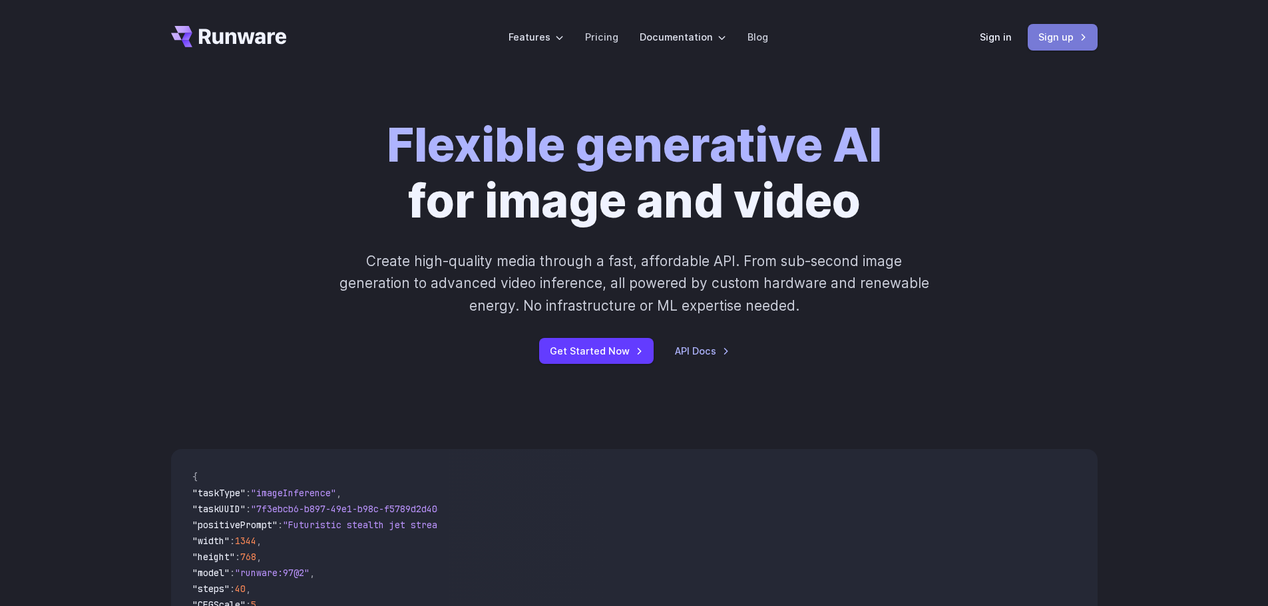
click at [1057, 33] on link "Sign up" at bounding box center [1063, 37] width 70 height 26
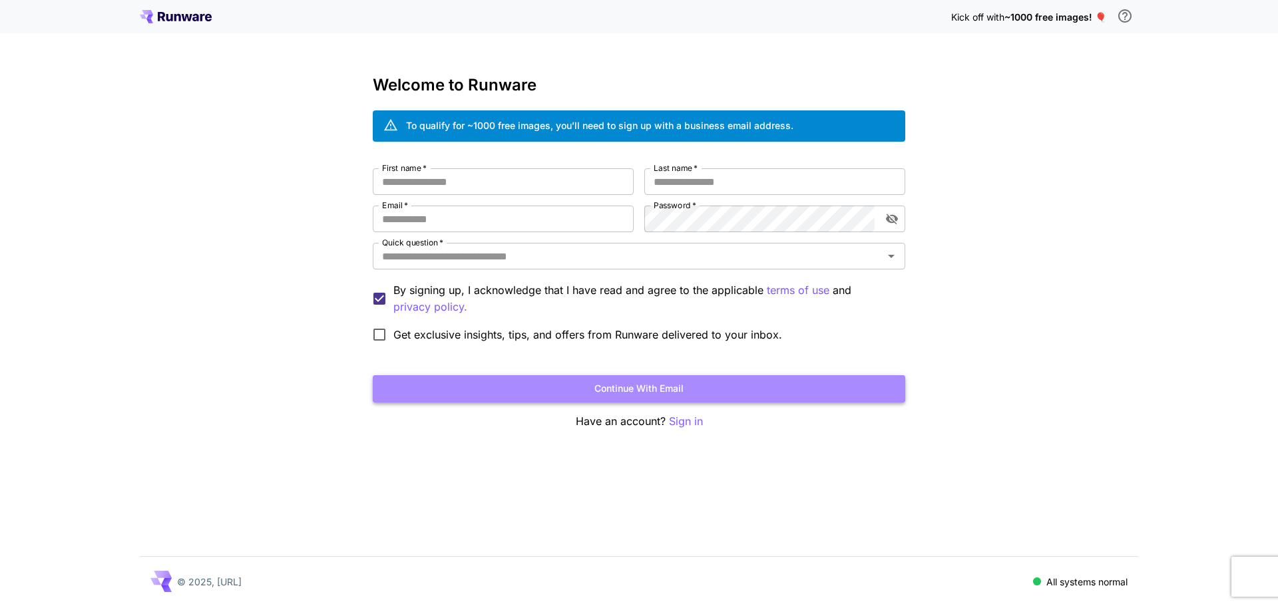
click at [669, 390] on button "Continue with email" at bounding box center [639, 388] width 532 height 27
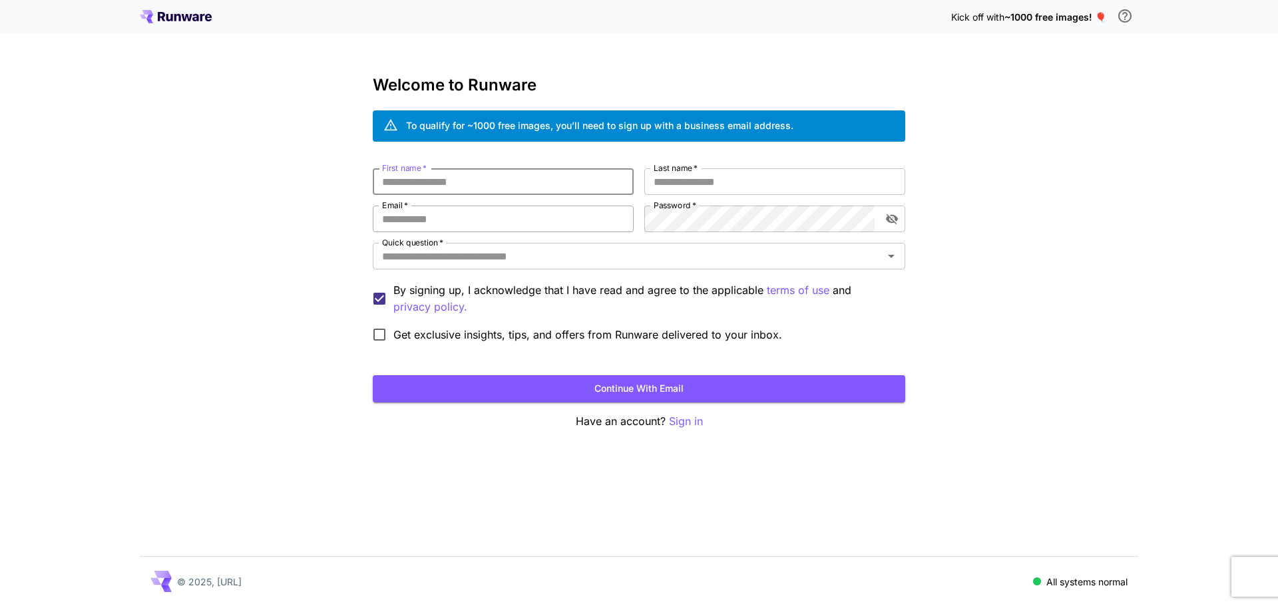
drag, startPoint x: 555, startPoint y: 248, endPoint x: 564, endPoint y: 228, distance: 22.0
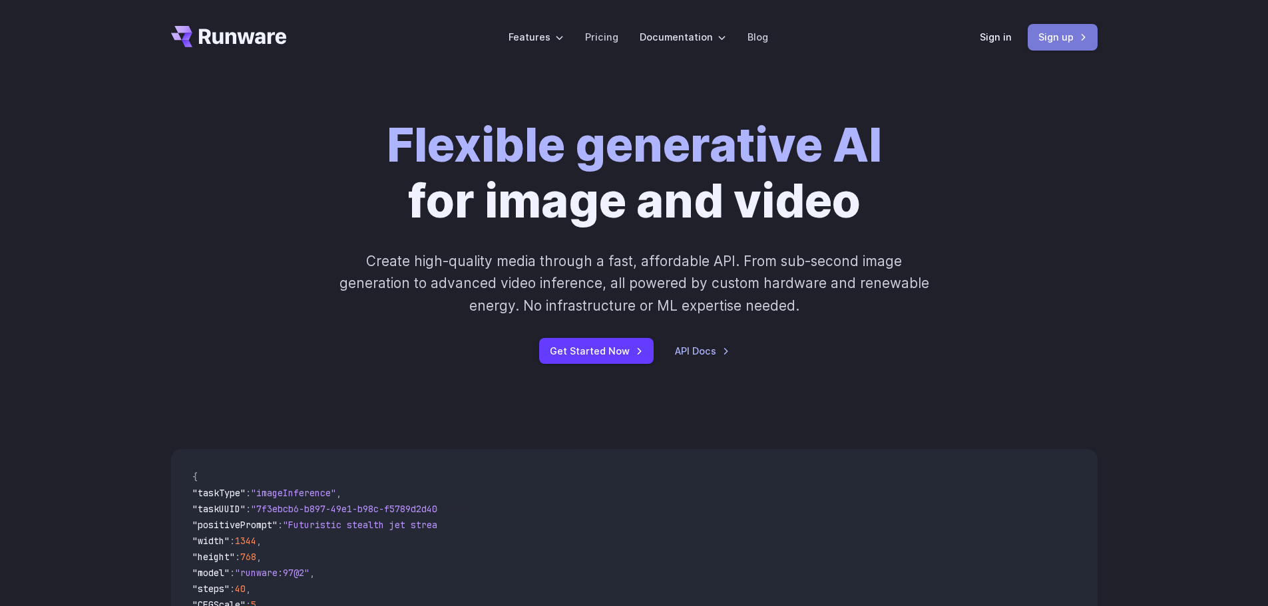
click at [1067, 41] on link "Sign up" at bounding box center [1063, 37] width 70 height 26
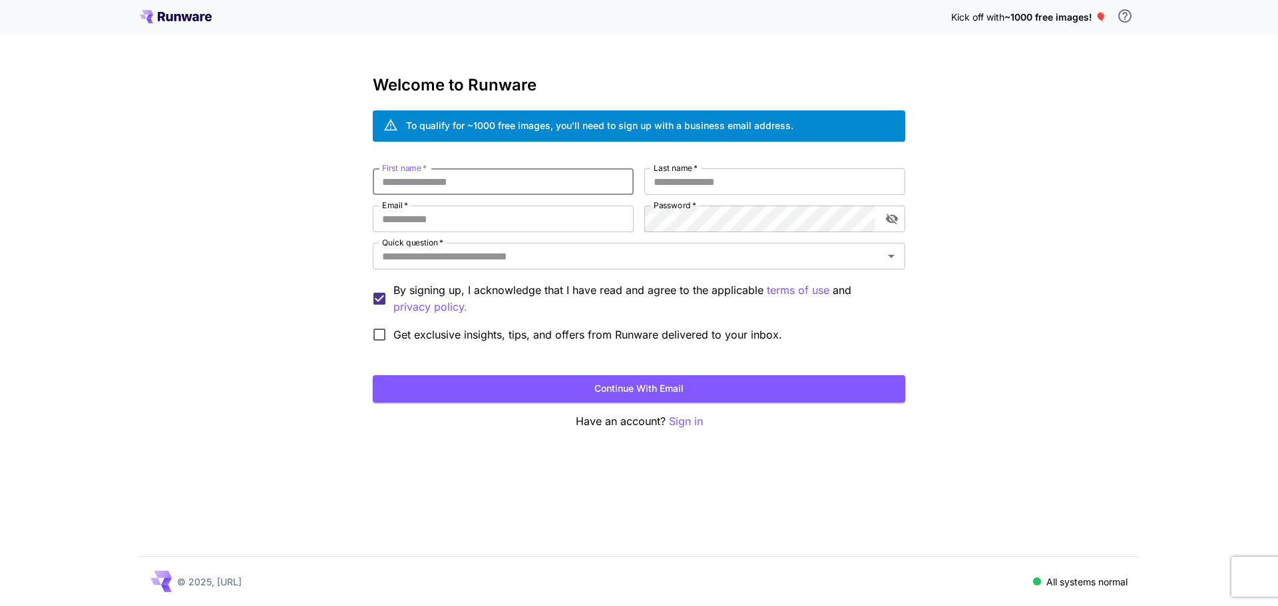
click at [565, 176] on input "First name   *" at bounding box center [503, 181] width 261 height 27
type input "*"
type input "***"
click at [675, 177] on input "Last name   *" at bounding box center [774, 181] width 261 height 27
type input "*****"
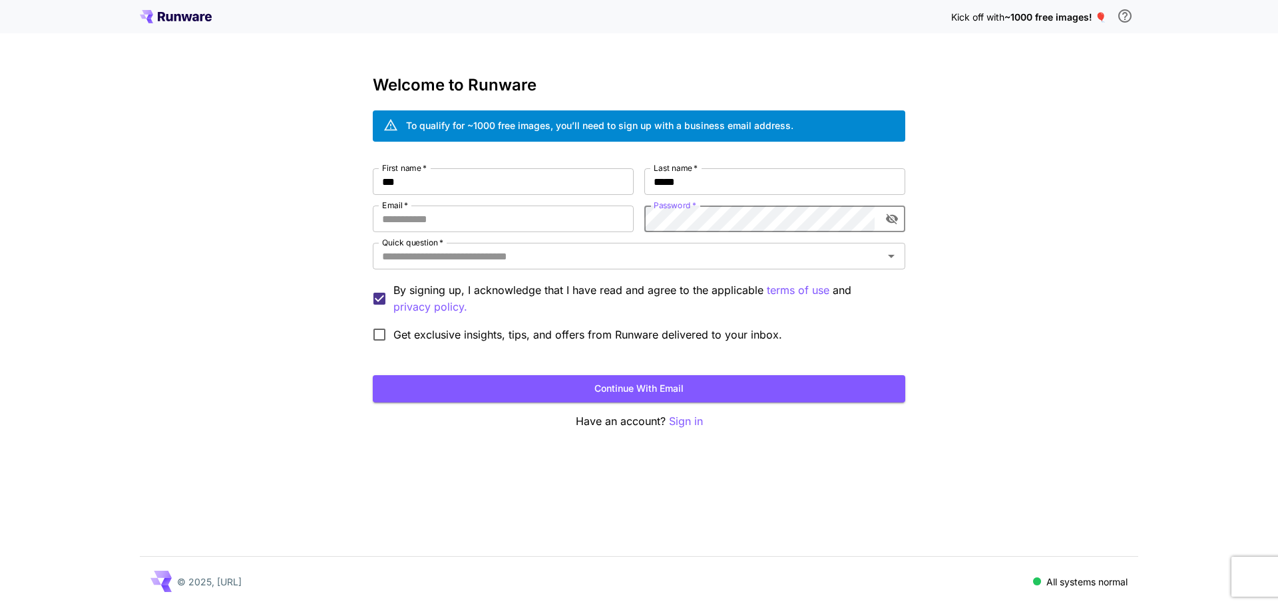
click at [887, 219] on icon "toggle password visibility" at bounding box center [892, 219] width 12 height 11
click at [828, 258] on input "Quick question   *" at bounding box center [628, 256] width 502 height 19
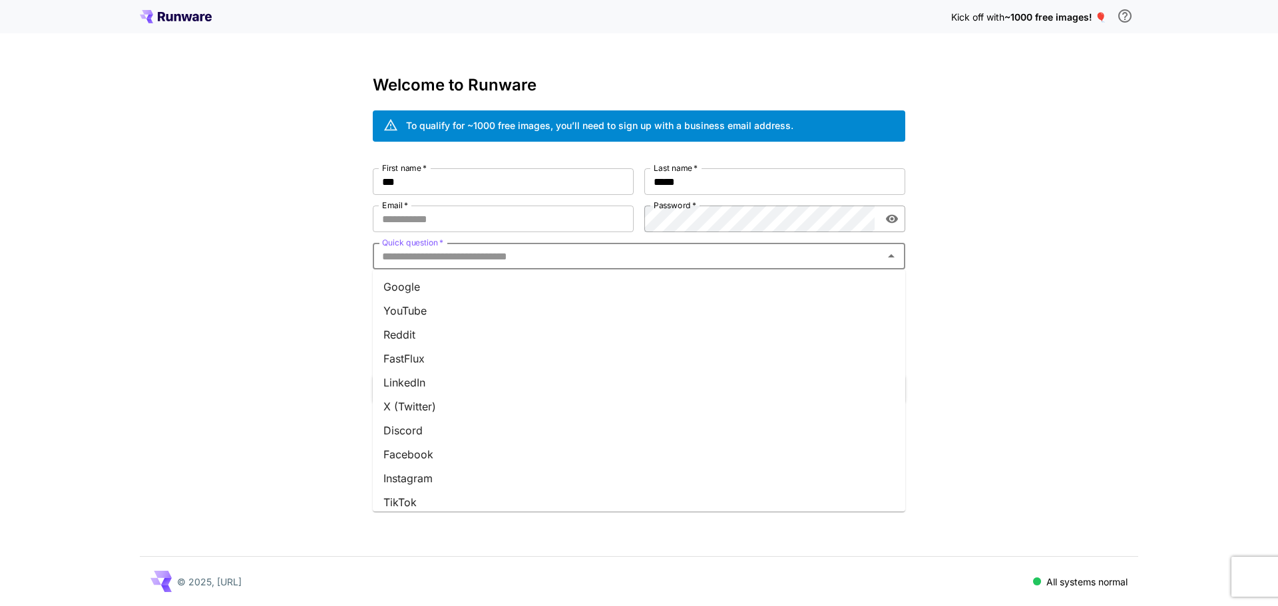
click at [457, 287] on li "Google" at bounding box center [639, 287] width 532 height 24
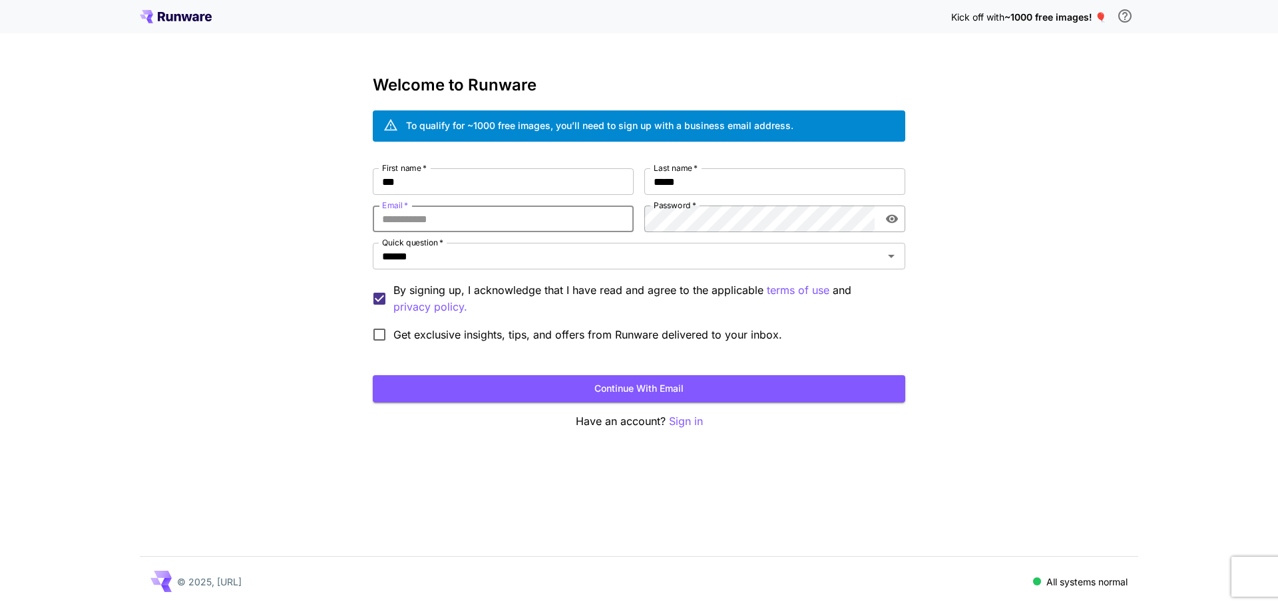
click at [477, 222] on input "Email   *" at bounding box center [503, 219] width 261 height 27
paste input "**********"
type input "**********"
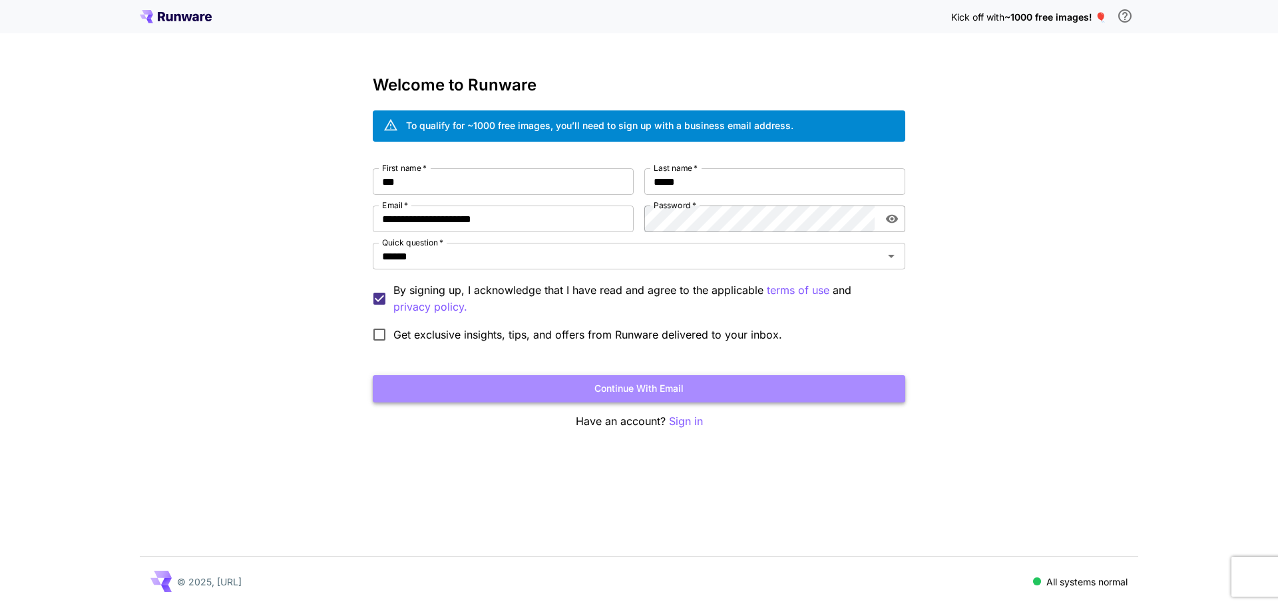
click at [544, 387] on button "Continue with email" at bounding box center [639, 388] width 532 height 27
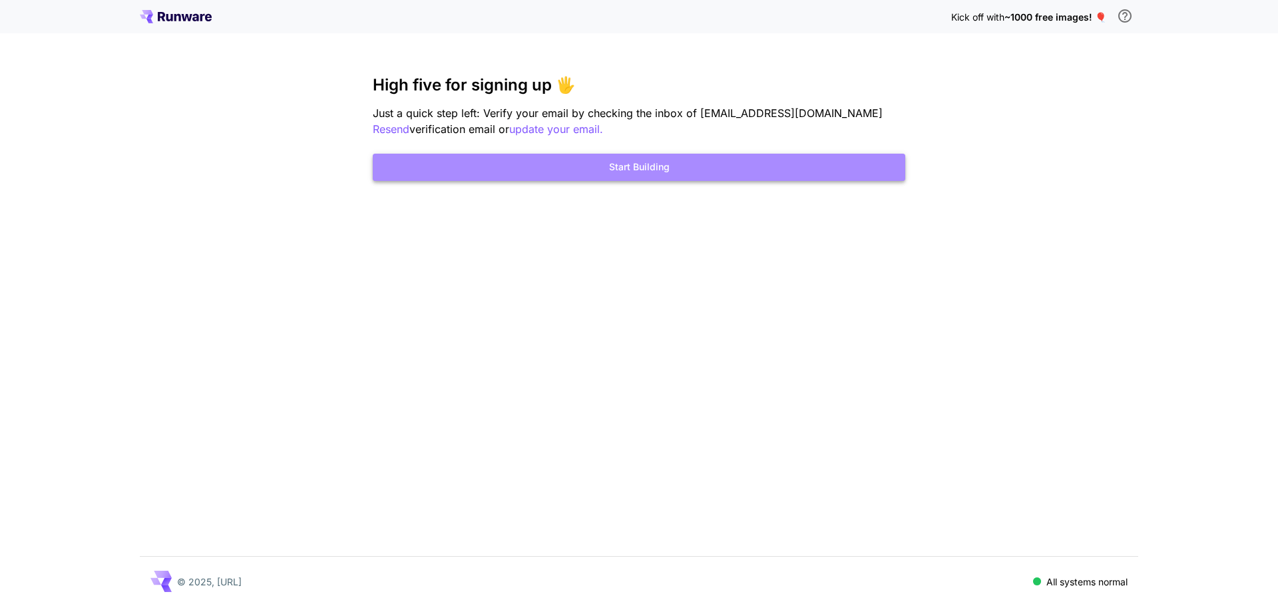
click at [728, 173] on button "Start Building" at bounding box center [639, 167] width 532 height 27
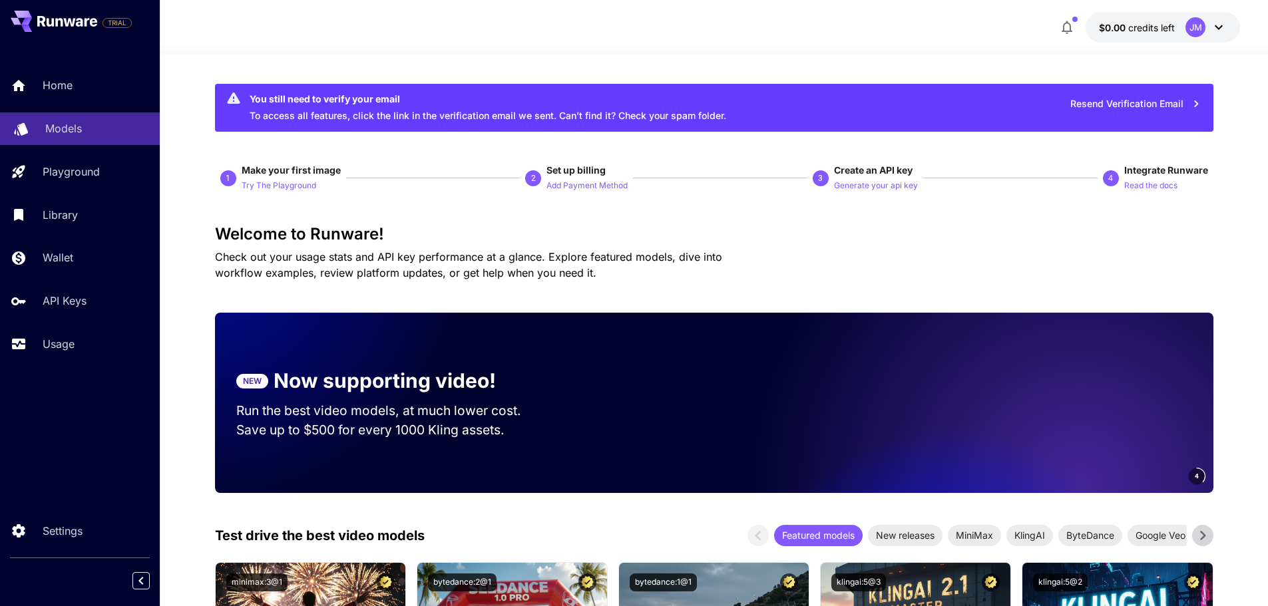
click at [71, 130] on p "Models" at bounding box center [63, 128] width 37 height 16
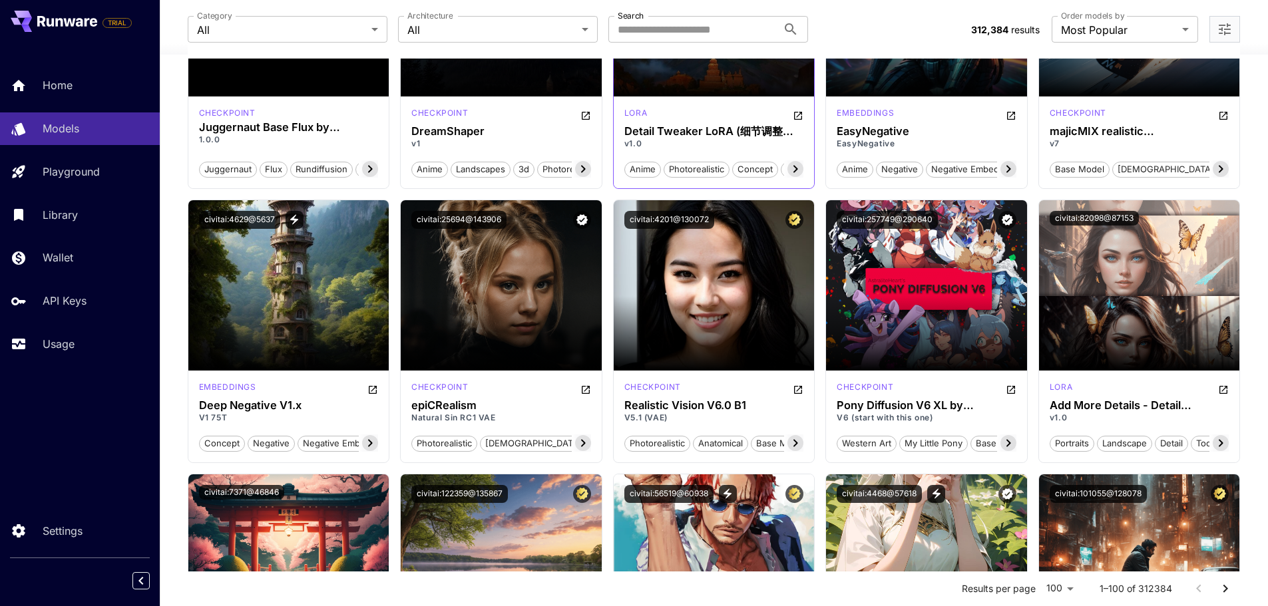
scroll to position [1331, 0]
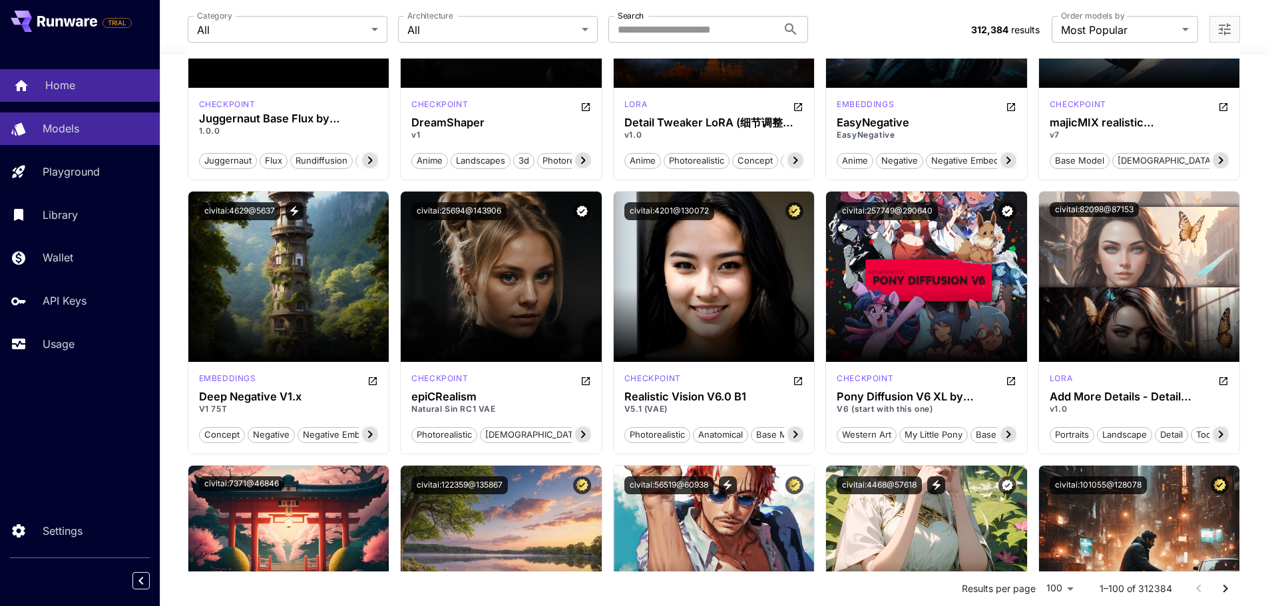
click at [95, 72] on link "Home" at bounding box center [80, 85] width 160 height 33
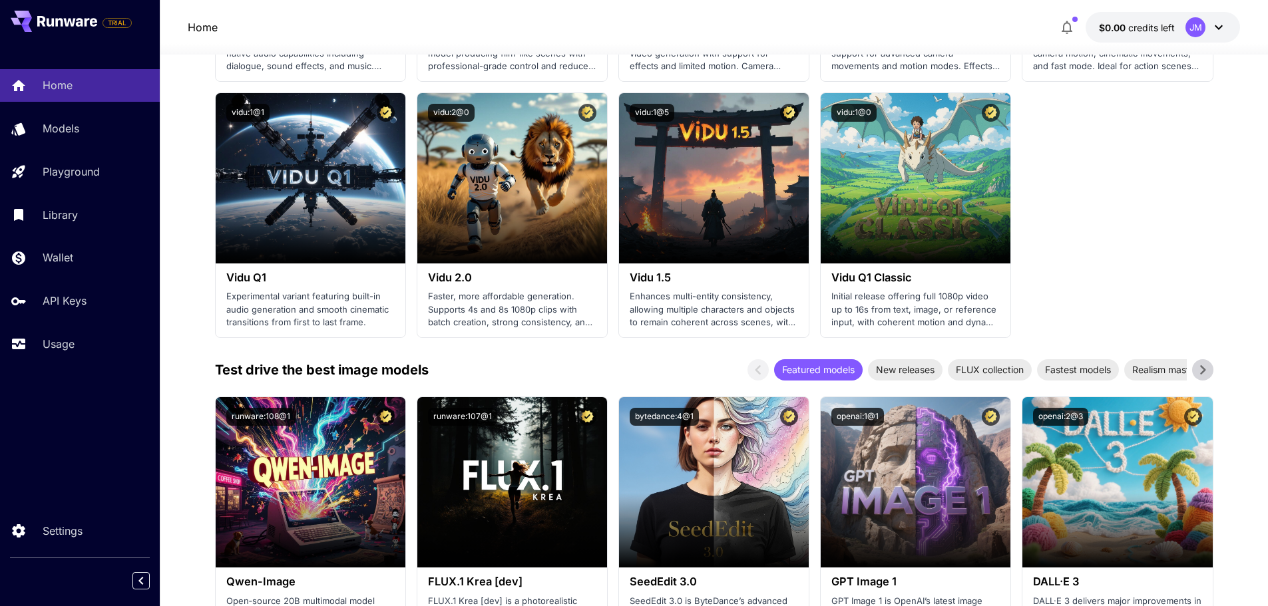
scroll to position [1131, 0]
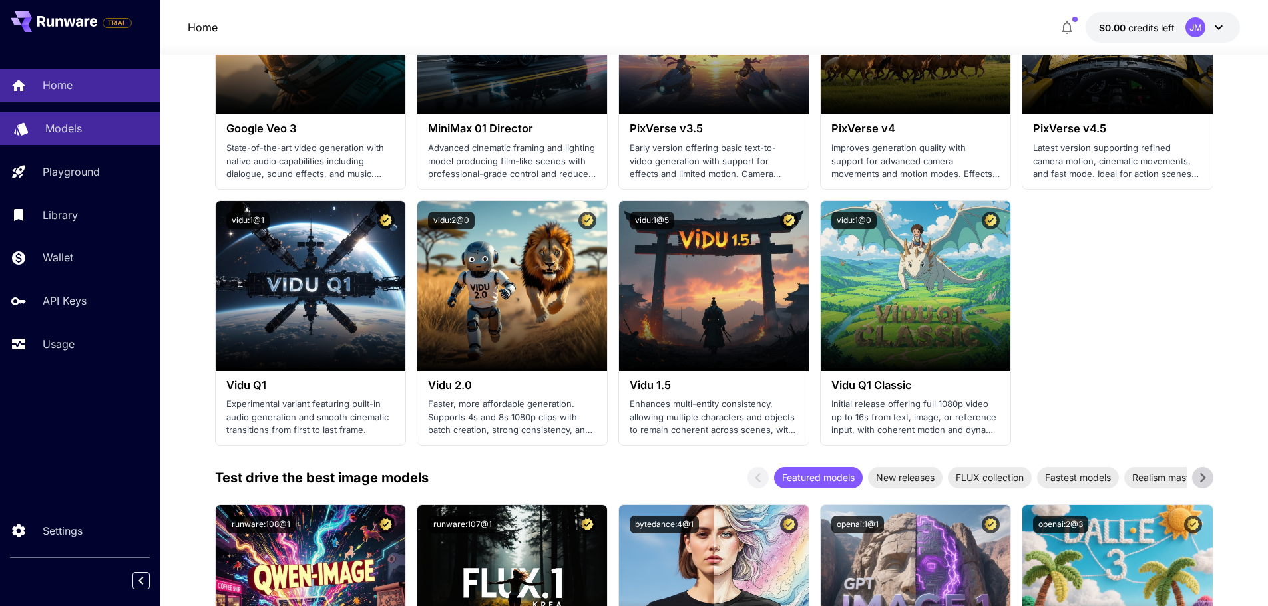
click at [79, 124] on p "Models" at bounding box center [63, 128] width 37 height 16
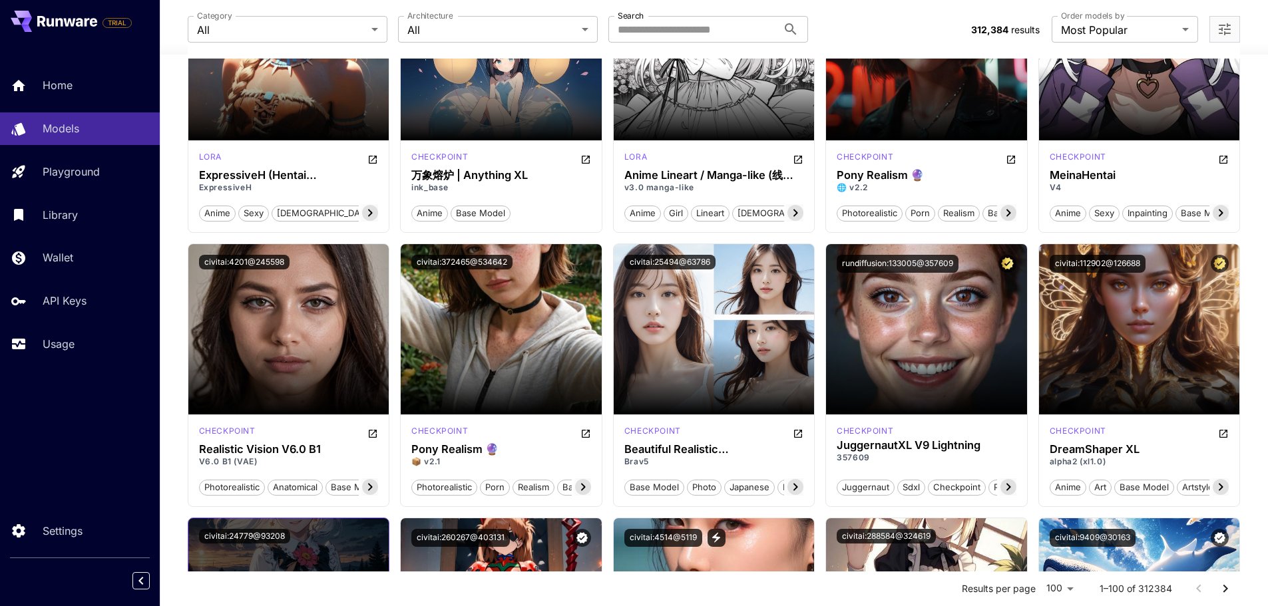
scroll to position [3394, 0]
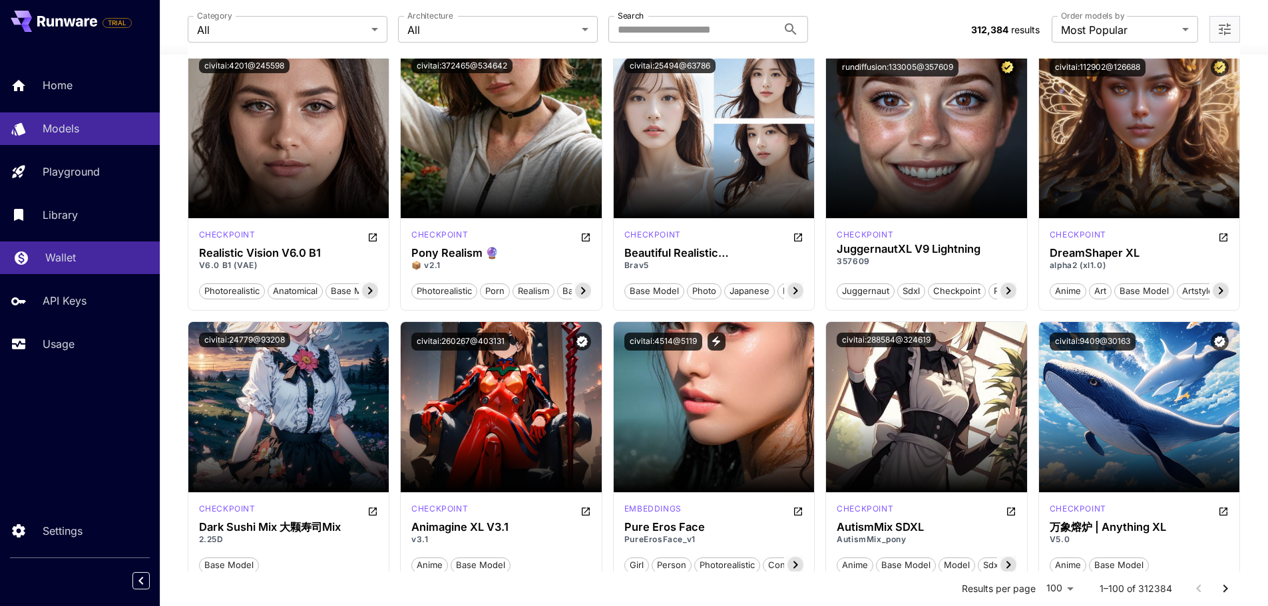
click at [109, 243] on link "Wallet" at bounding box center [80, 258] width 160 height 33
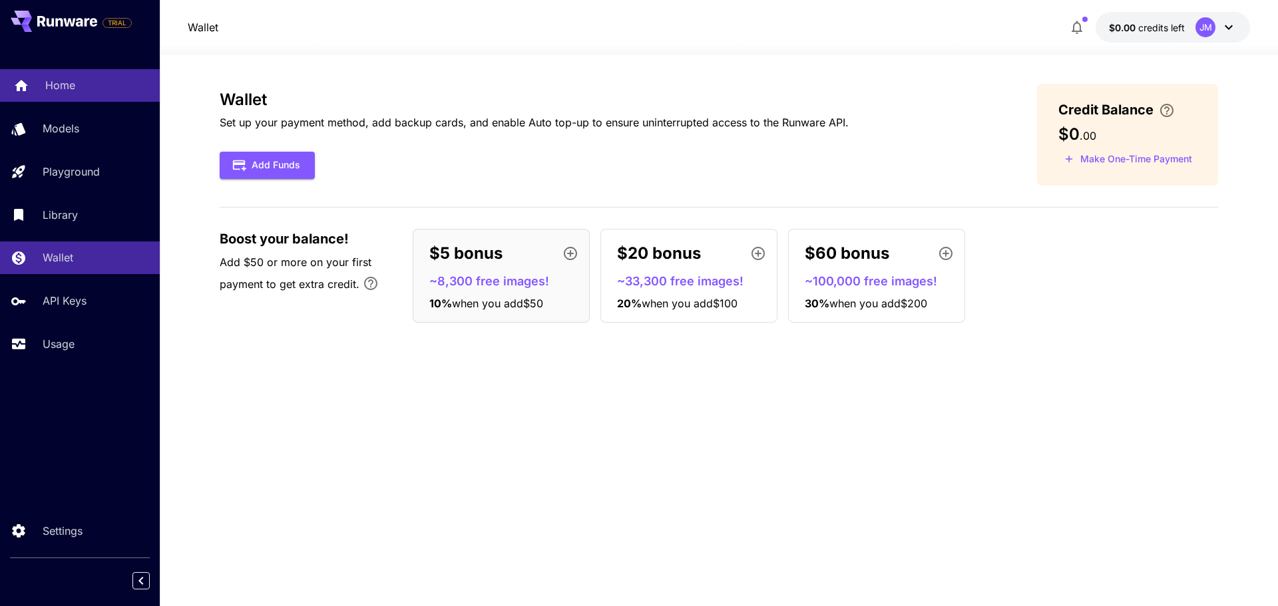
click at [87, 89] on div "Home" at bounding box center [97, 85] width 104 height 16
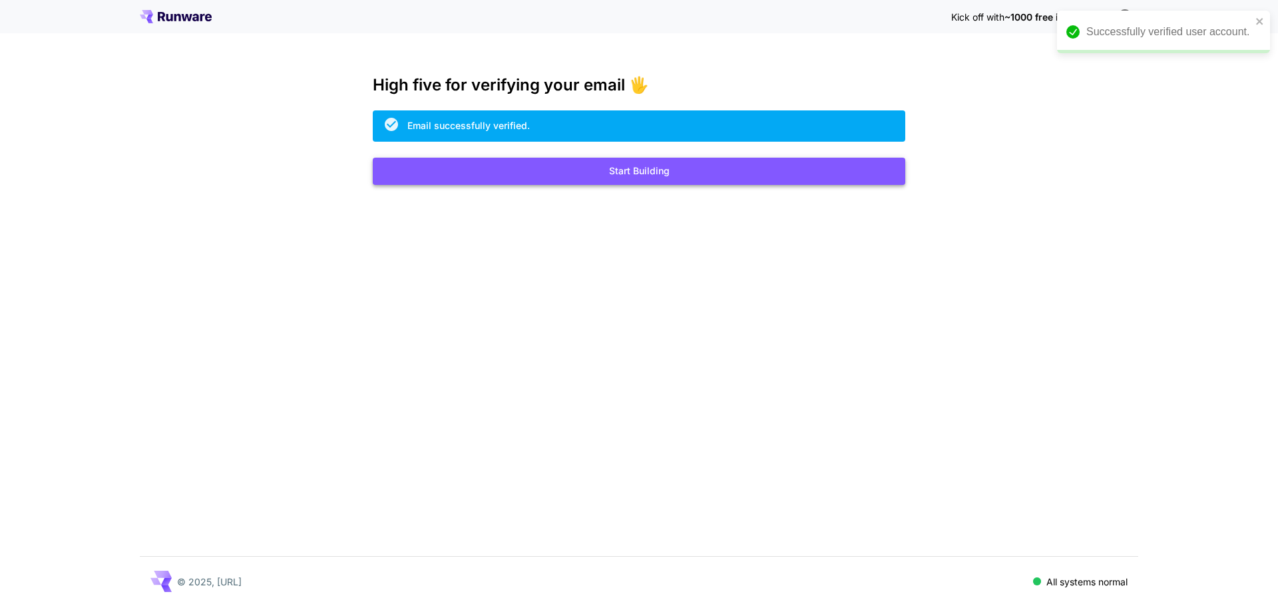
click at [671, 184] on button "Start Building" at bounding box center [639, 171] width 532 height 27
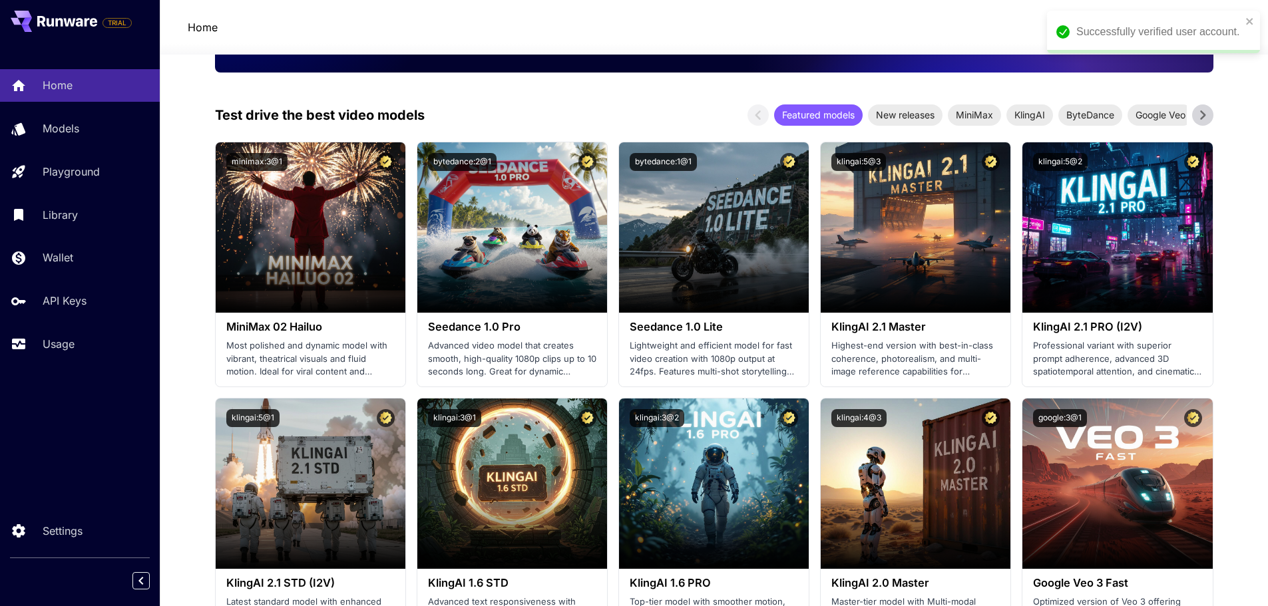
scroll to position [333, 0]
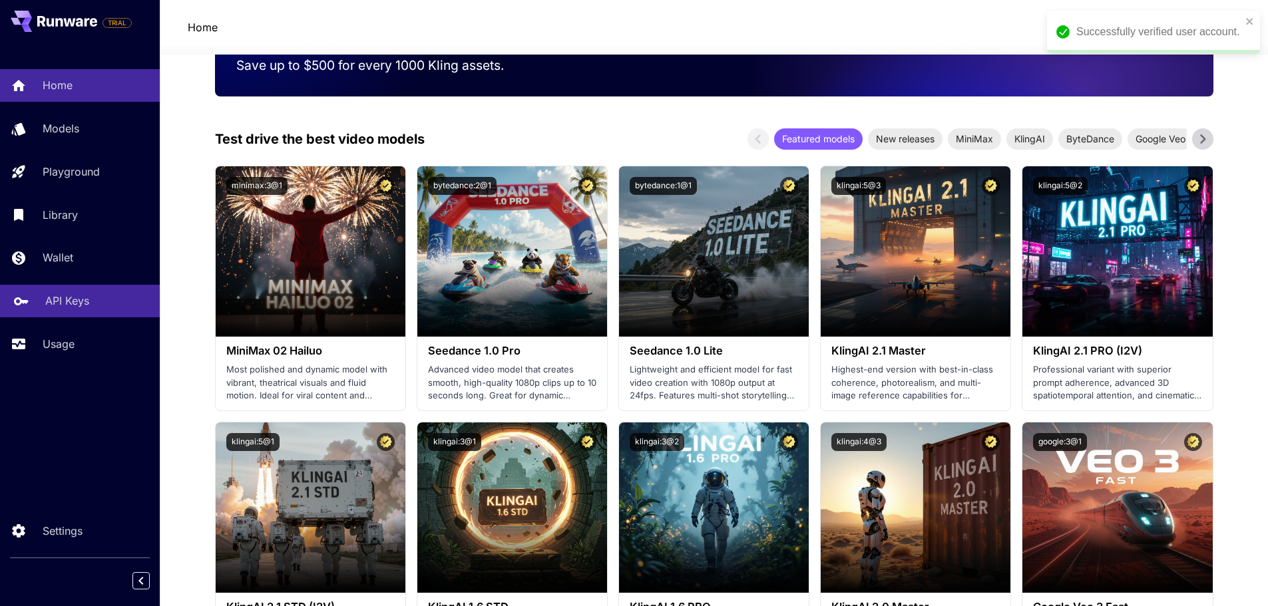
click at [67, 301] on p "API Keys" at bounding box center [67, 301] width 44 height 16
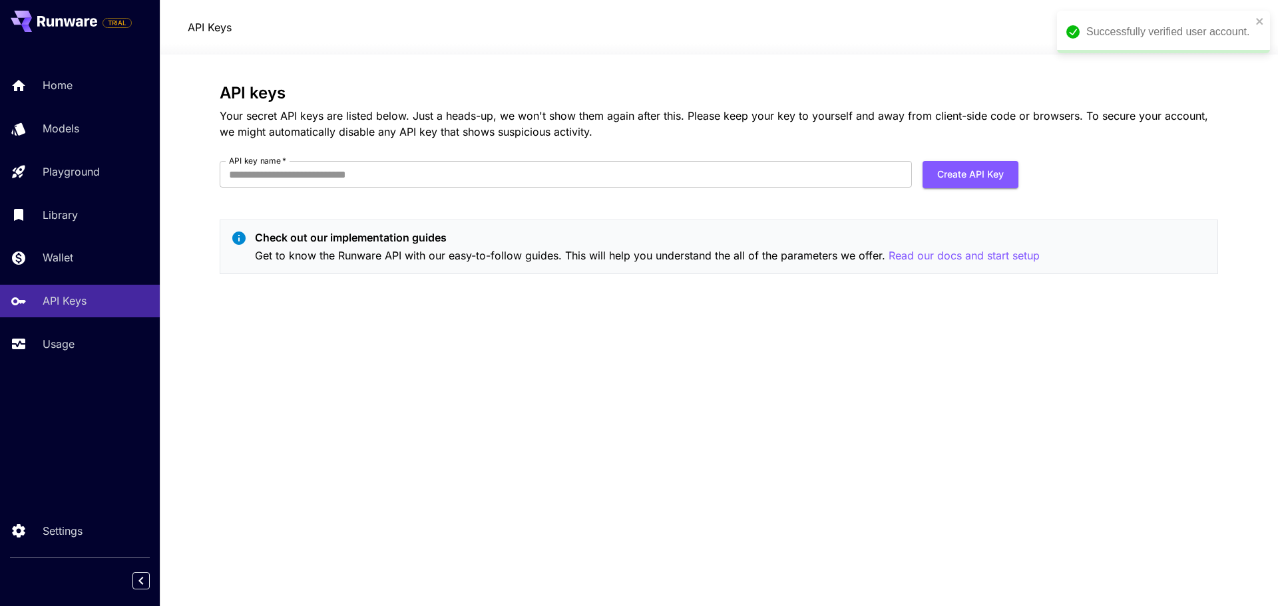
click at [697, 368] on div "API keys Your secret API keys are listed below. Just a heads-up, we won't show …" at bounding box center [719, 330] width 998 height 493
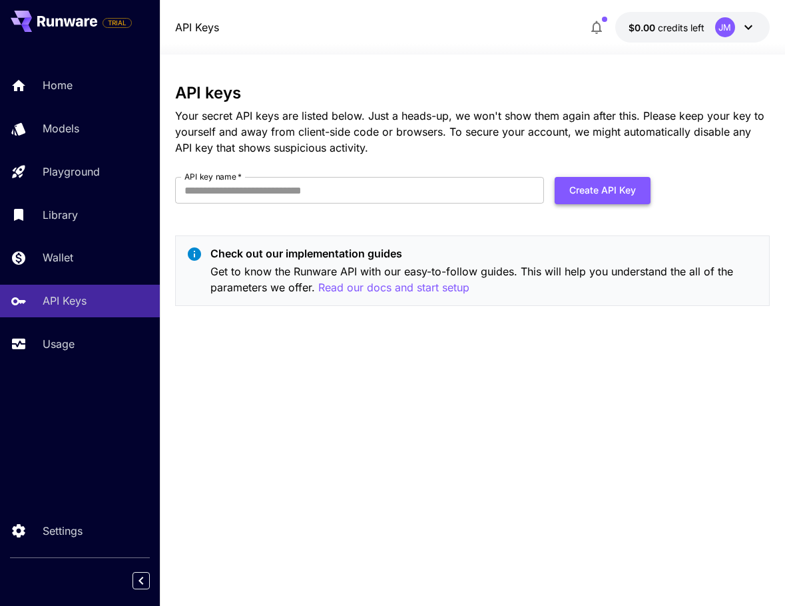
click at [620, 192] on button "Create API Key" at bounding box center [602, 190] width 96 height 27
click at [409, 194] on input "API key name   *" at bounding box center [359, 190] width 369 height 27
click at [448, 187] on input "***" at bounding box center [359, 190] width 369 height 27
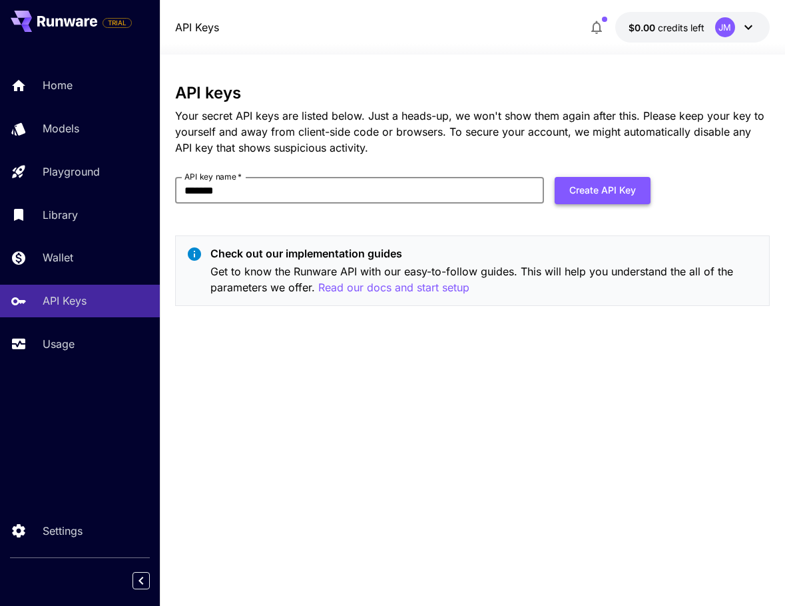
type input "*******"
click at [614, 184] on button "Create API Key" at bounding box center [602, 190] width 96 height 27
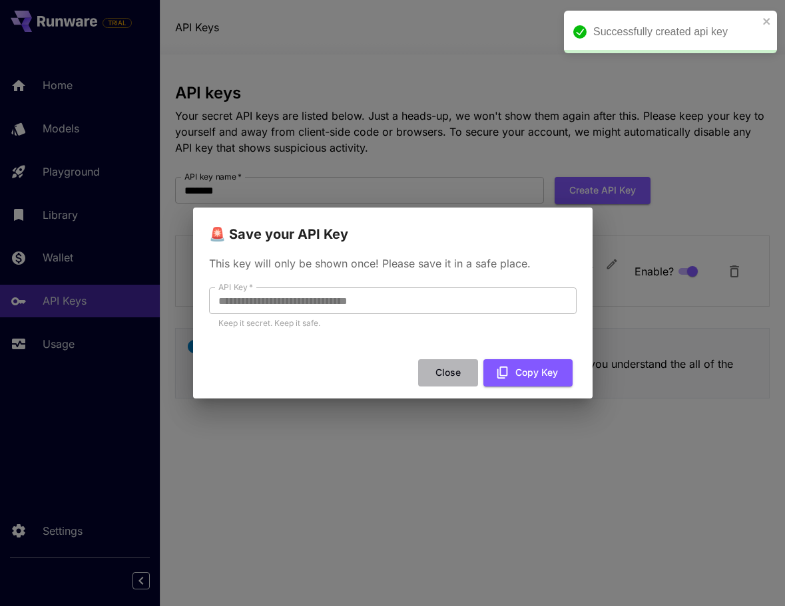
click at [451, 372] on button "Close" at bounding box center [448, 372] width 60 height 27
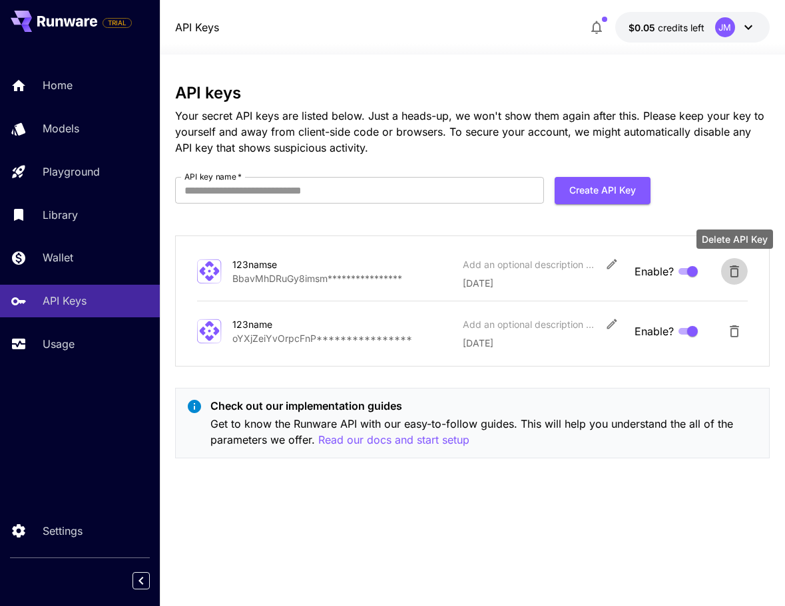
click at [735, 280] on button "Delete API Key" at bounding box center [734, 271] width 27 height 27
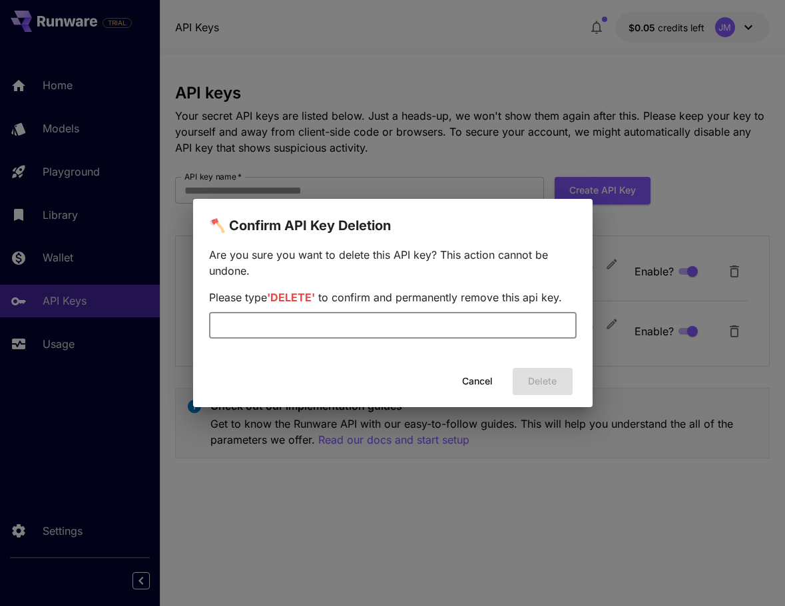
click at [509, 329] on input "text" at bounding box center [392, 325] width 367 height 27
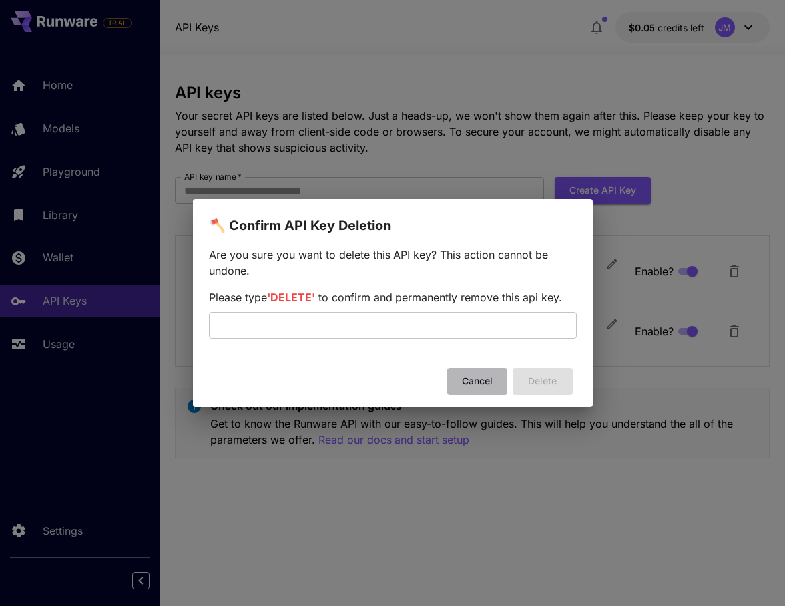
click at [474, 385] on button "Cancel" at bounding box center [477, 381] width 60 height 27
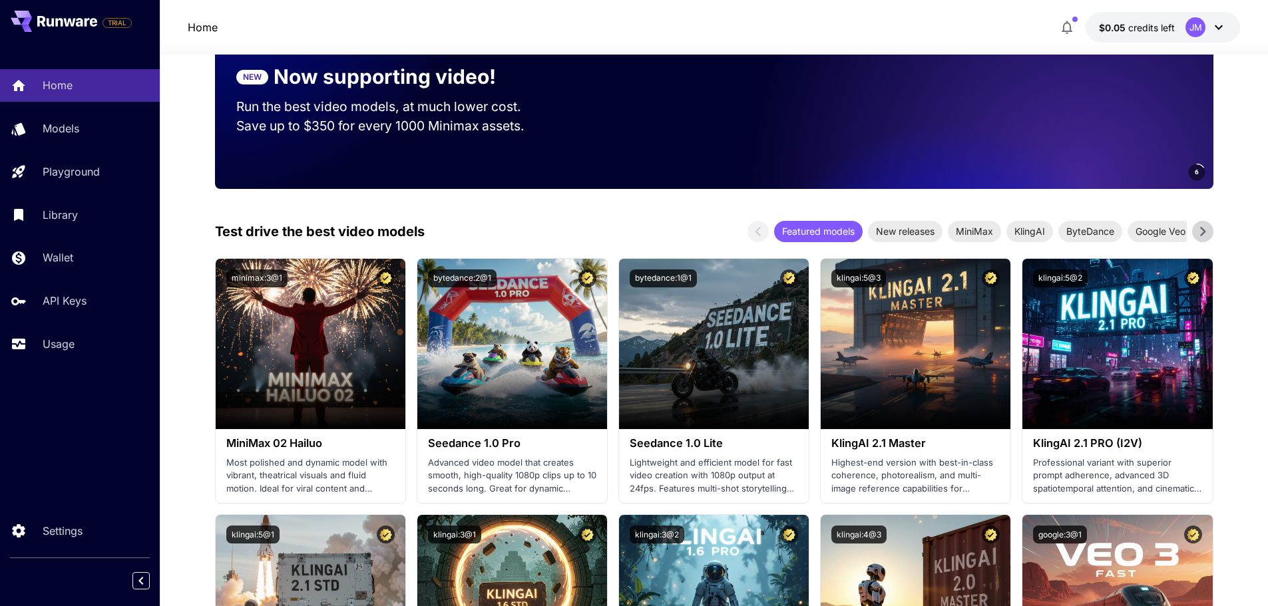
scroll to position [266, 0]
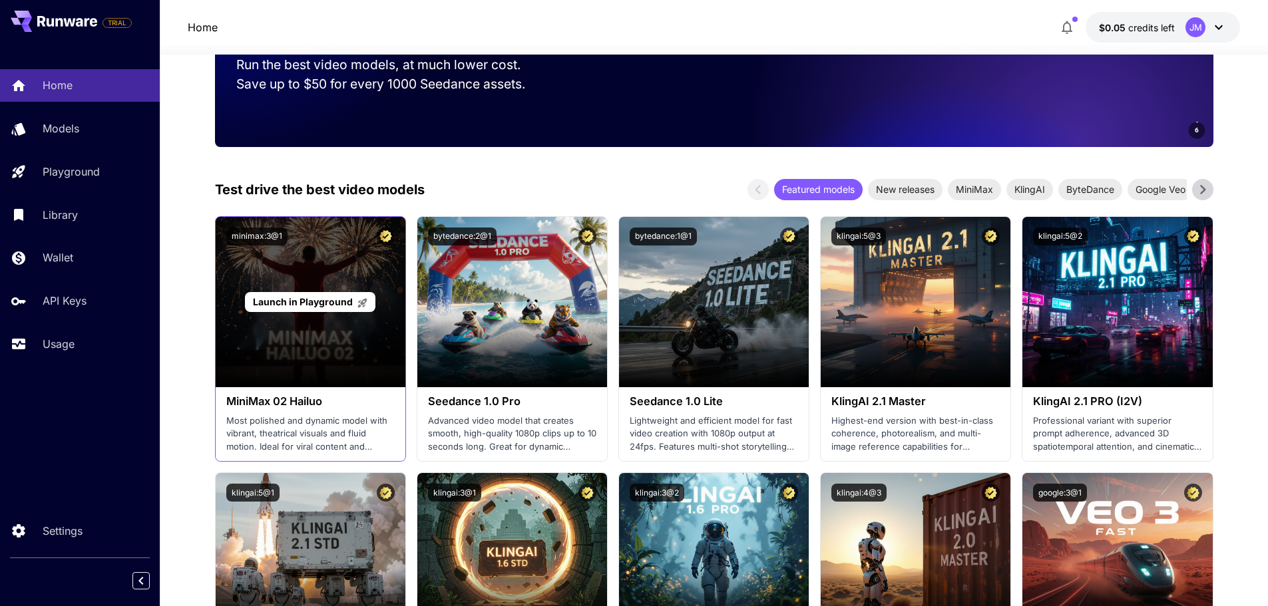
click at [319, 305] on span "Launch in Playground" at bounding box center [303, 301] width 100 height 11
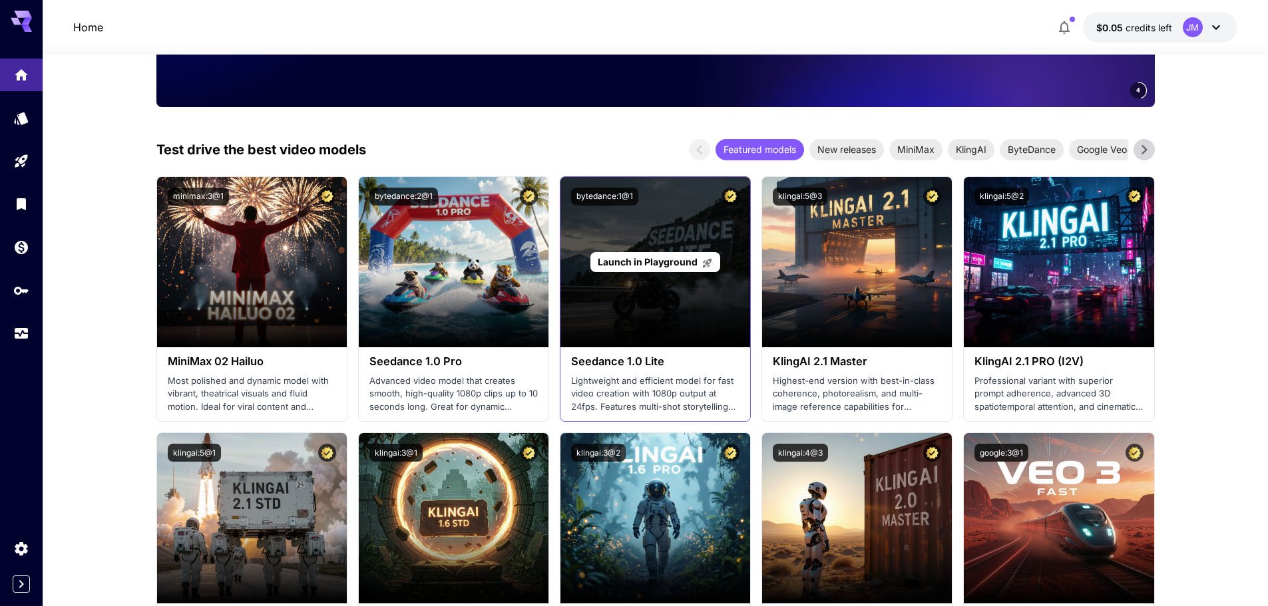
scroll to position [399, 0]
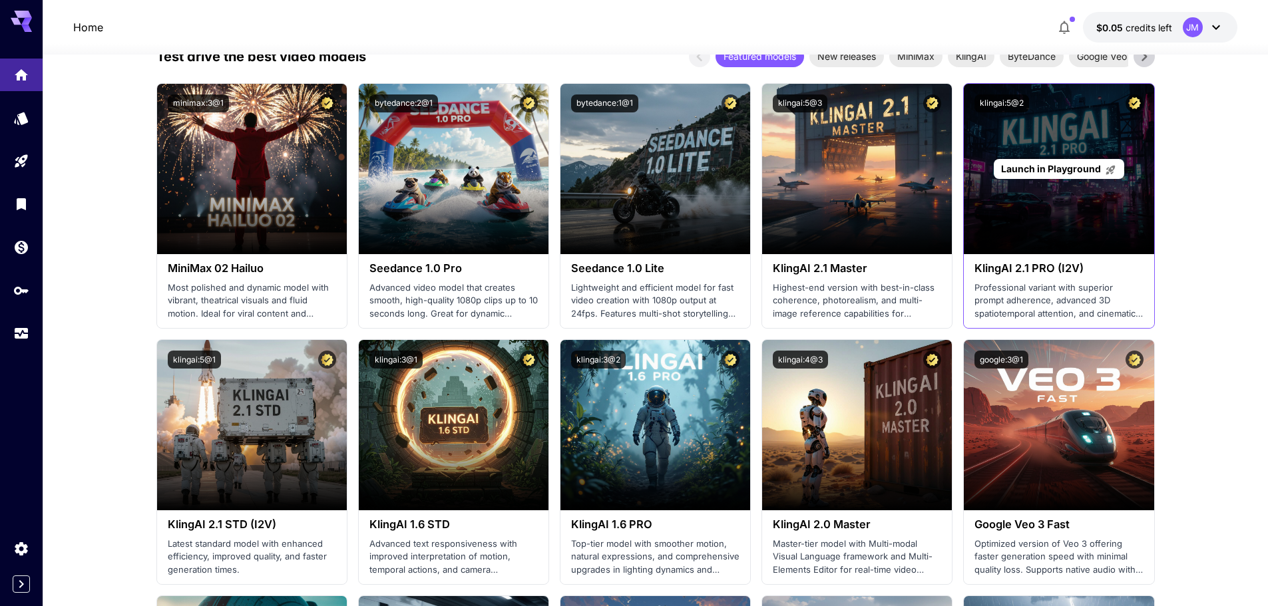
click at [1058, 169] on span "Launch in Playground" at bounding box center [1051, 168] width 100 height 11
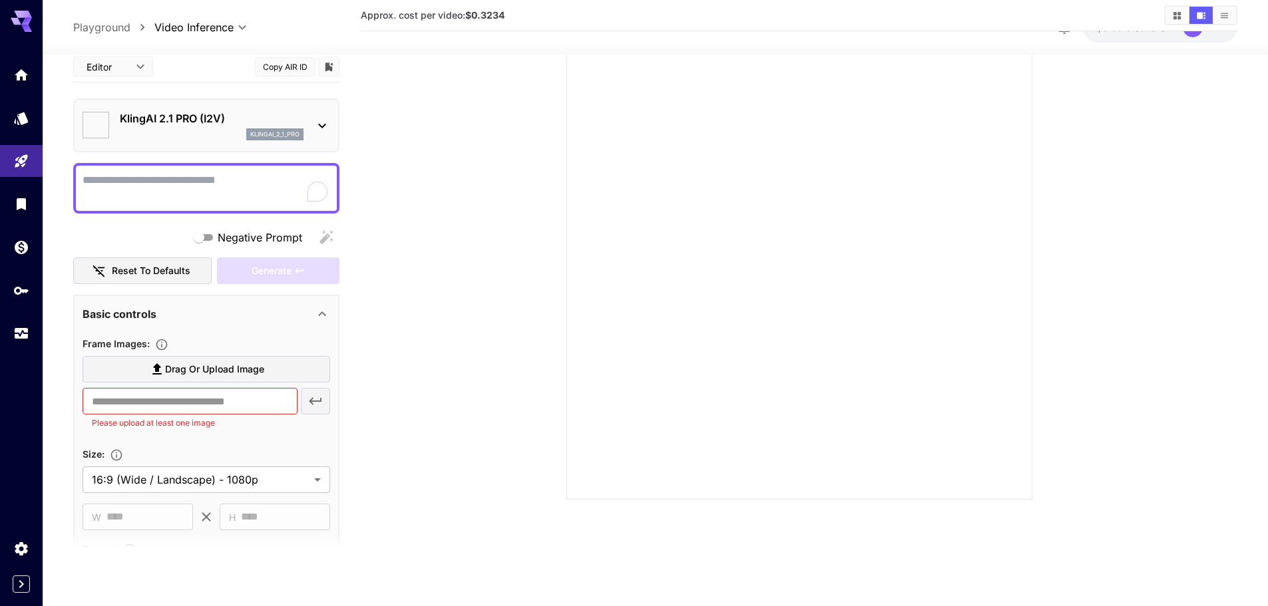
type input "*"
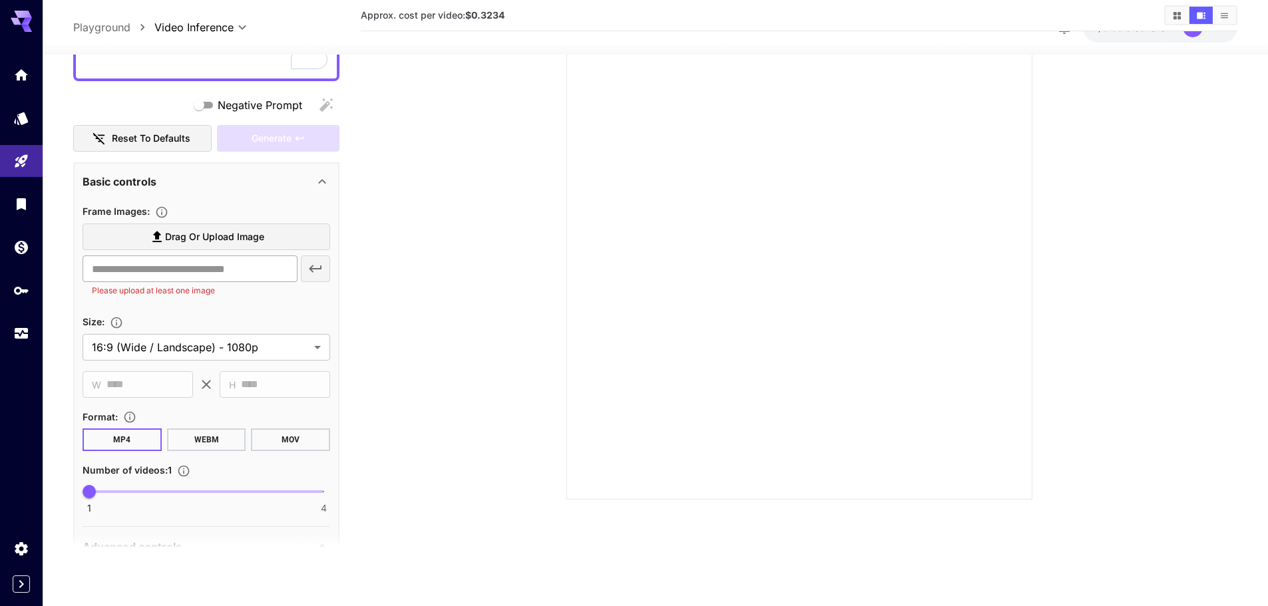
scroll to position [133, 0]
drag, startPoint x: 430, startPoint y: 194, endPoint x: 452, endPoint y: 140, distance: 58.8
click at [452, 140] on section at bounding box center [799, 251] width 761 height 498
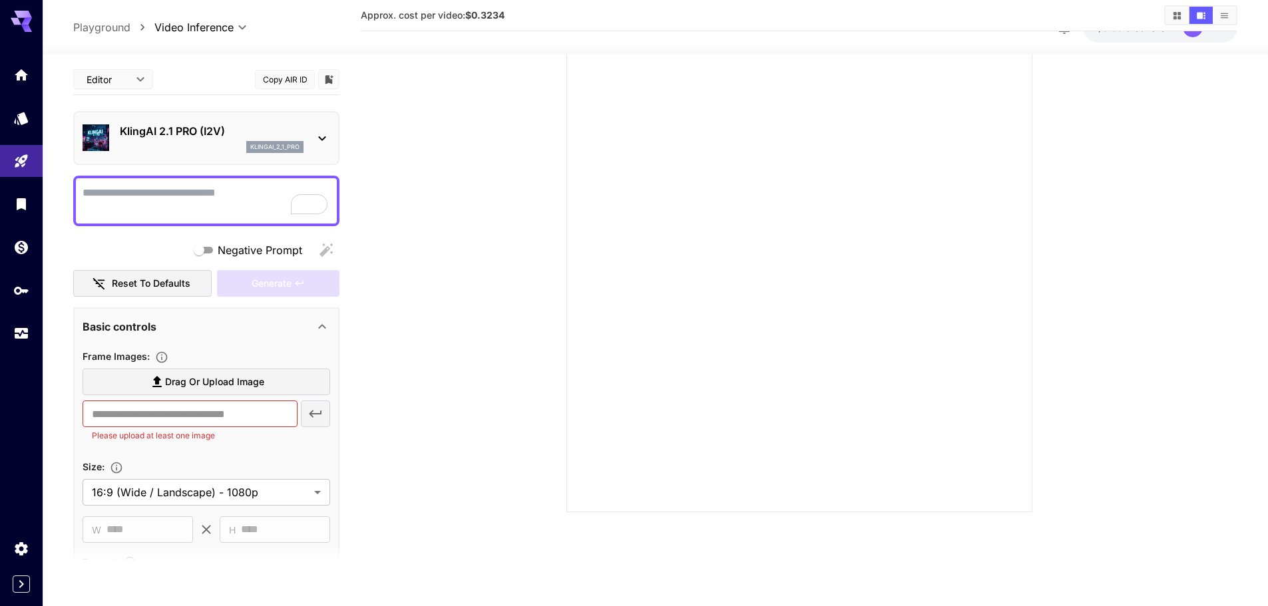
scroll to position [105, 0]
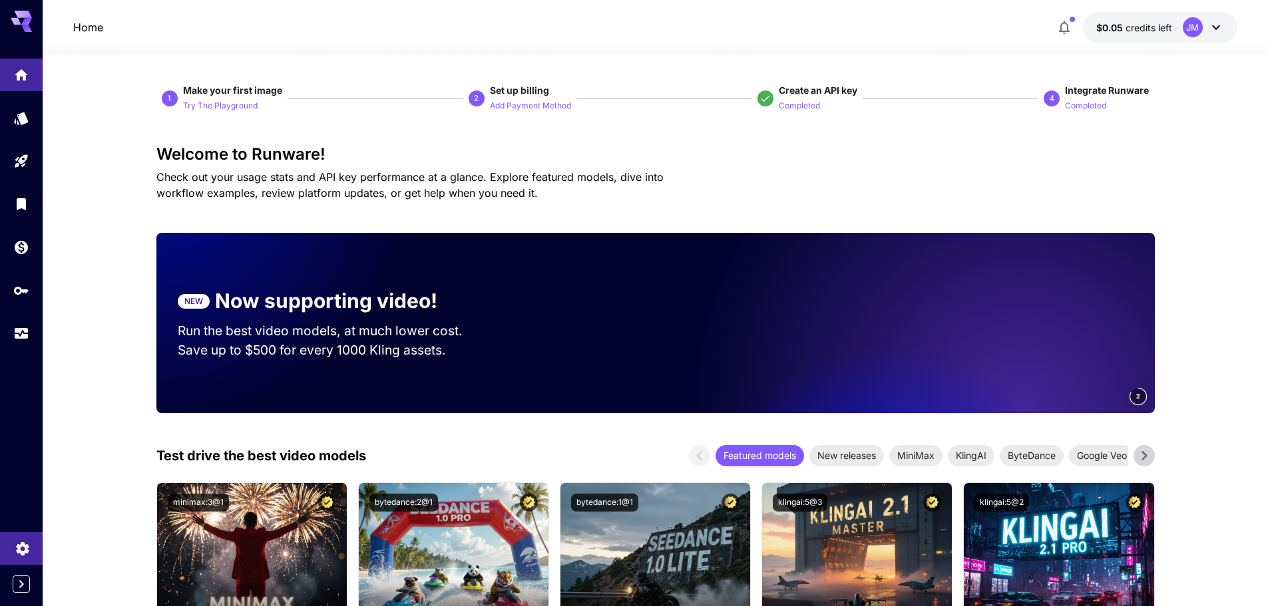
click at [13, 540] on link at bounding box center [21, 548] width 43 height 33
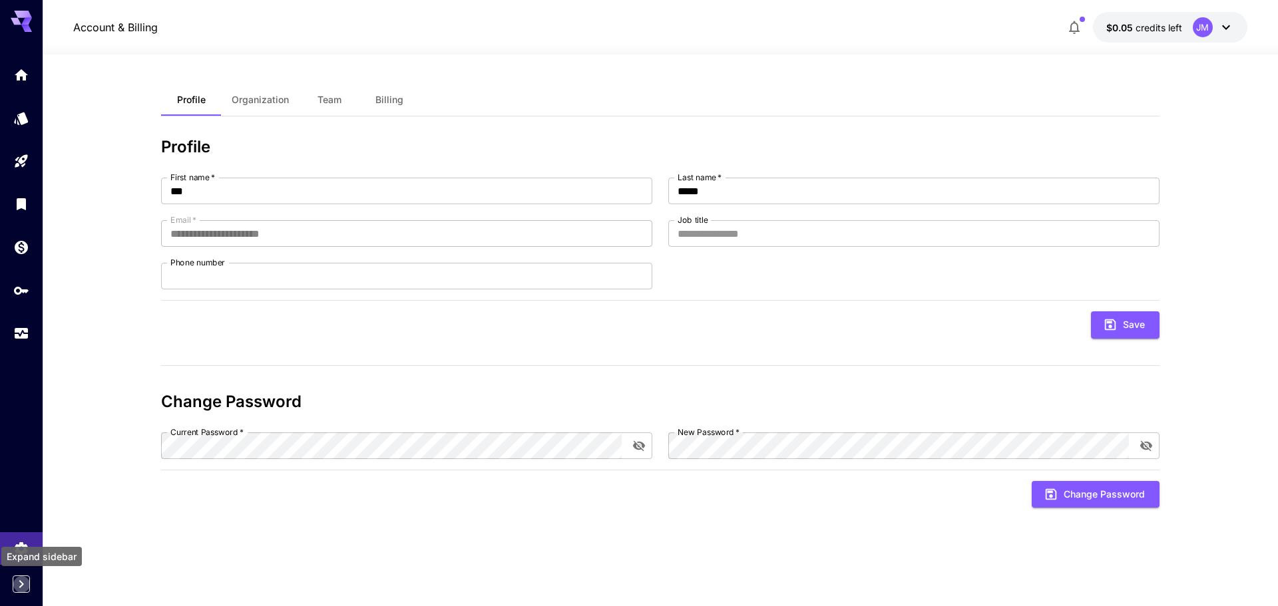
click at [20, 583] on icon "Expand sidebar" at bounding box center [21, 584] width 16 height 16
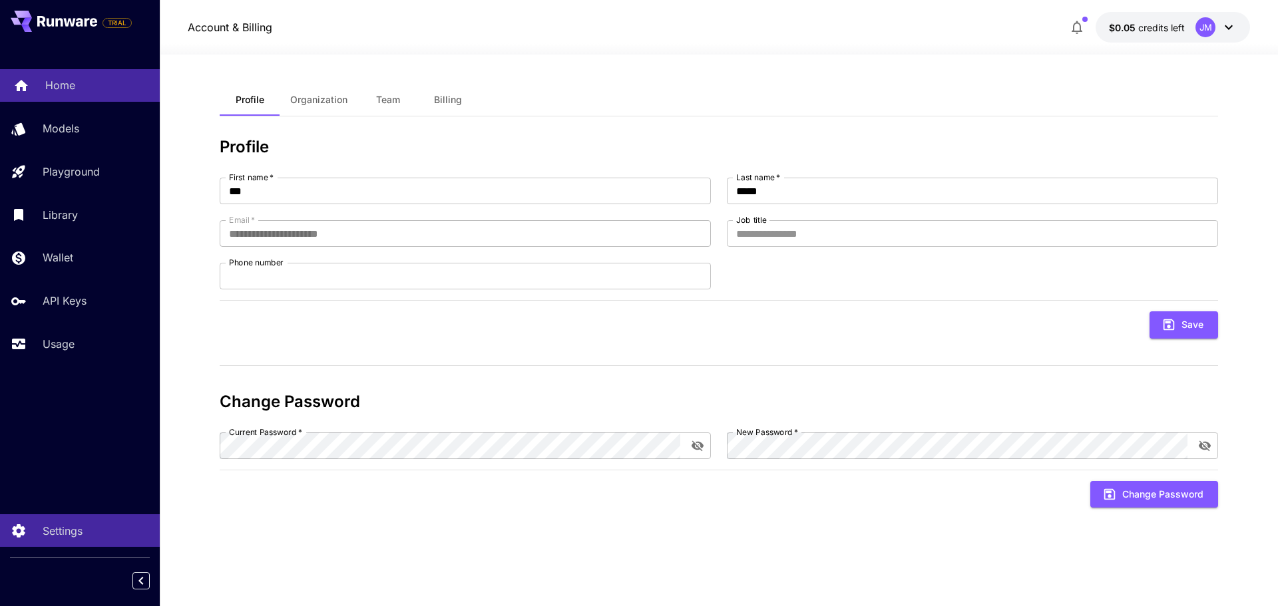
click at [93, 94] on link "Home" at bounding box center [80, 85] width 160 height 33
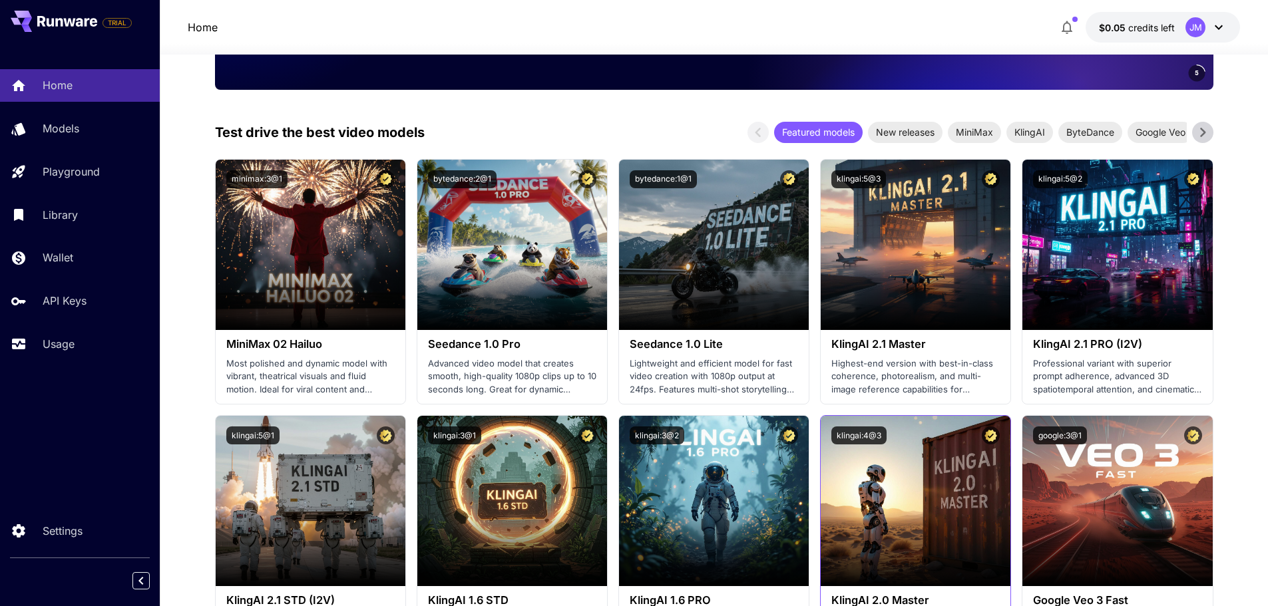
scroll to position [333, 0]
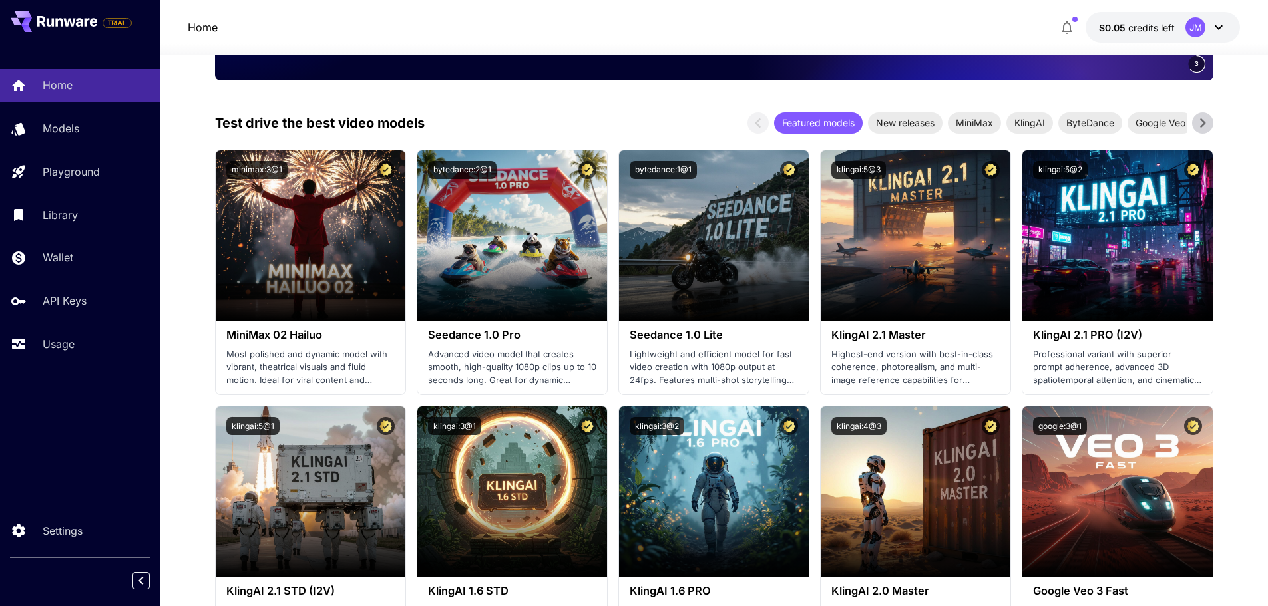
click at [1199, 118] on icon at bounding box center [1203, 123] width 20 height 20
click at [1060, 123] on span "Google Veo" at bounding box center [1065, 123] width 66 height 14
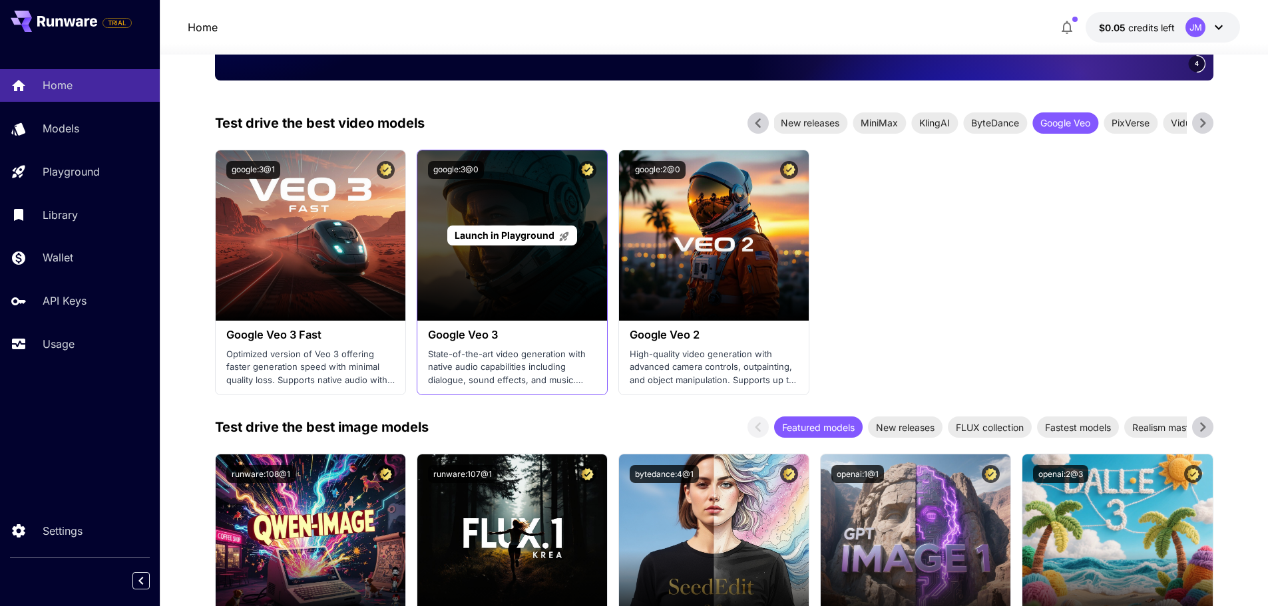
click at [533, 253] on div "Launch in Playground" at bounding box center [512, 235] width 190 height 170
click at [531, 230] on span "Launch in Playground" at bounding box center [505, 235] width 100 height 11
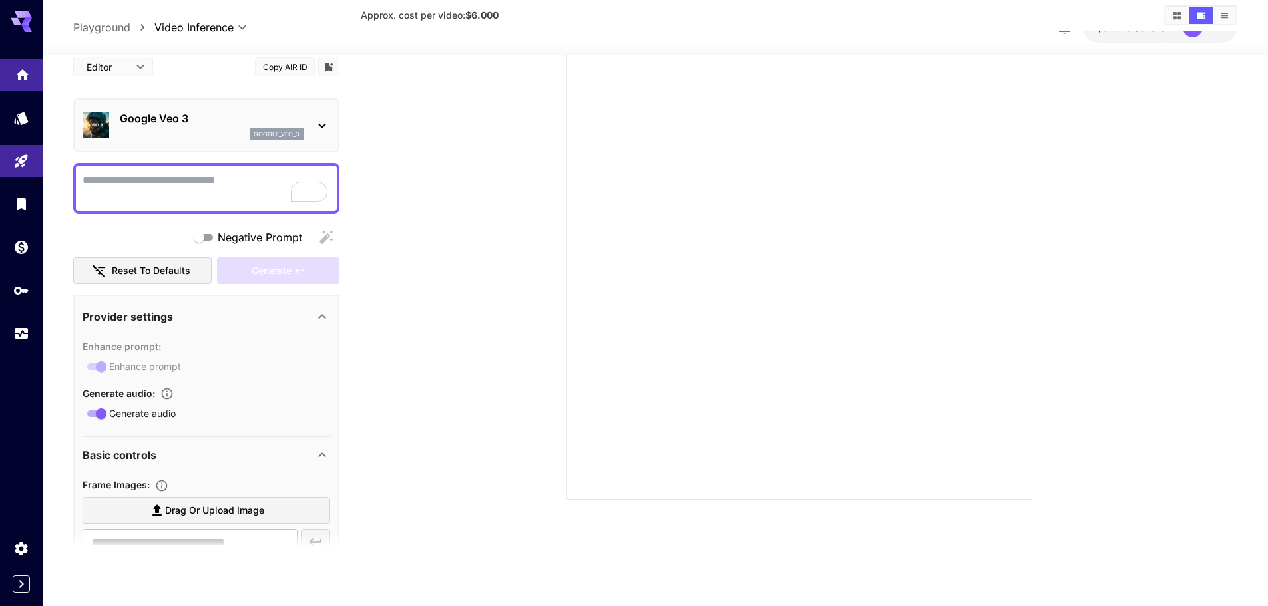
click at [33, 67] on link at bounding box center [21, 75] width 43 height 33
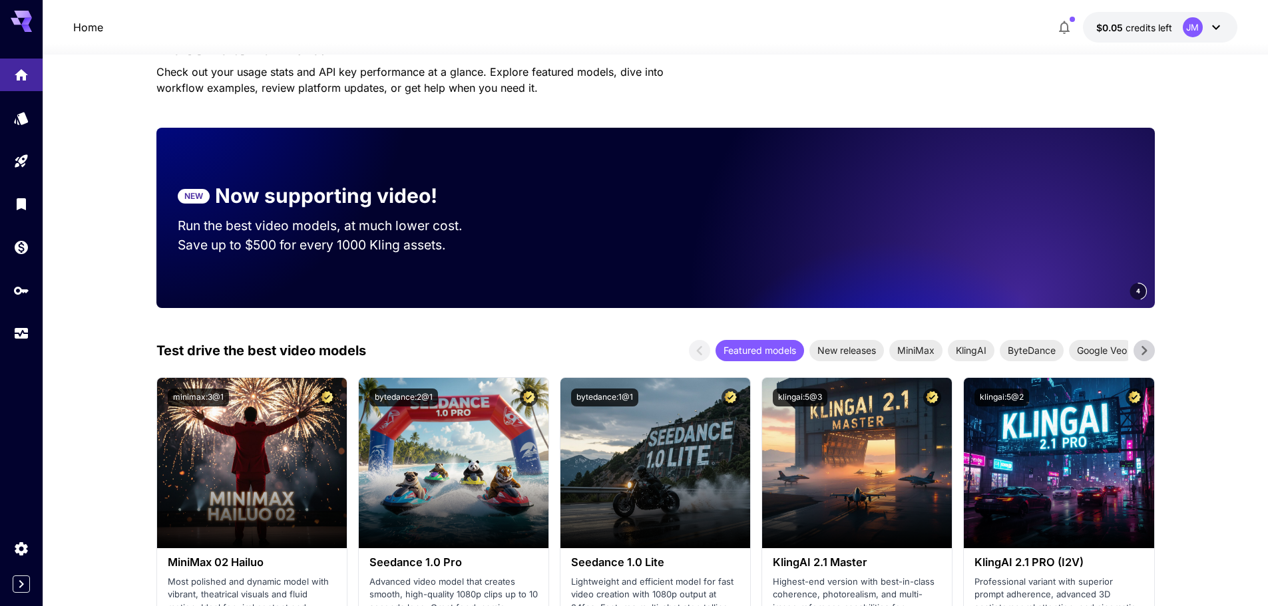
click at [1212, 30] on icon at bounding box center [1216, 27] width 16 height 16
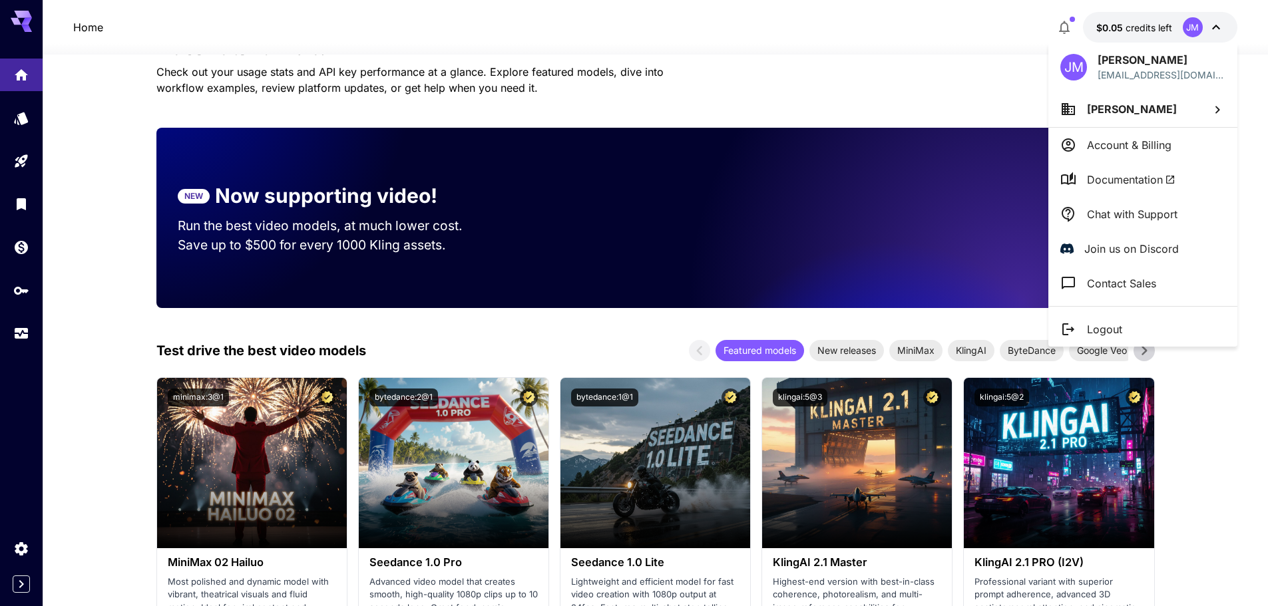
click at [1212, 30] on div at bounding box center [639, 303] width 1278 height 606
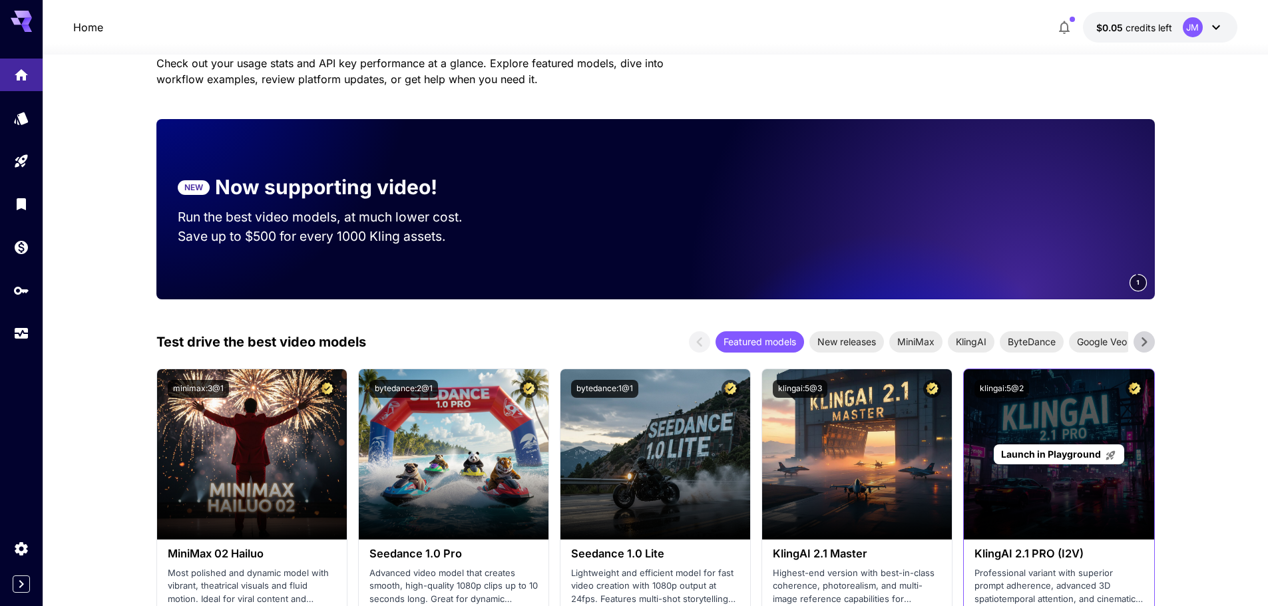
scroll to position [172, 0]
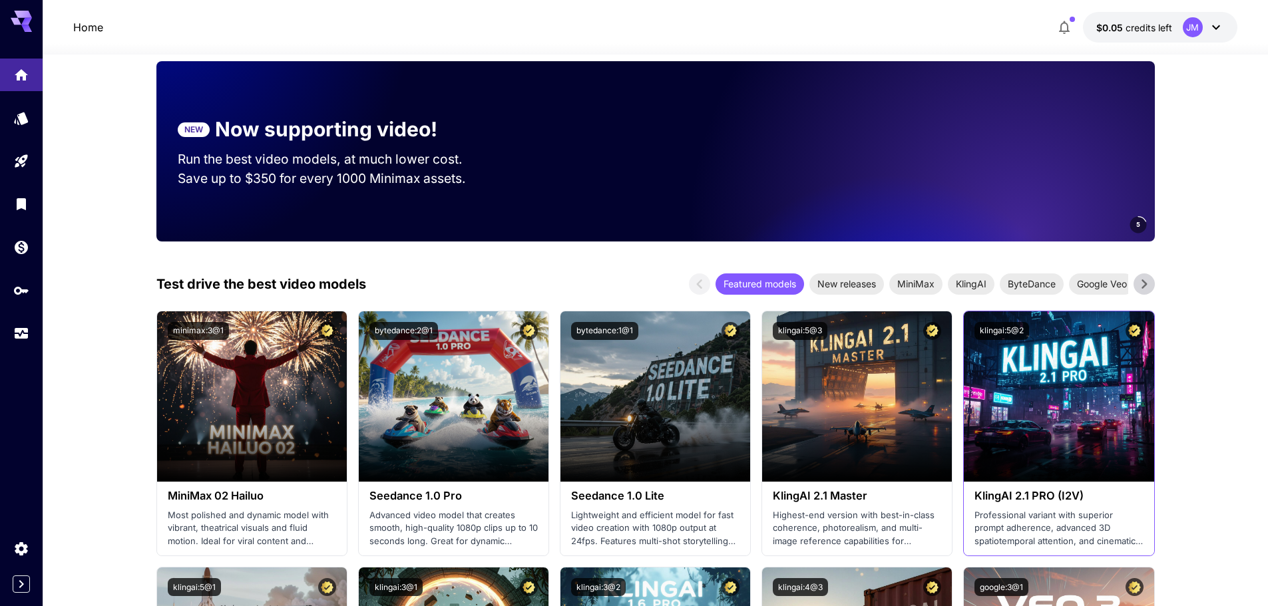
click at [1047, 502] on h3 "KlingAI 2.1 PRO (I2V)" at bounding box center [1058, 496] width 168 height 13
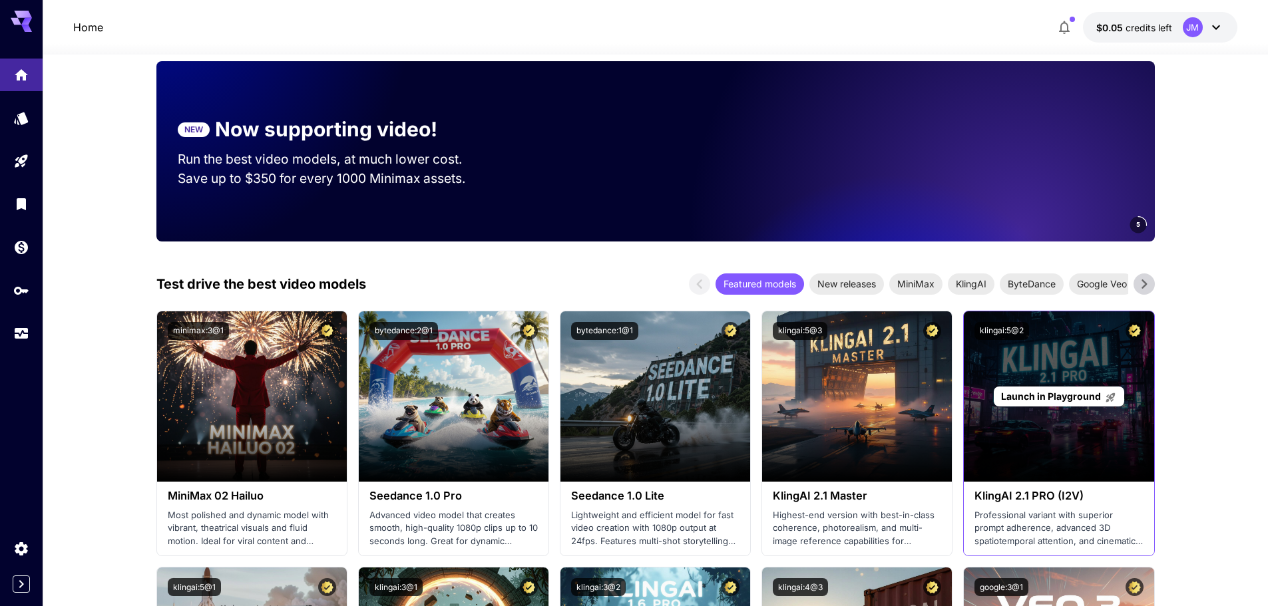
click at [1071, 422] on div "Launch in Playground" at bounding box center [1059, 396] width 190 height 170
click at [1042, 389] on div "Launch in Playground" at bounding box center [1059, 397] width 130 height 21
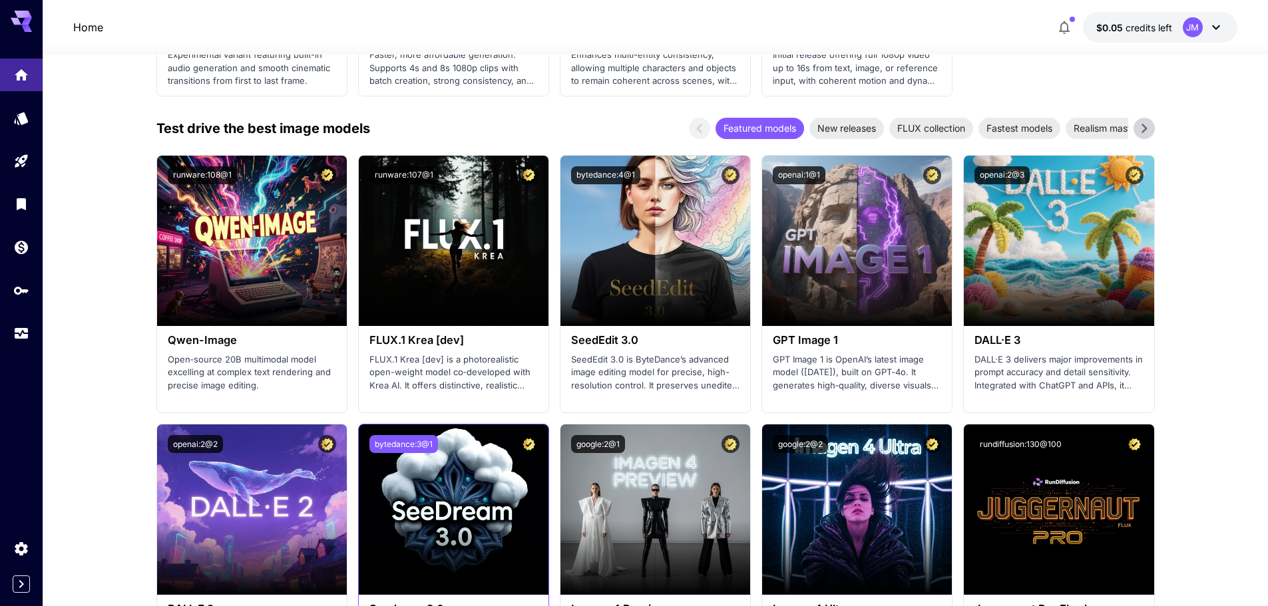
scroll to position [1436, 0]
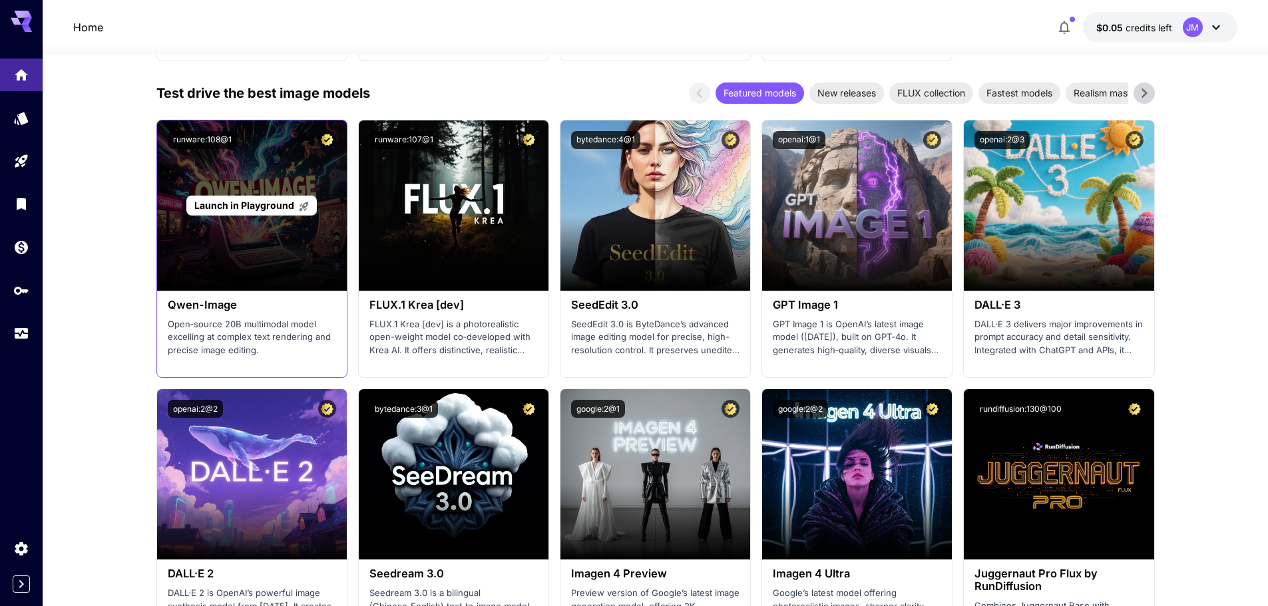
click at [274, 212] on p "Launch in Playground" at bounding box center [251, 205] width 115 height 14
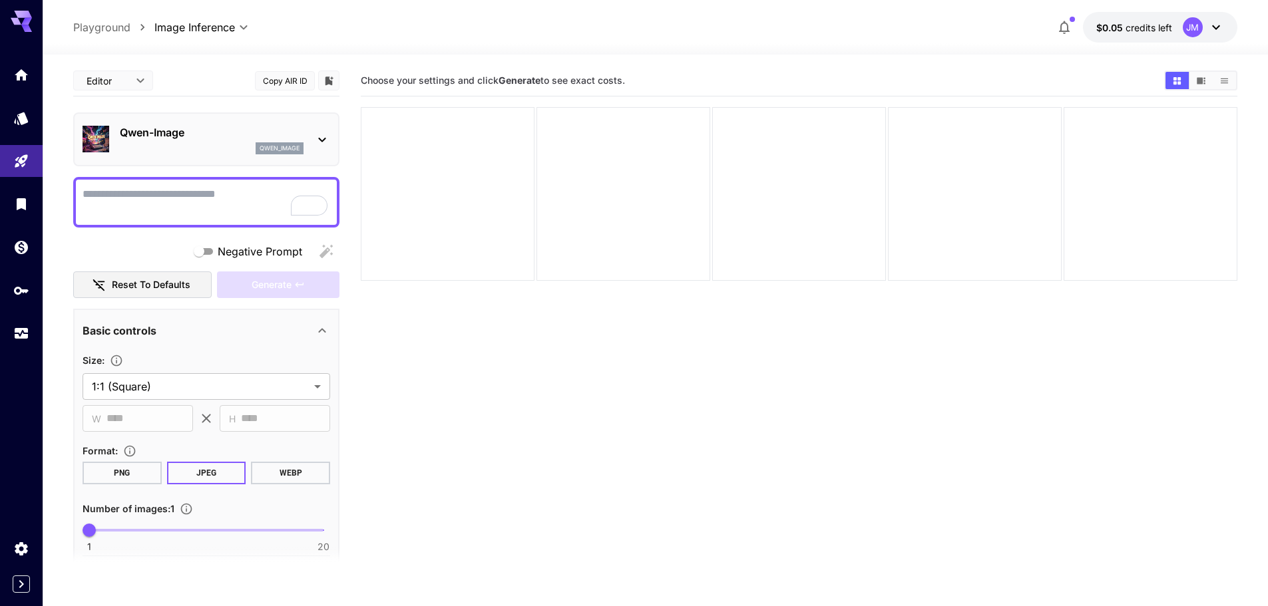
drag, startPoint x: 311, startPoint y: 266, endPoint x: 325, endPoint y: 258, distance: 16.7
click at [21, 61] on link at bounding box center [21, 75] width 43 height 33
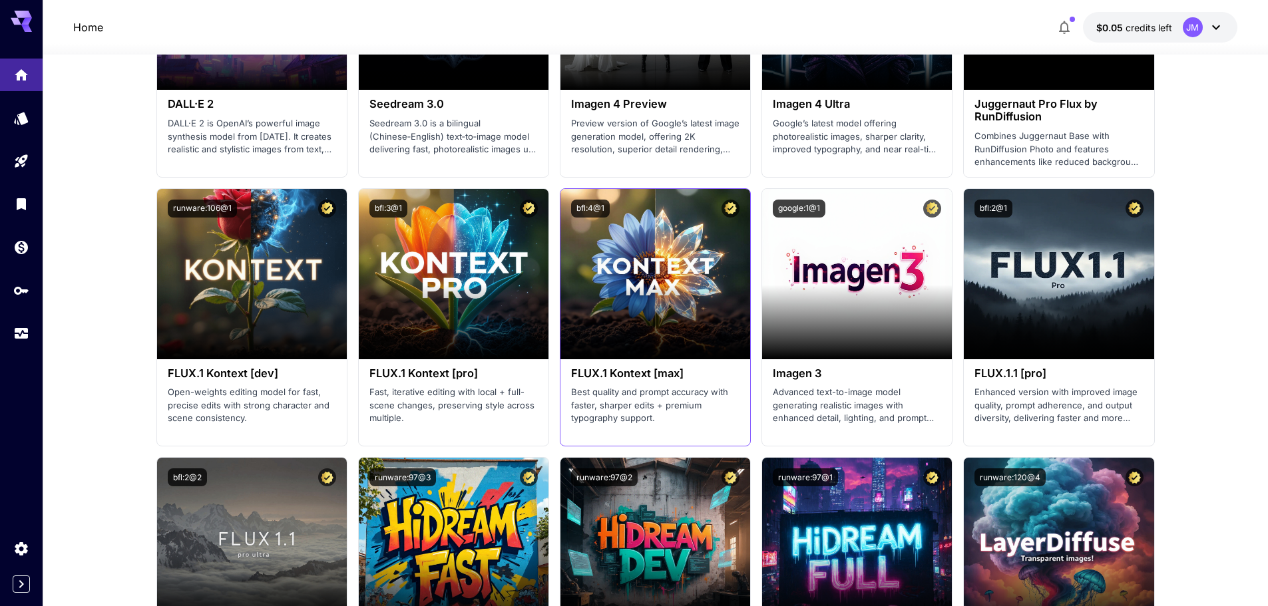
scroll to position [1930, 0]
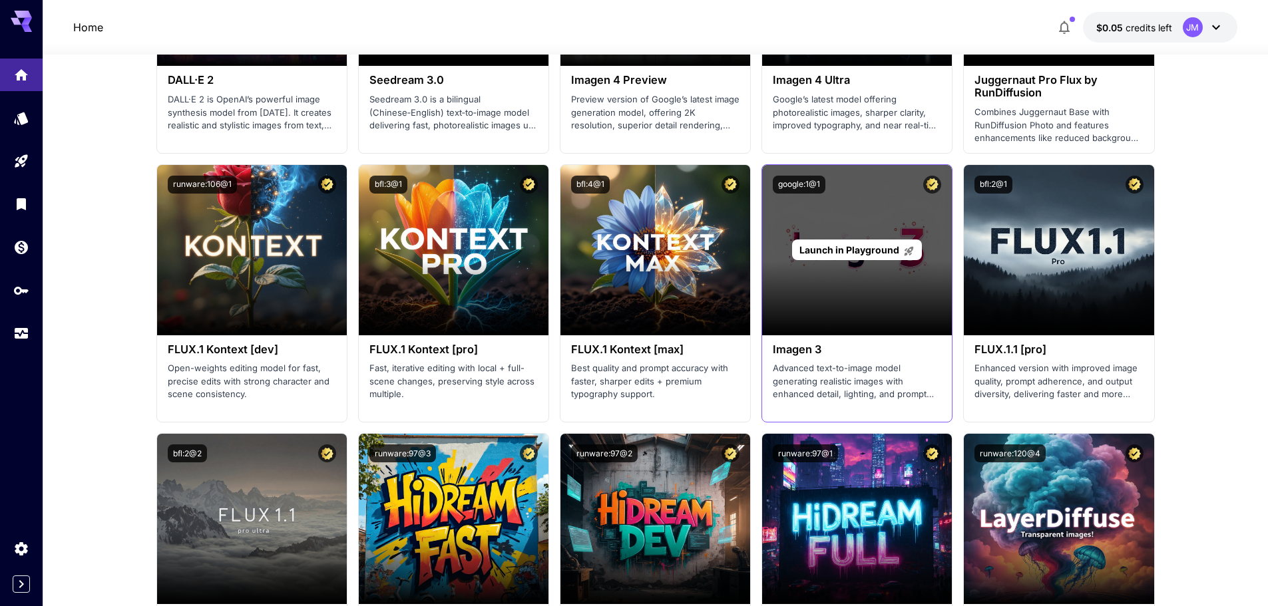
click at [873, 263] on div "Launch in Playground" at bounding box center [857, 250] width 190 height 170
click at [878, 242] on div "Launch in Playground" at bounding box center [857, 250] width 130 height 21
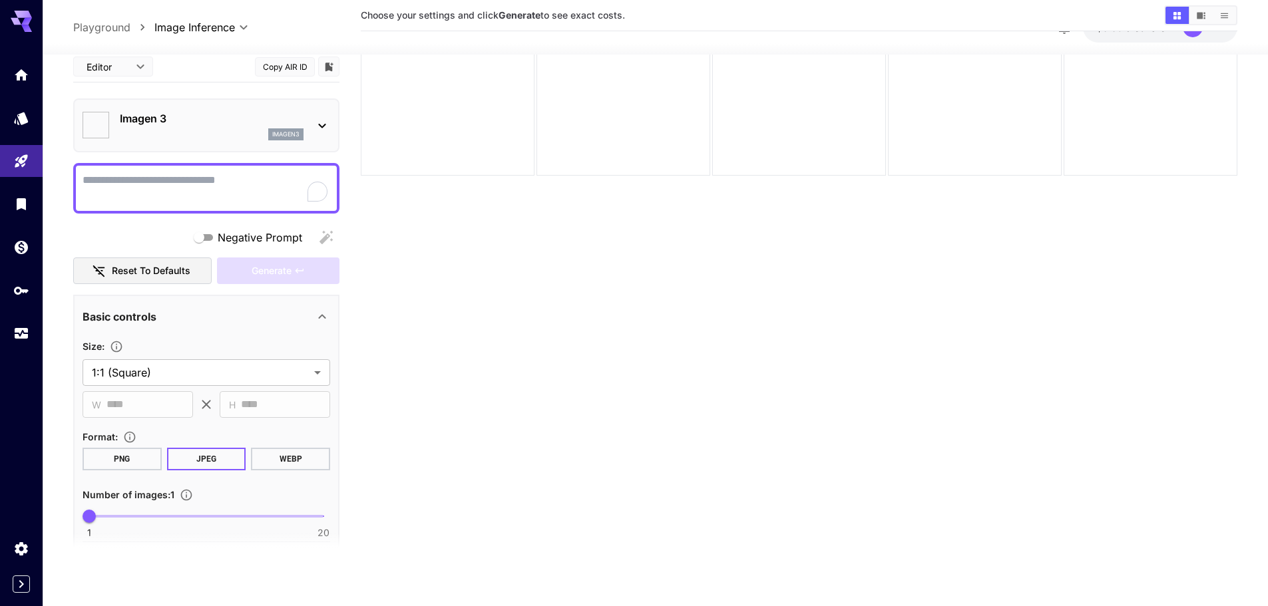
scroll to position [105, 0]
click at [658, 287] on section "Choose your settings and click Generate to see exact costs." at bounding box center [799, 263] width 876 height 606
click at [25, 86] on link at bounding box center [21, 75] width 43 height 33
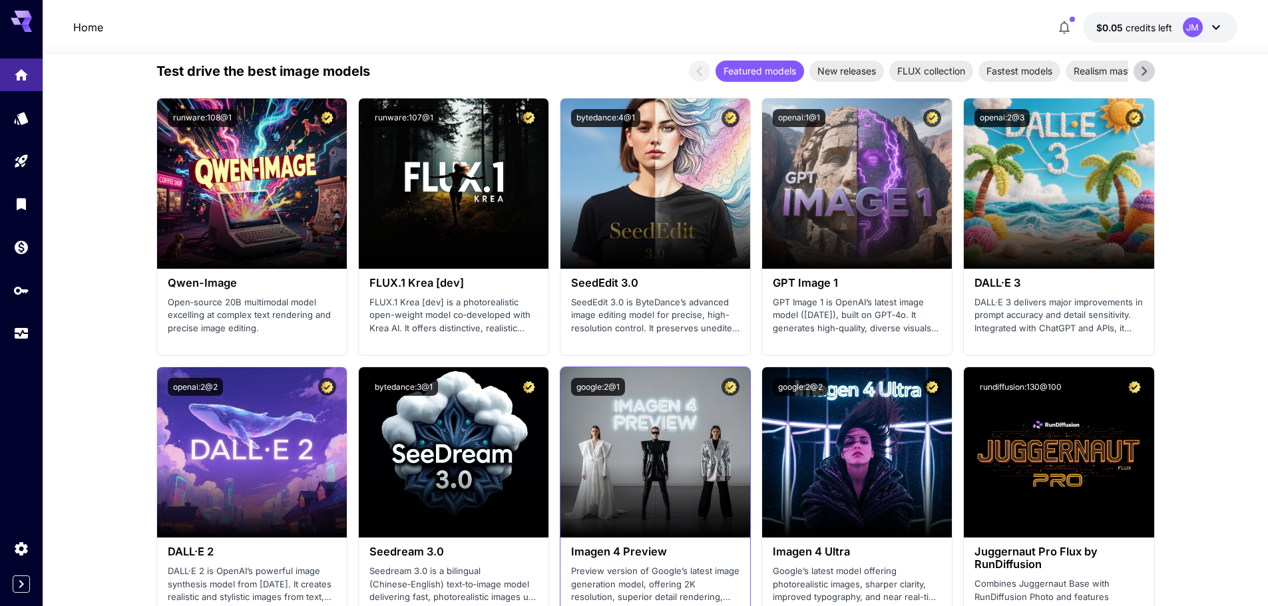
scroll to position [1436, 0]
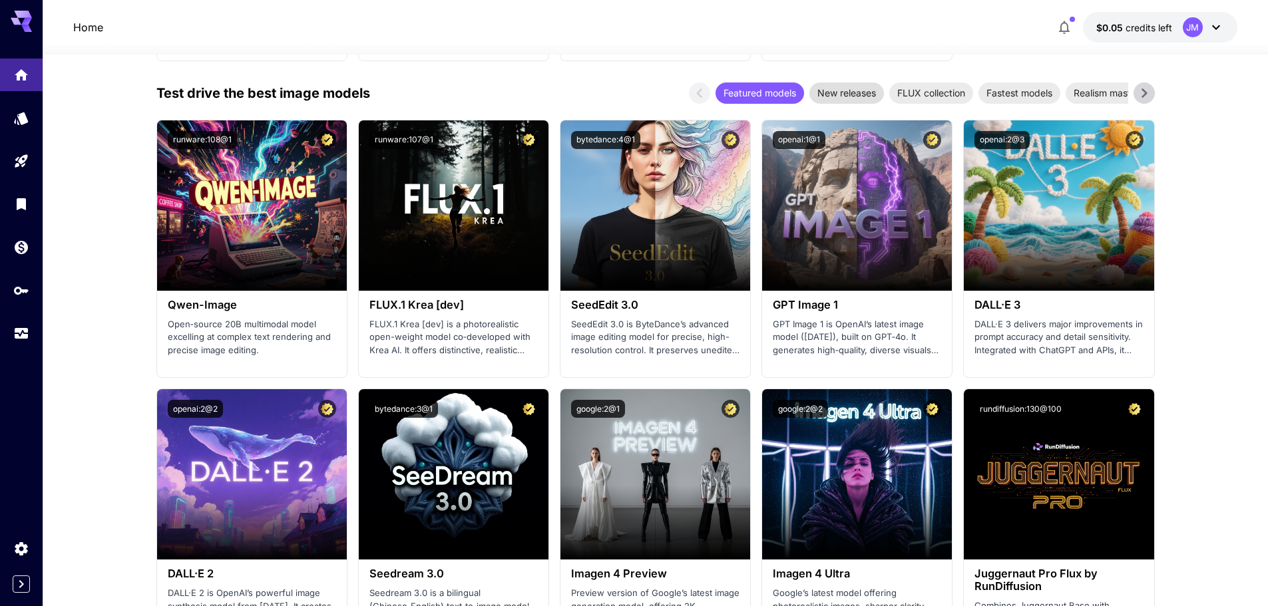
click at [835, 91] on span "New releases" at bounding box center [846, 93] width 75 height 14
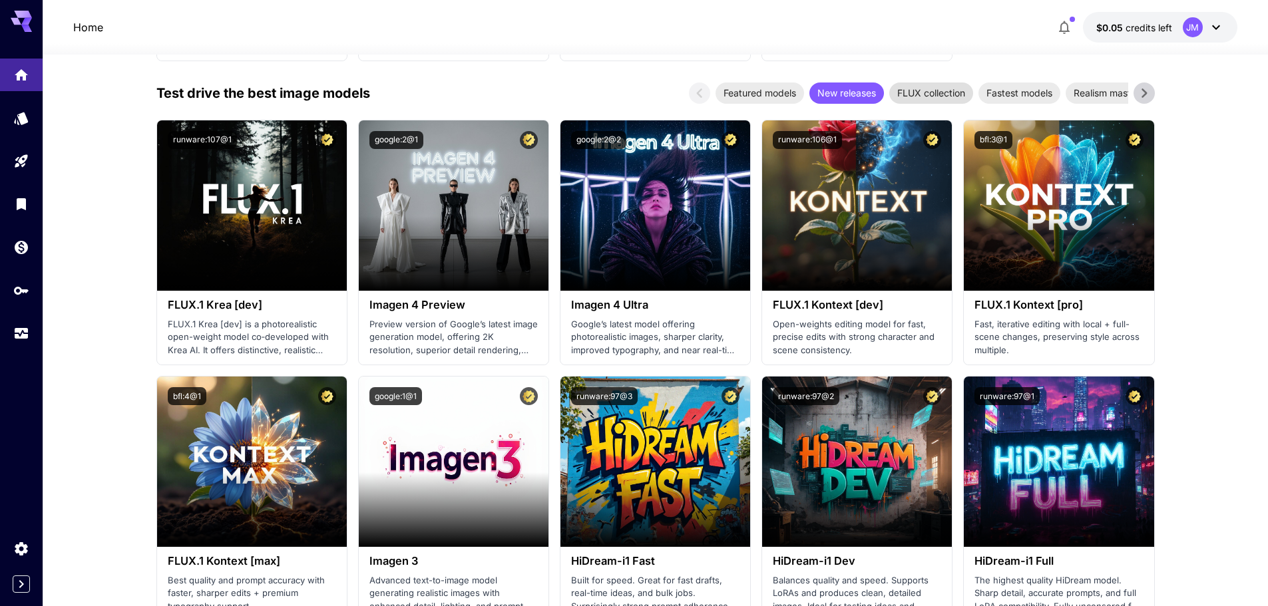
click at [920, 91] on span "FLUX collection" at bounding box center [931, 93] width 84 height 14
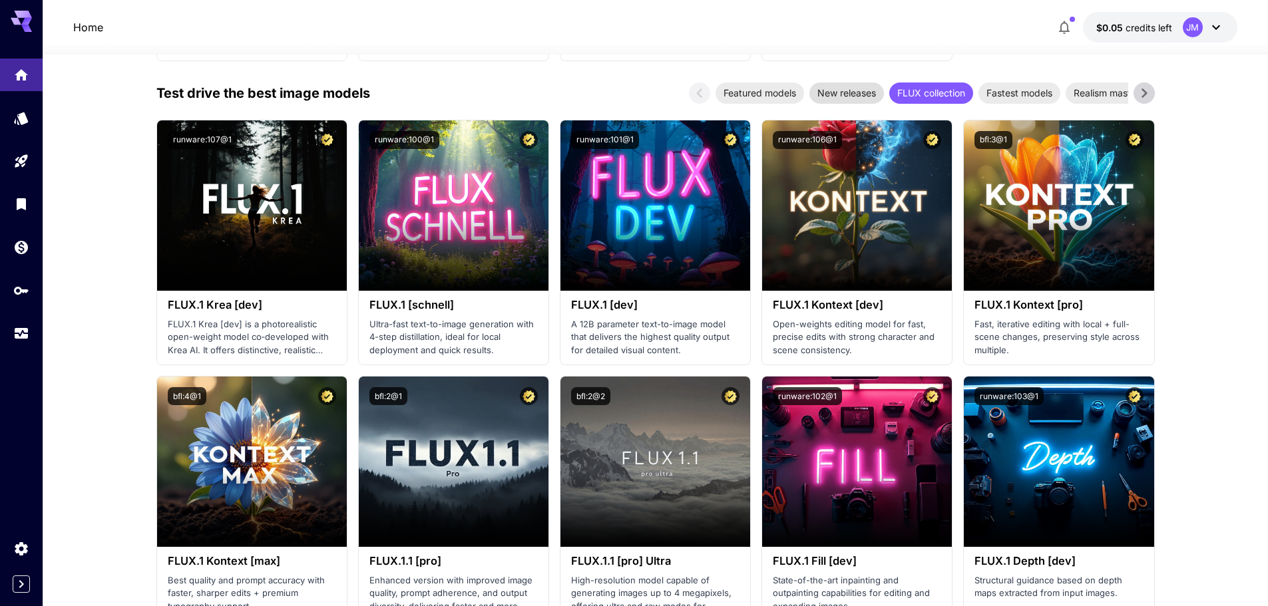
click at [868, 90] on span "New releases" at bounding box center [846, 93] width 75 height 14
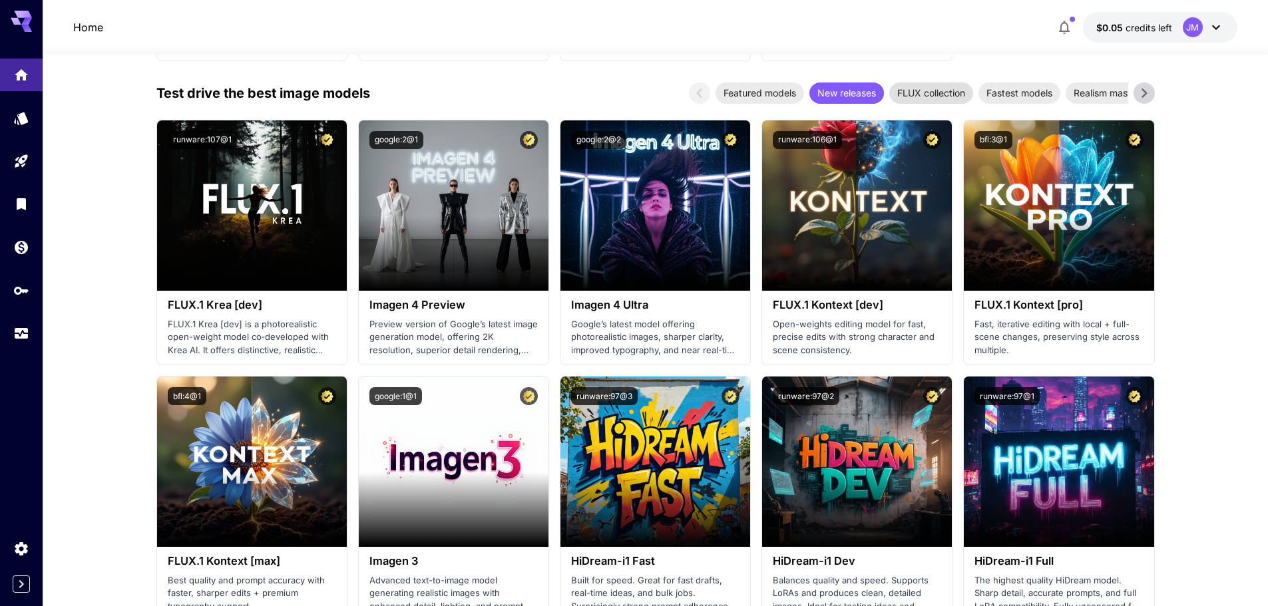
click at [964, 90] on span "FLUX collection" at bounding box center [931, 93] width 84 height 14
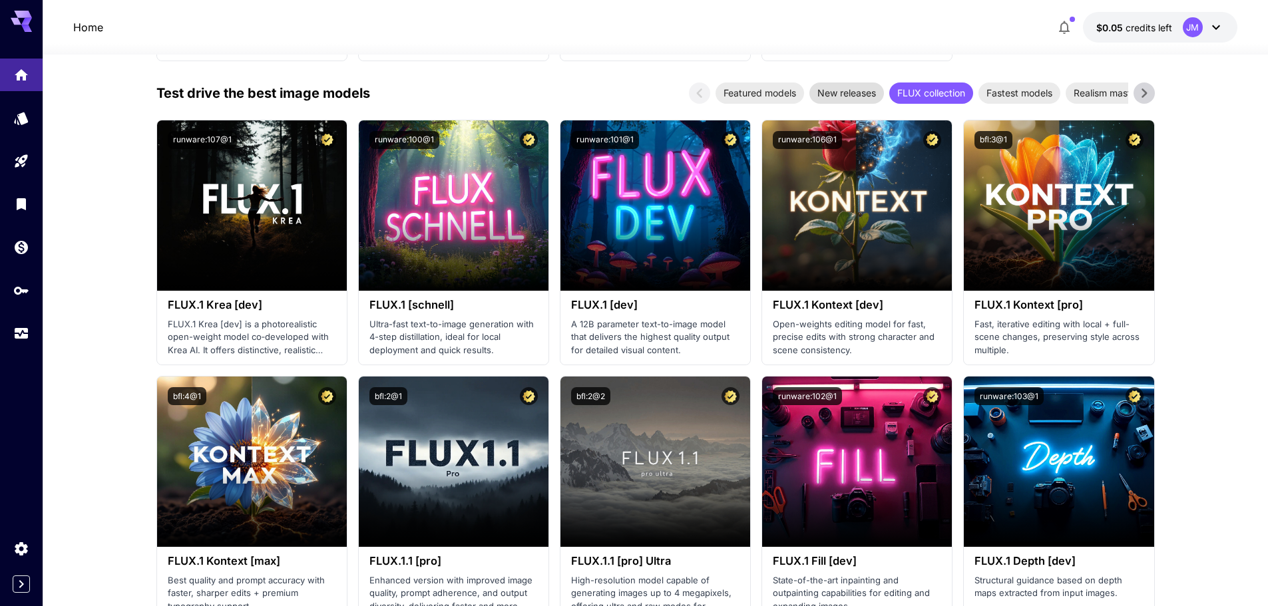
click at [878, 93] on span "New releases" at bounding box center [846, 93] width 75 height 14
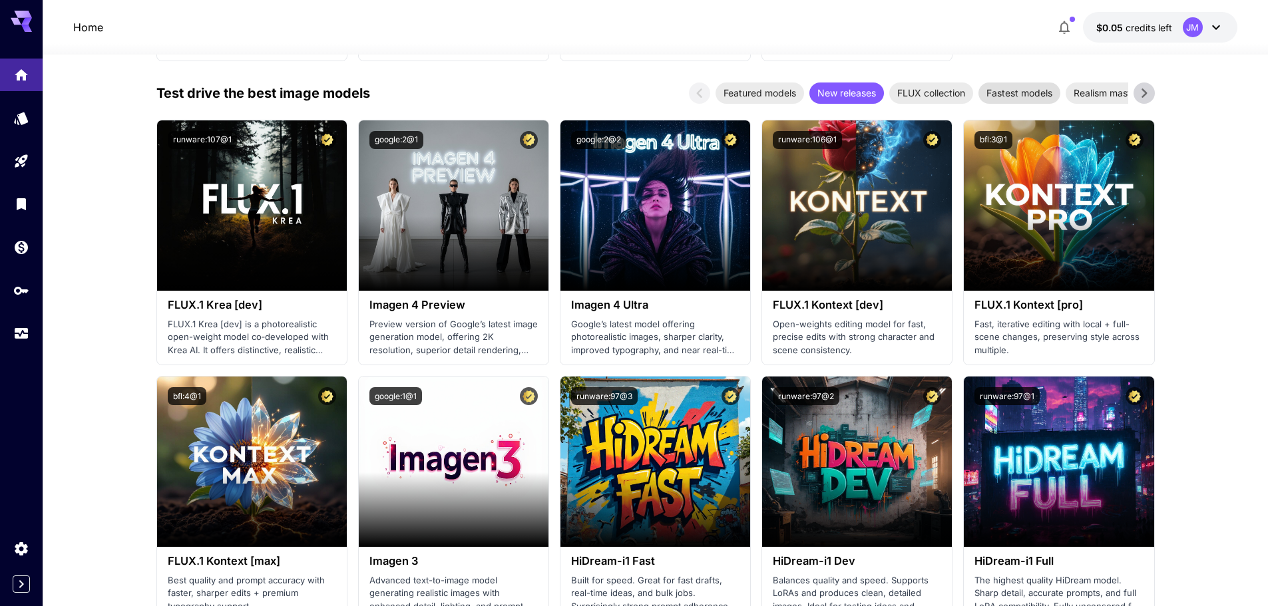
click at [1018, 93] on span "Fastest models" at bounding box center [1019, 93] width 82 height 14
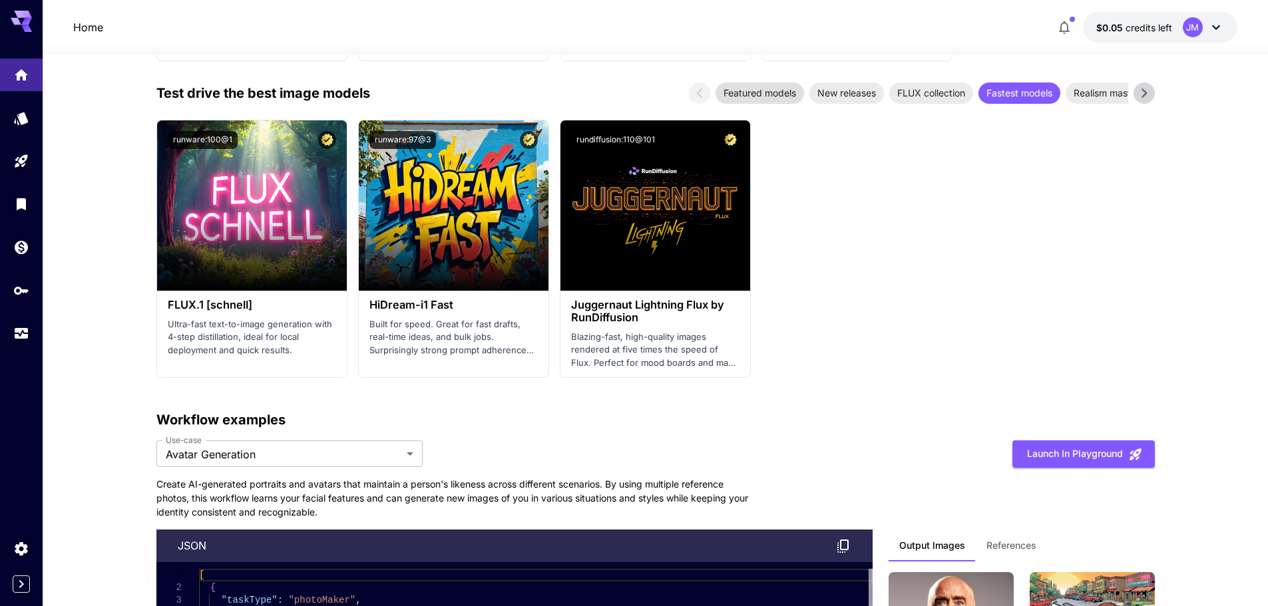
click at [755, 93] on span "Featured models" at bounding box center [759, 93] width 89 height 14
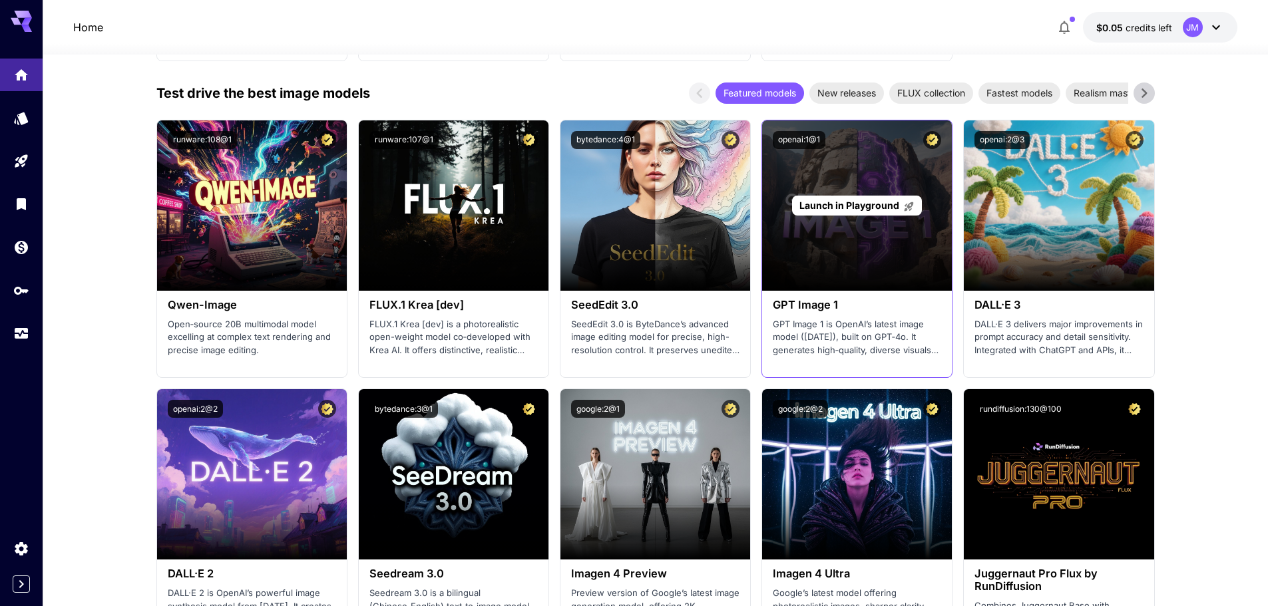
click at [870, 252] on div "Launch in Playground" at bounding box center [857, 205] width 190 height 170
click at [858, 202] on span "Launch in Playground" at bounding box center [849, 205] width 100 height 11
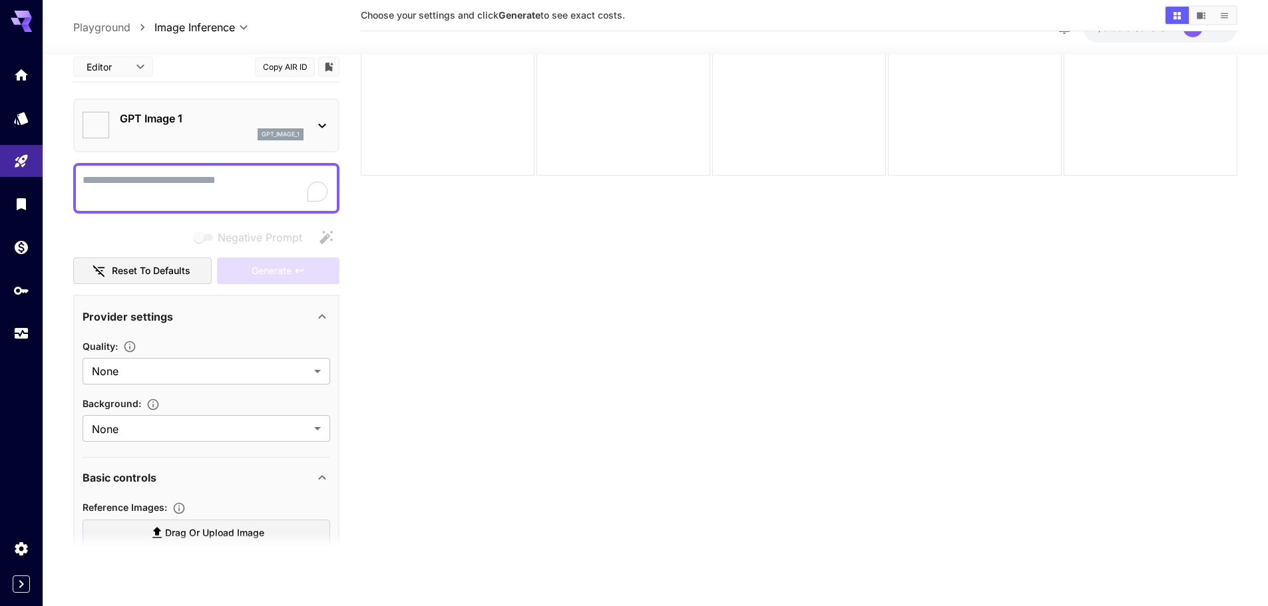
scroll to position [105, 0]
click at [239, 373] on body "**********" at bounding box center [634, 250] width 1268 height 711
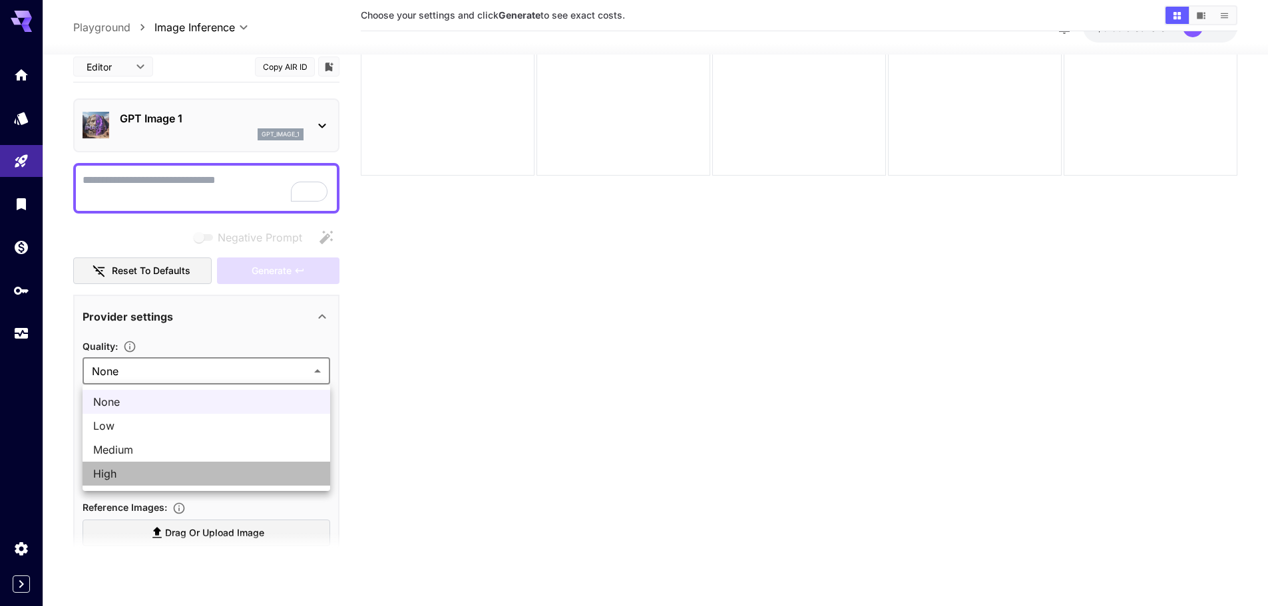
click at [173, 473] on span "High" at bounding box center [206, 474] width 226 height 16
type input "****"
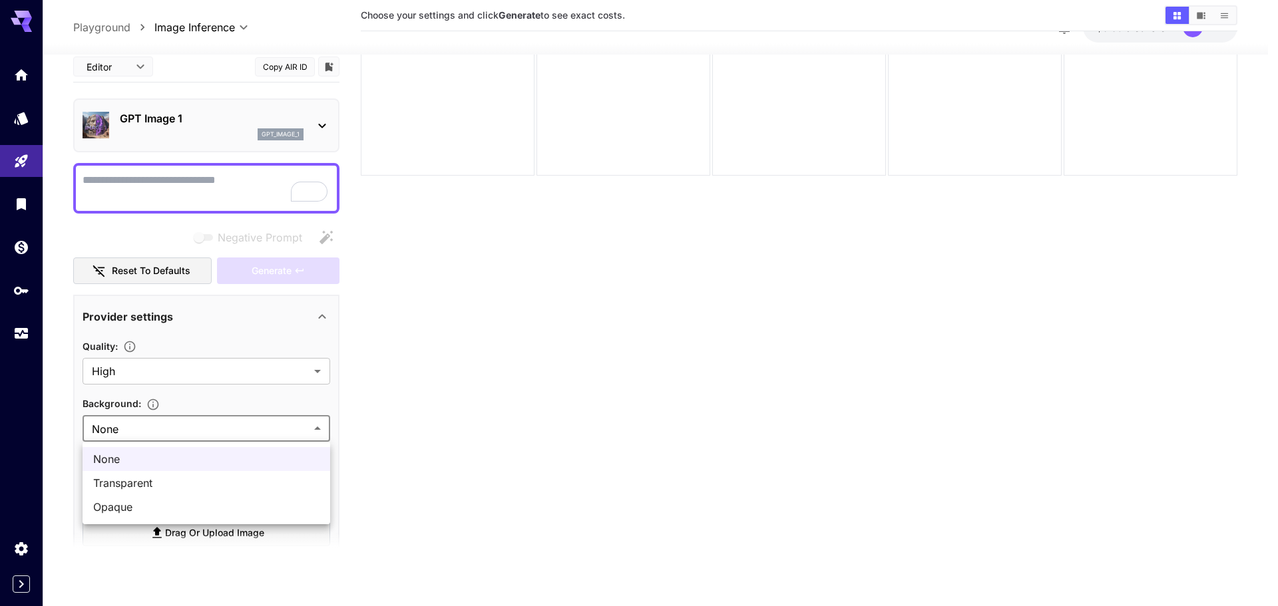
click at [210, 424] on body "**********" at bounding box center [639, 250] width 1278 height 711
click at [157, 506] on span "Opaque" at bounding box center [206, 507] width 226 height 16
type input "******"
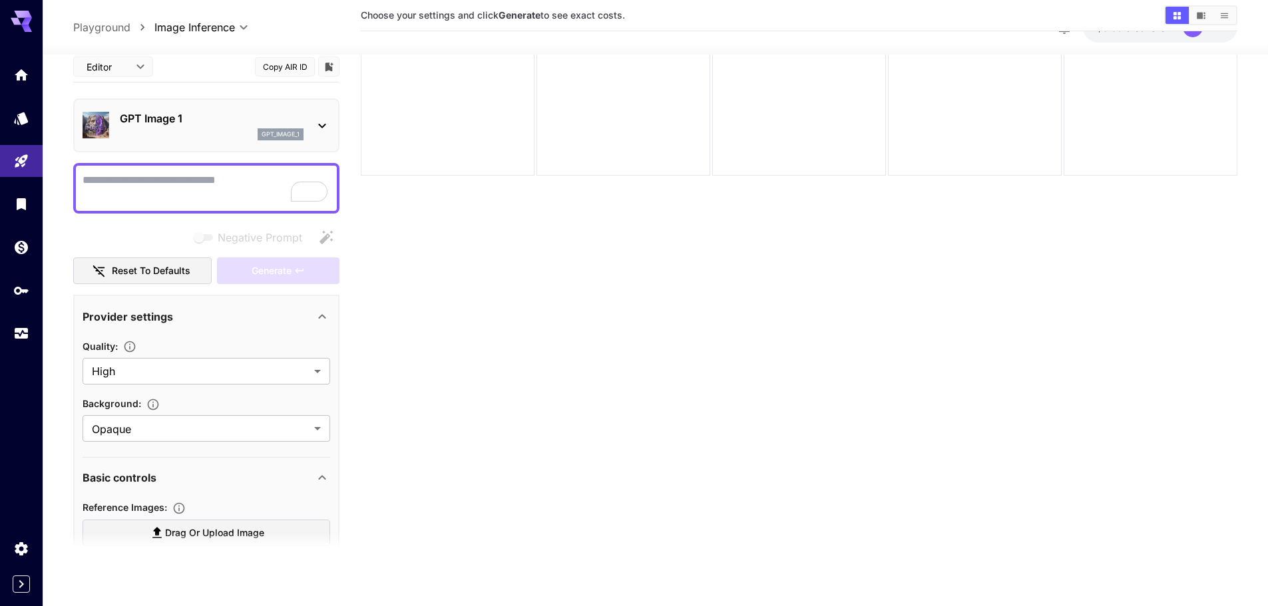
click at [438, 327] on section "Choose your settings and click Generate to see exact costs." at bounding box center [799, 263] width 876 height 606
click at [262, 178] on textarea "Negative Prompt" at bounding box center [207, 188] width 248 height 32
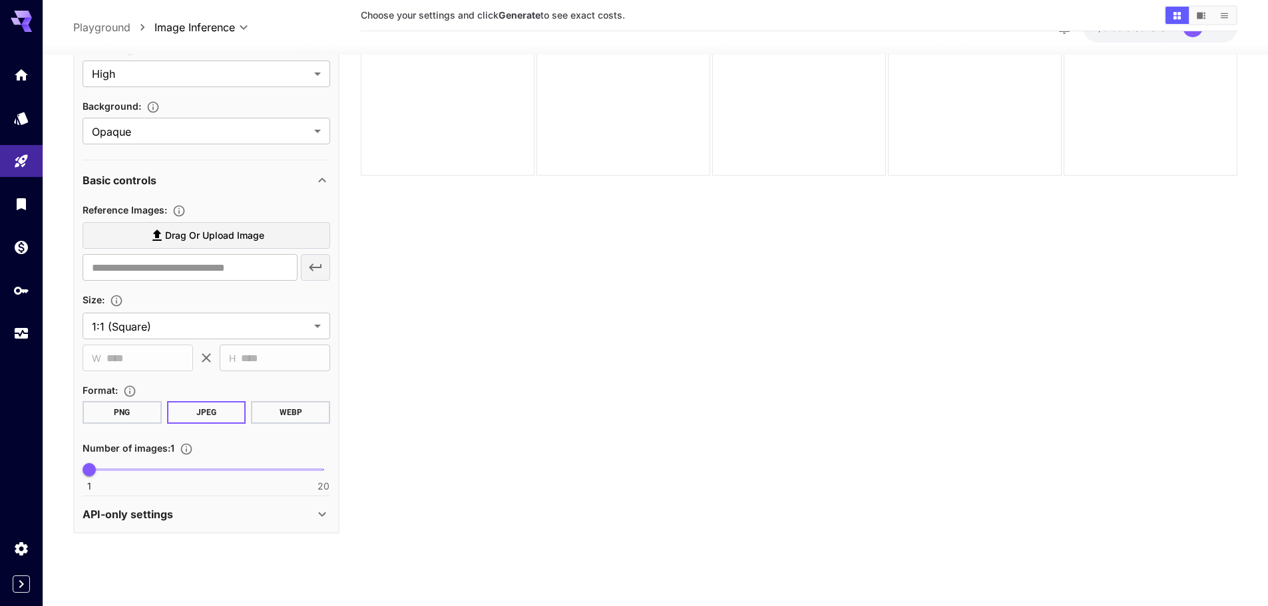
scroll to position [298, 0]
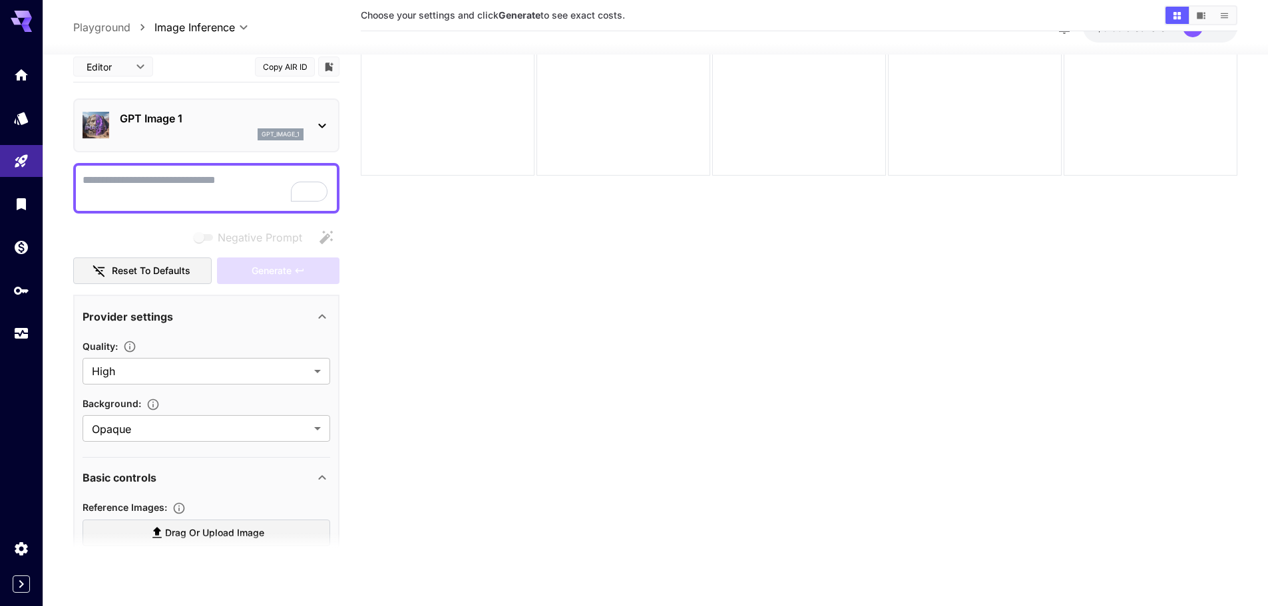
scroll to position [298, 0]
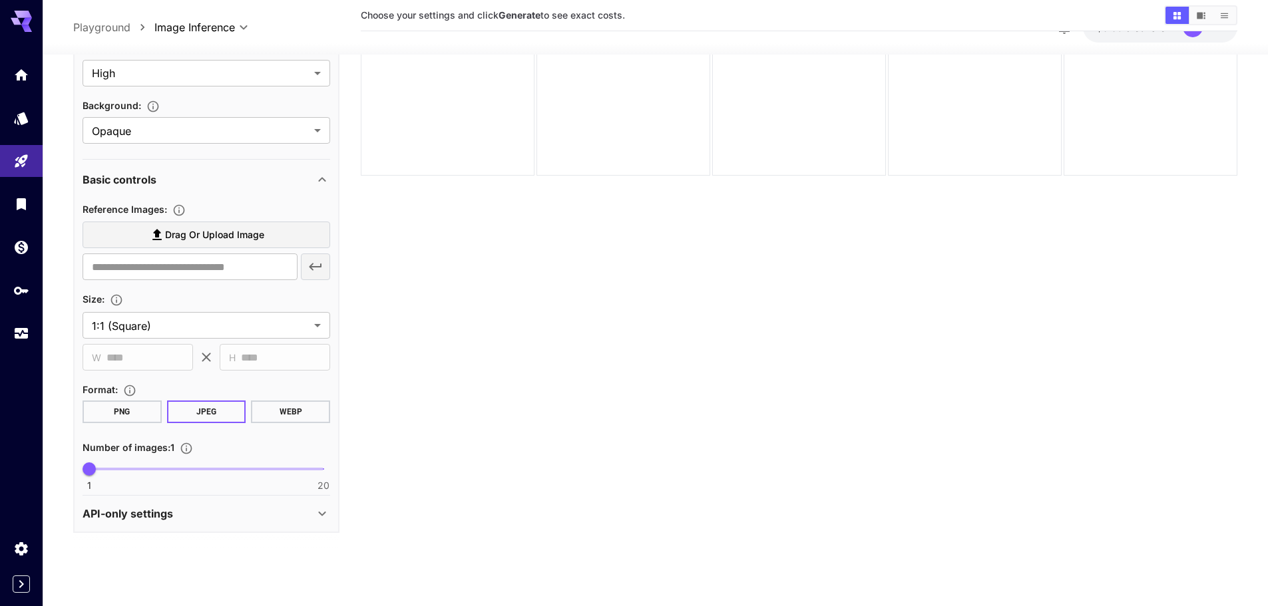
click at [143, 417] on button "PNG" at bounding box center [122, 412] width 79 height 23
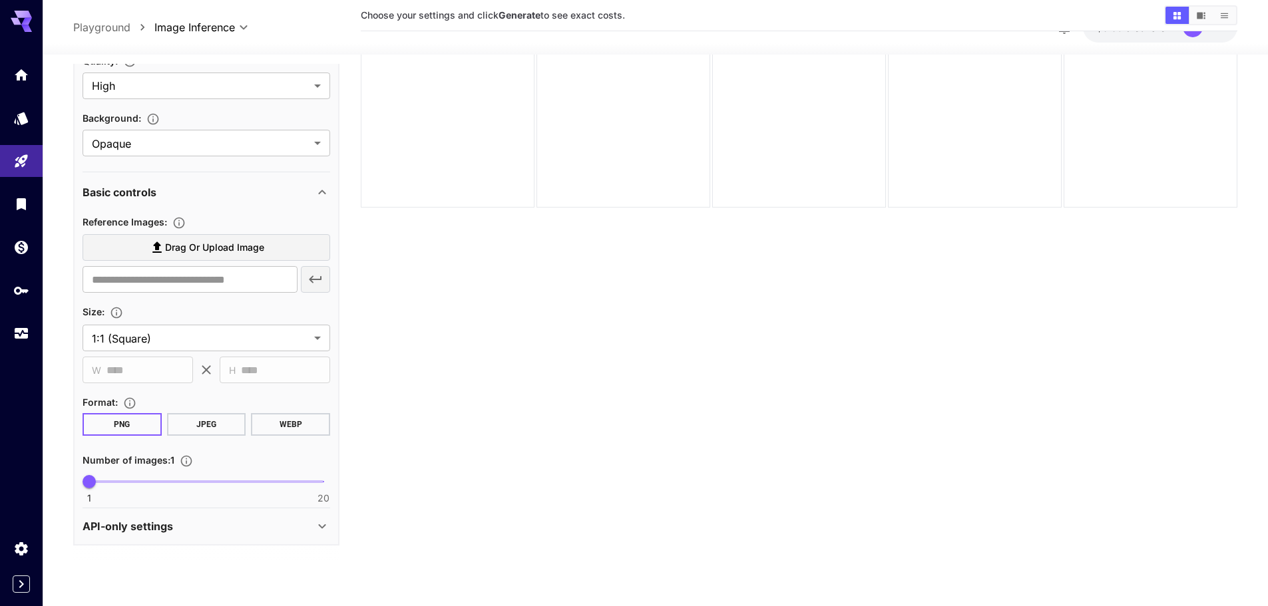
scroll to position [0, 0]
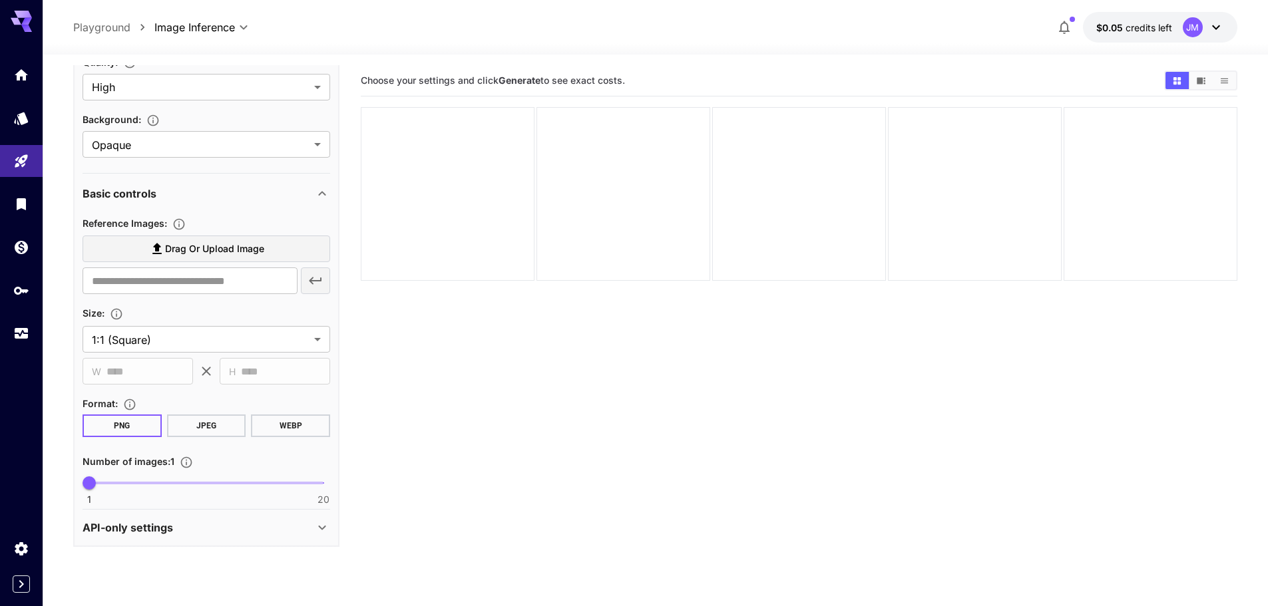
click at [470, 347] on section "Choose your settings and click Generate to see exact costs." at bounding box center [799, 368] width 876 height 606
click at [186, 136] on body "**********" at bounding box center [639, 355] width 1278 height 711
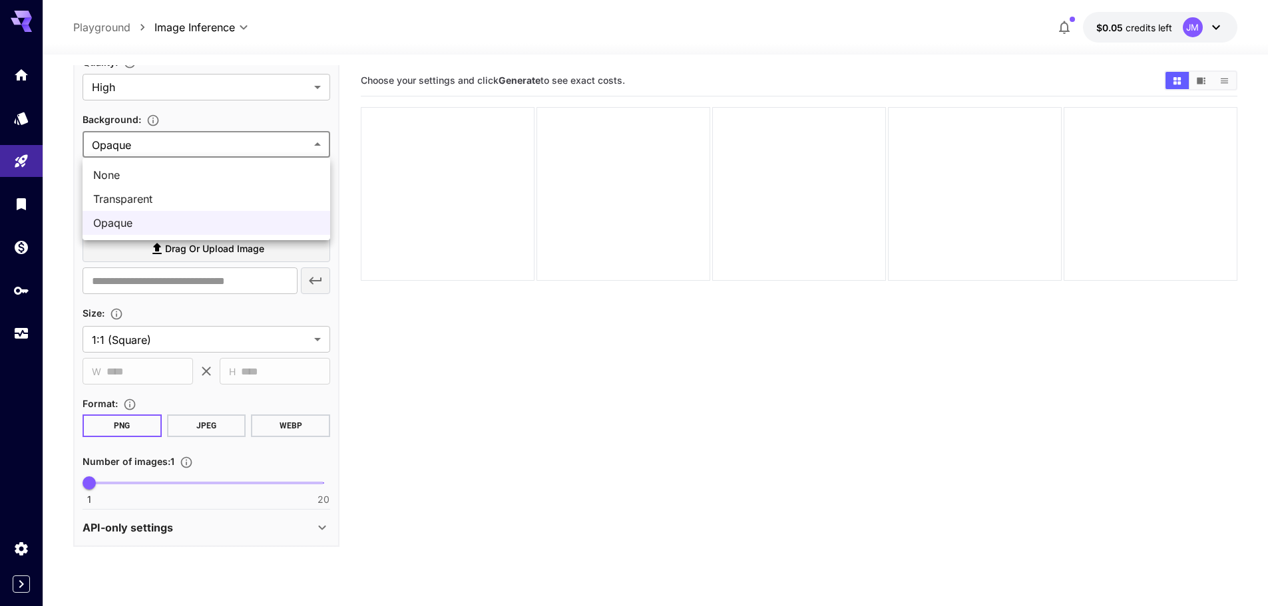
click at [460, 463] on div at bounding box center [639, 303] width 1278 height 606
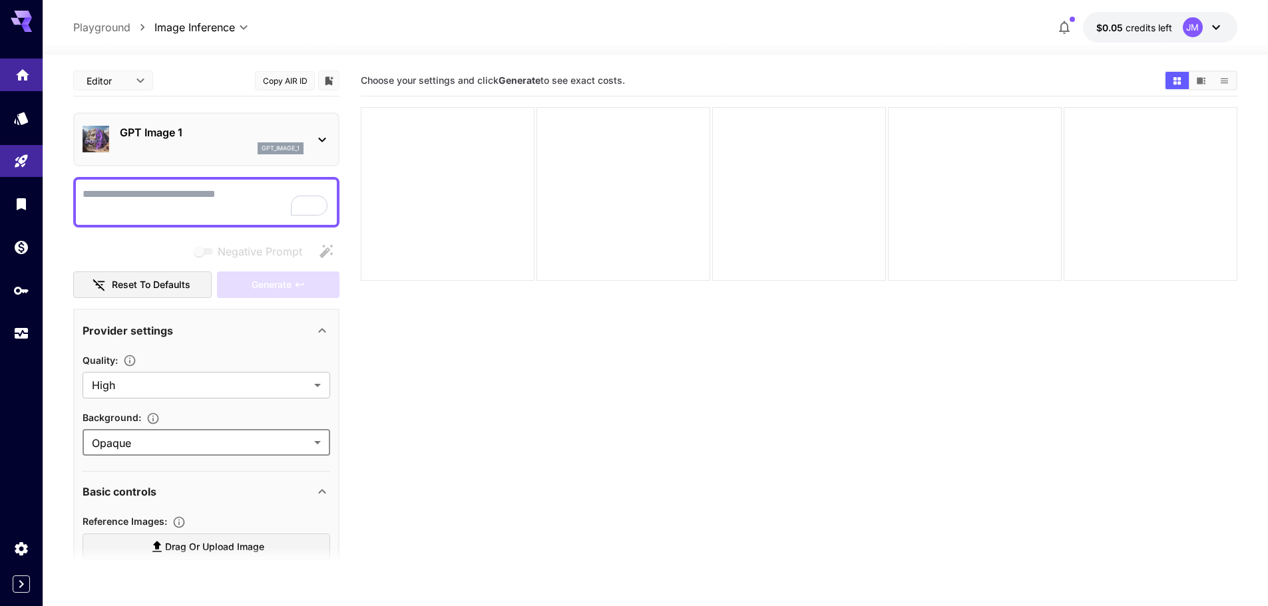
click at [12, 80] on link at bounding box center [21, 75] width 43 height 33
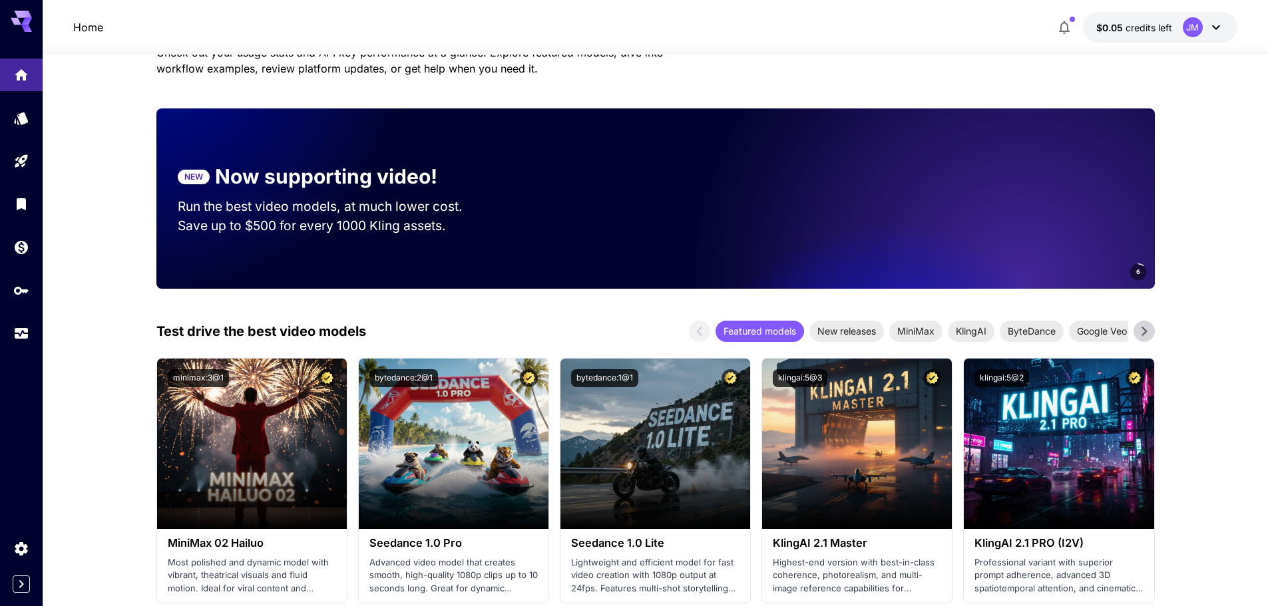
scroll to position [200, 0]
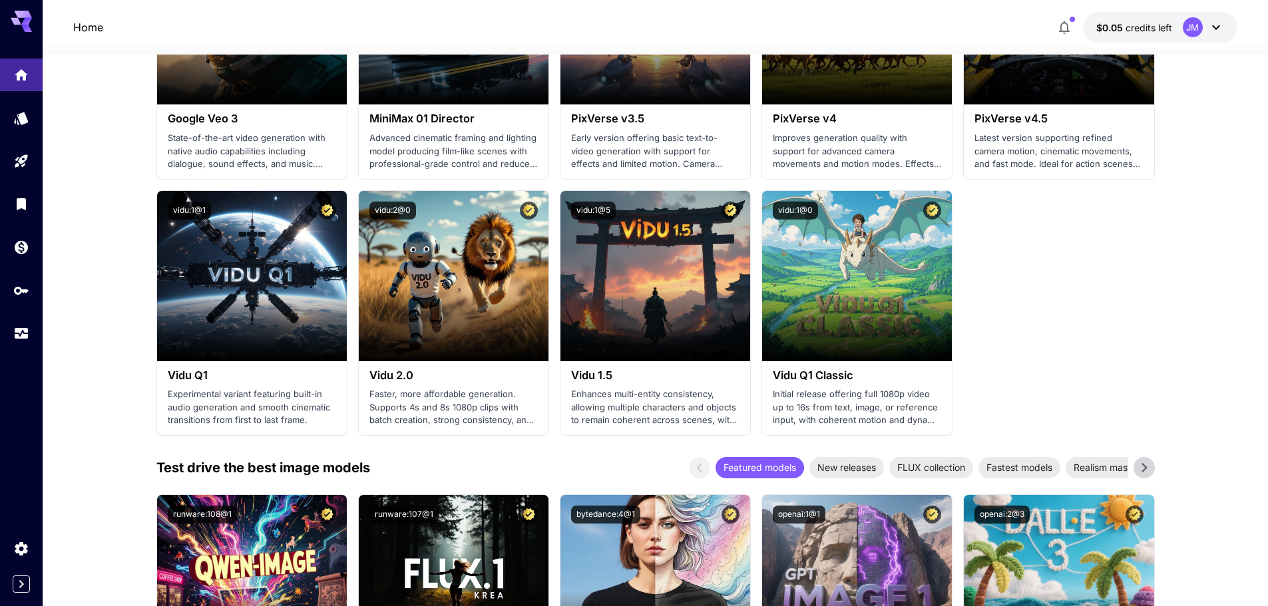
scroll to position [1131, 0]
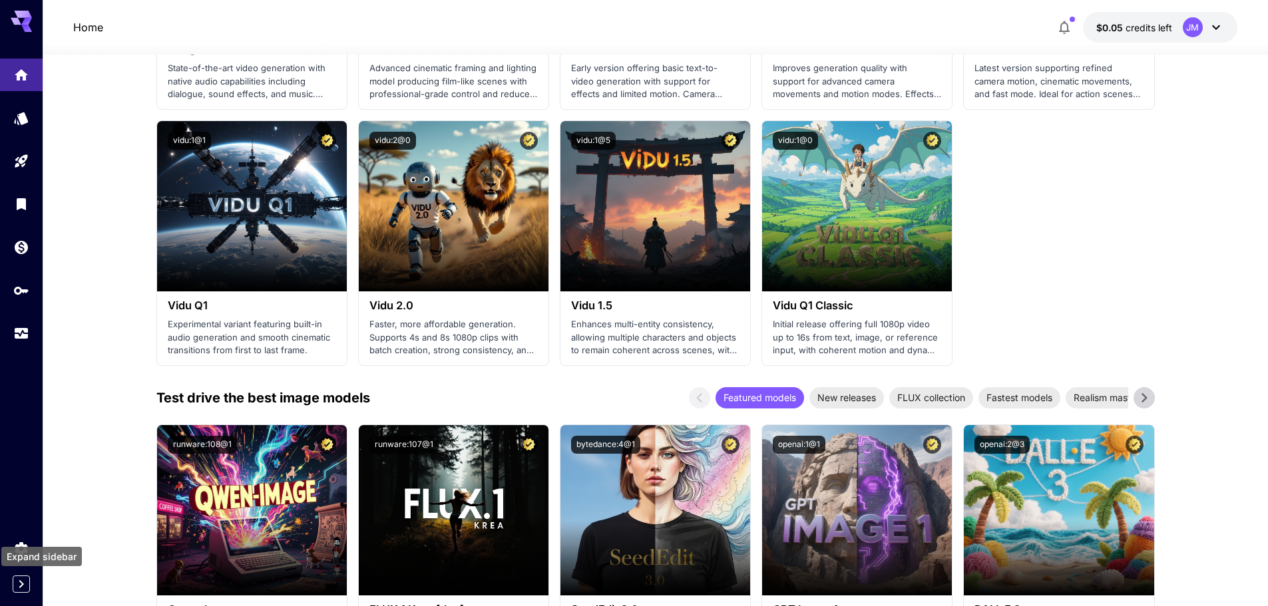
click at [27, 582] on icon "Expand sidebar" at bounding box center [21, 584] width 16 height 16
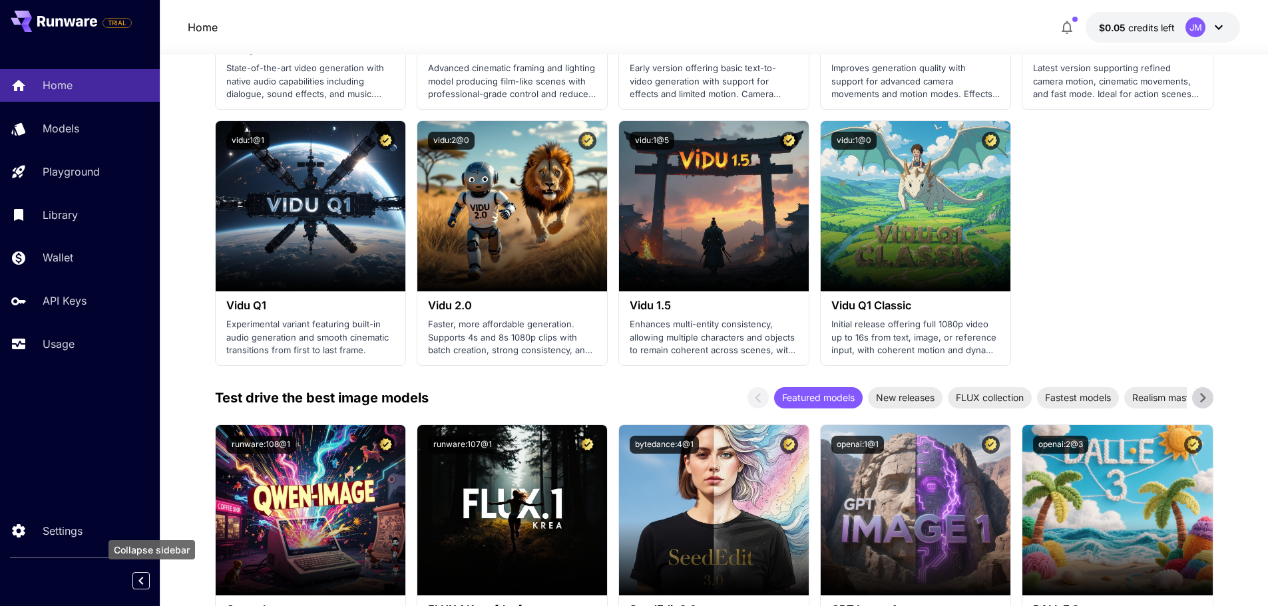
click at [136, 580] on icon "Collapse sidebar" at bounding box center [141, 581] width 16 height 16
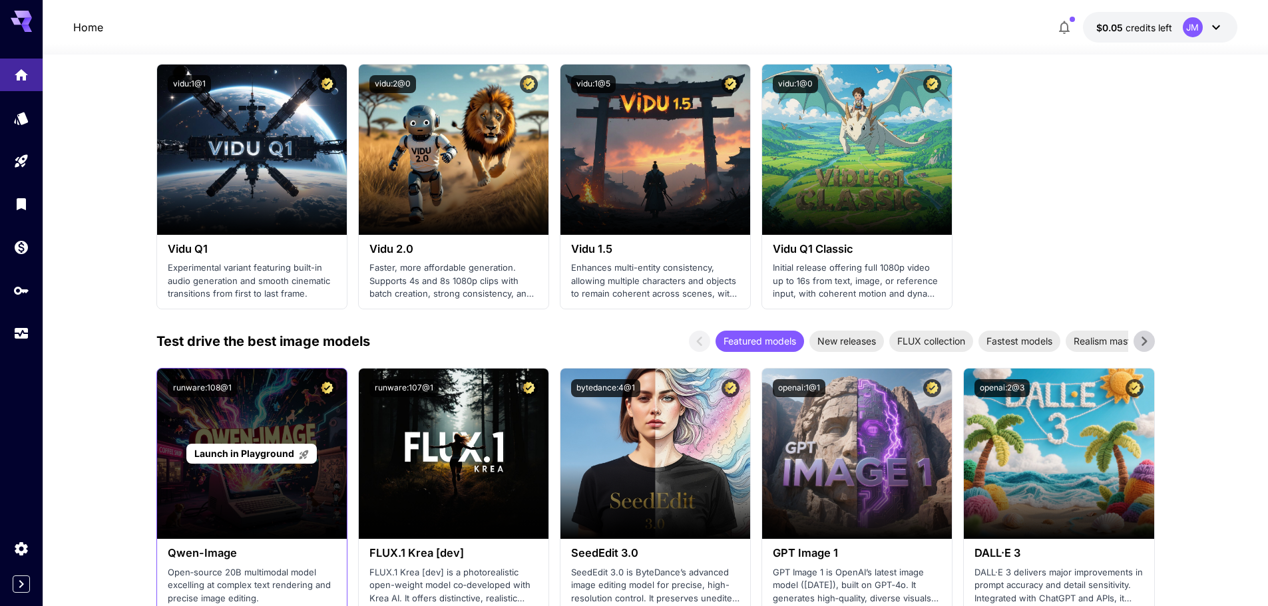
scroll to position [1398, 0]
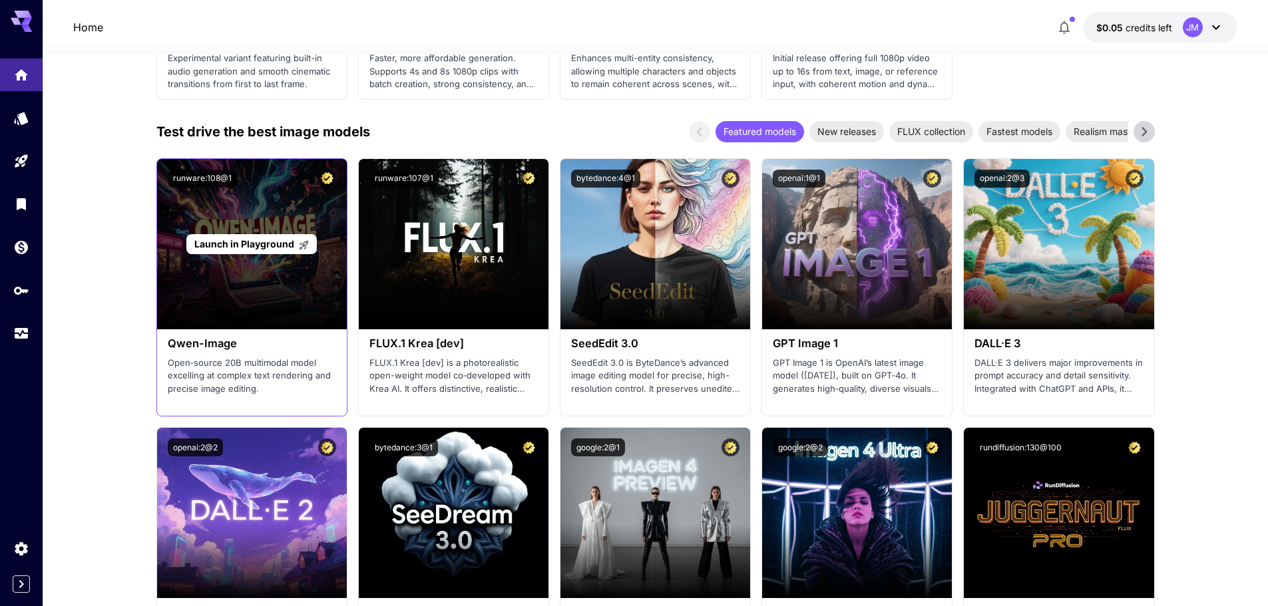
click at [259, 262] on div "Launch in Playground" at bounding box center [252, 244] width 190 height 170
click at [268, 248] on span "Launch in Playground" at bounding box center [244, 243] width 100 height 11
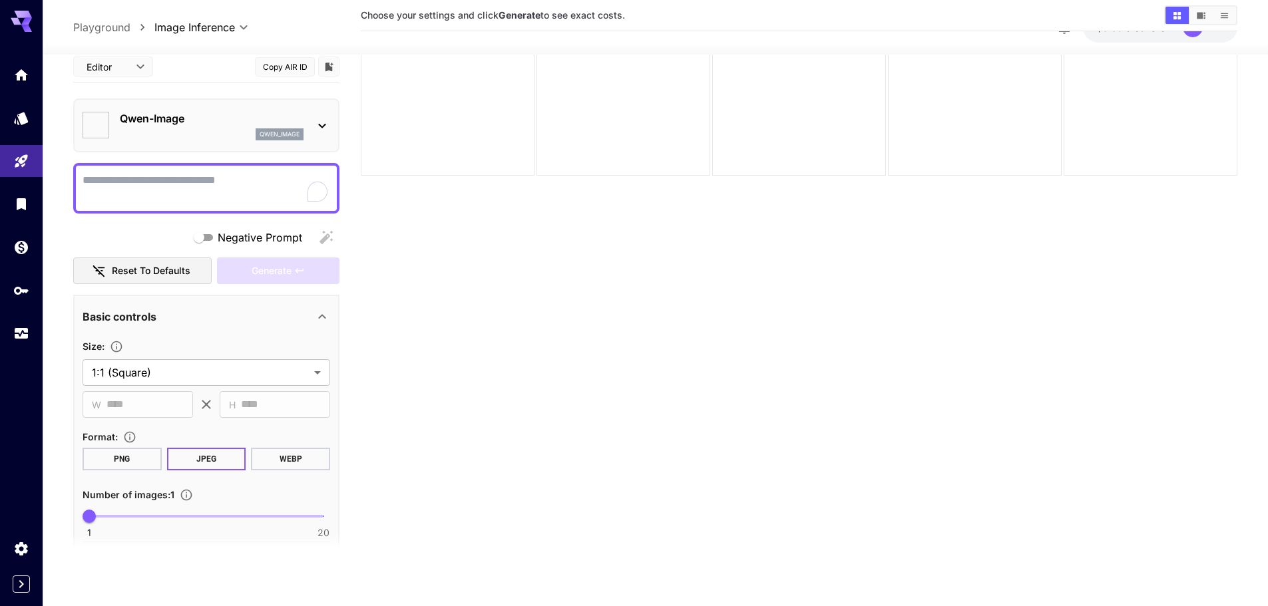
scroll to position [105, 0]
click at [319, 124] on icon at bounding box center [321, 125] width 7 height 5
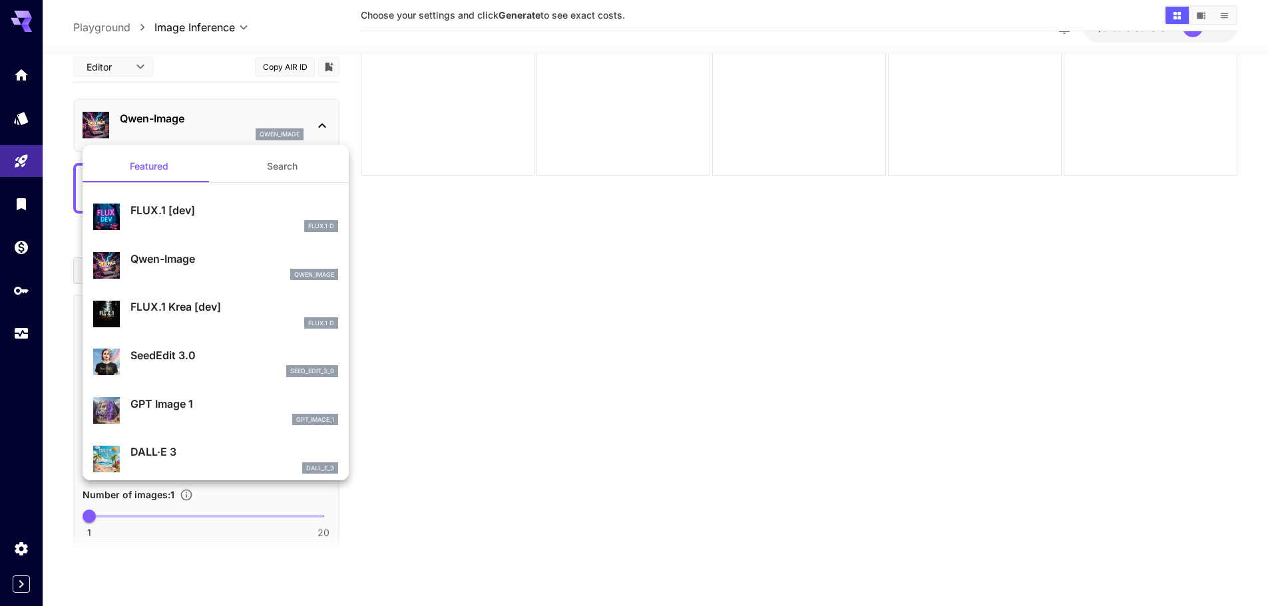
click at [434, 369] on div at bounding box center [639, 303] width 1278 height 606
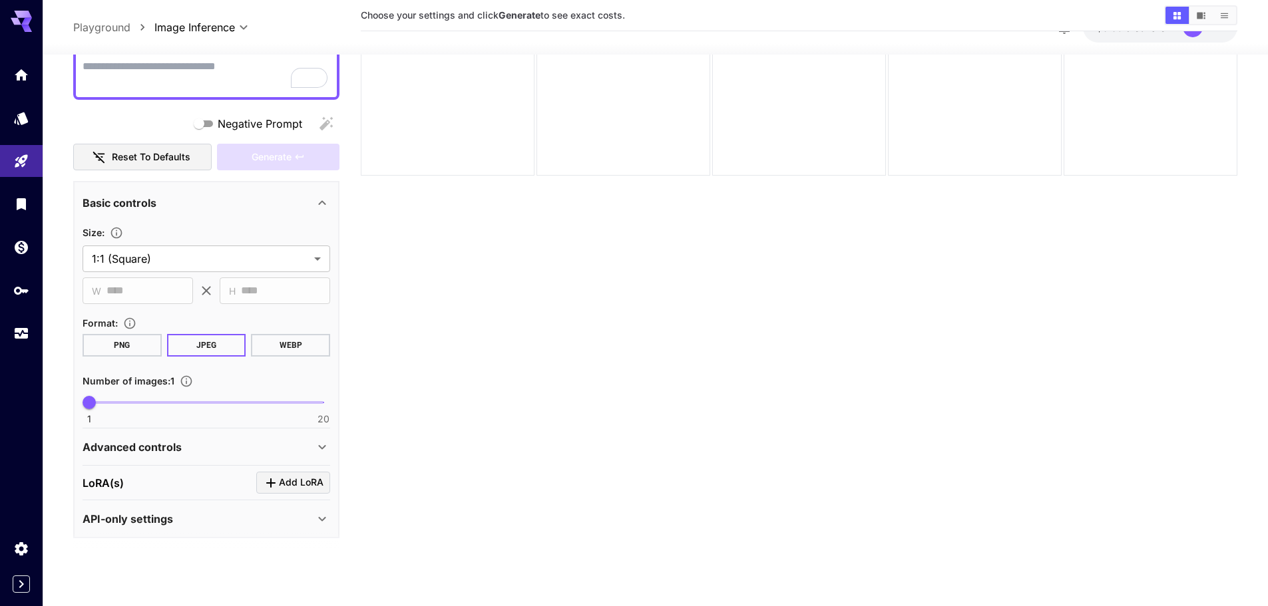
scroll to position [118, 0]
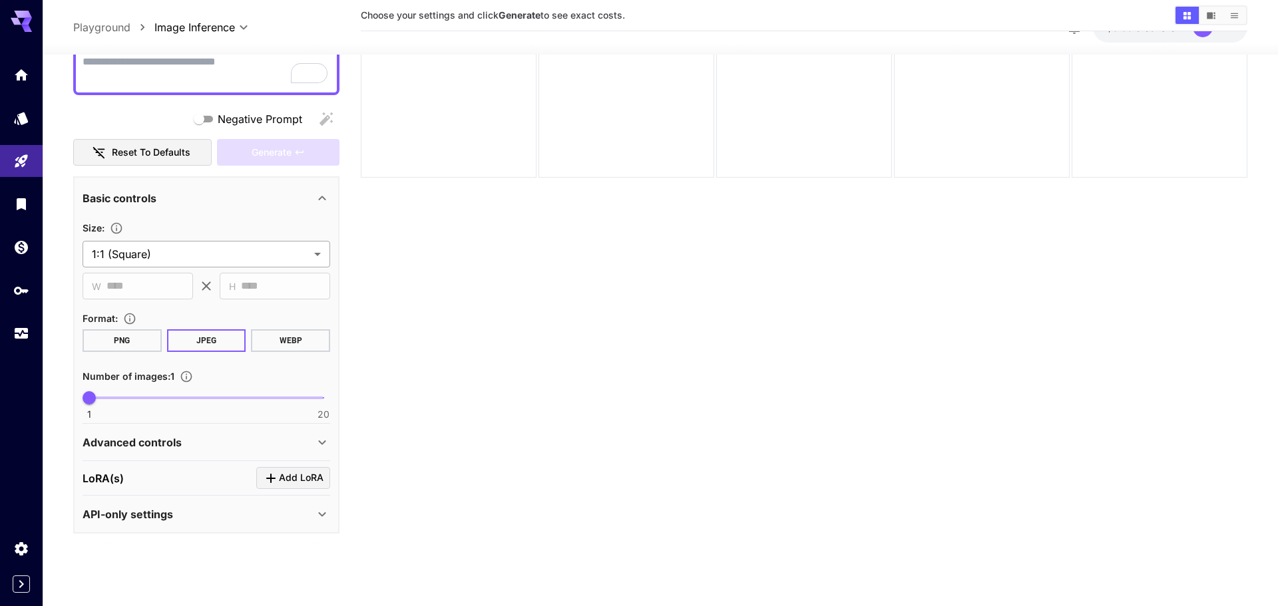
click at [310, 262] on body "**********" at bounding box center [639, 250] width 1278 height 711
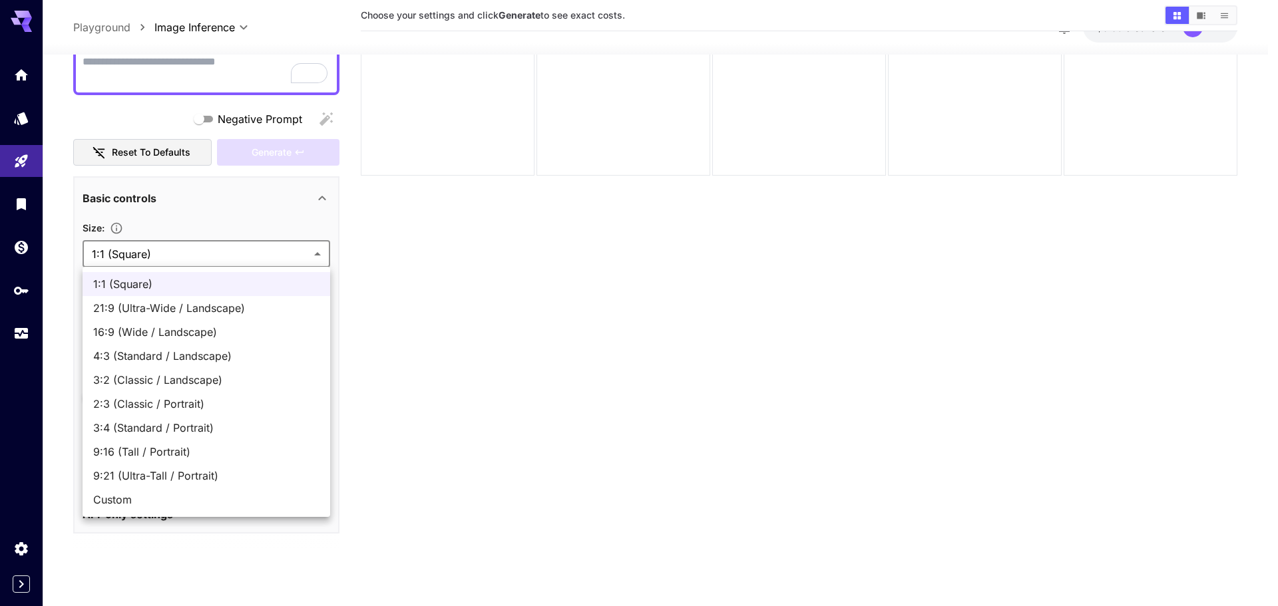
click at [283, 337] on span "16:9 (Wide / Landscape)" at bounding box center [206, 332] width 226 height 16
type input "**********"
type input "****"
type input "***"
click at [300, 263] on body "**********" at bounding box center [639, 250] width 1278 height 711
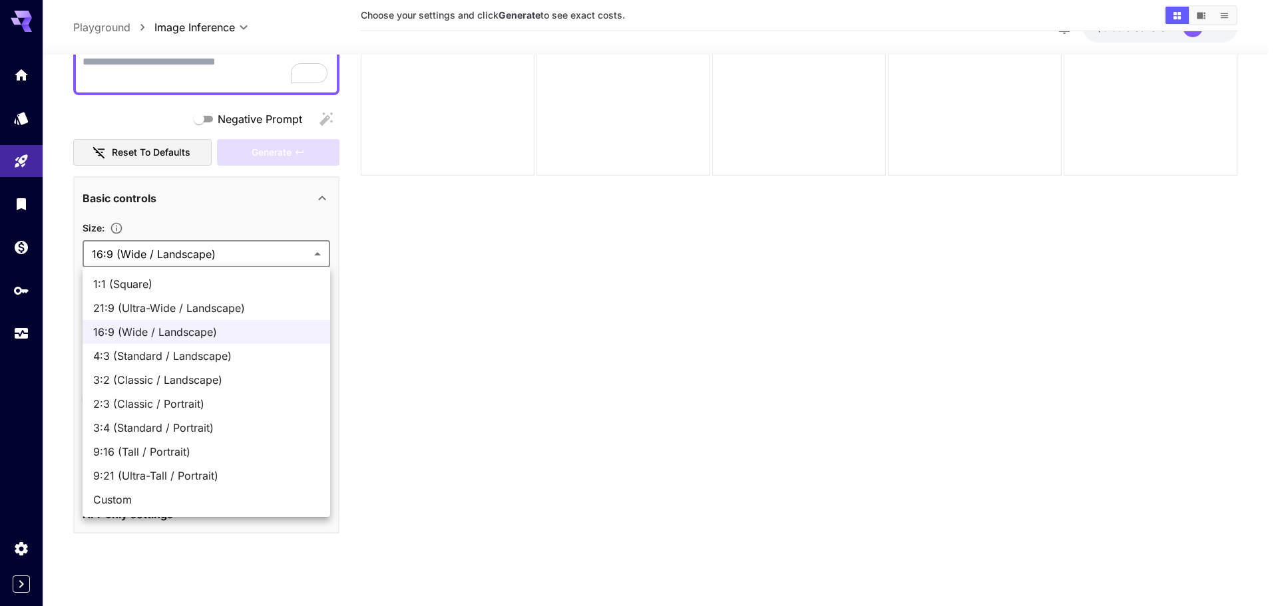
click at [447, 325] on div at bounding box center [639, 303] width 1278 height 606
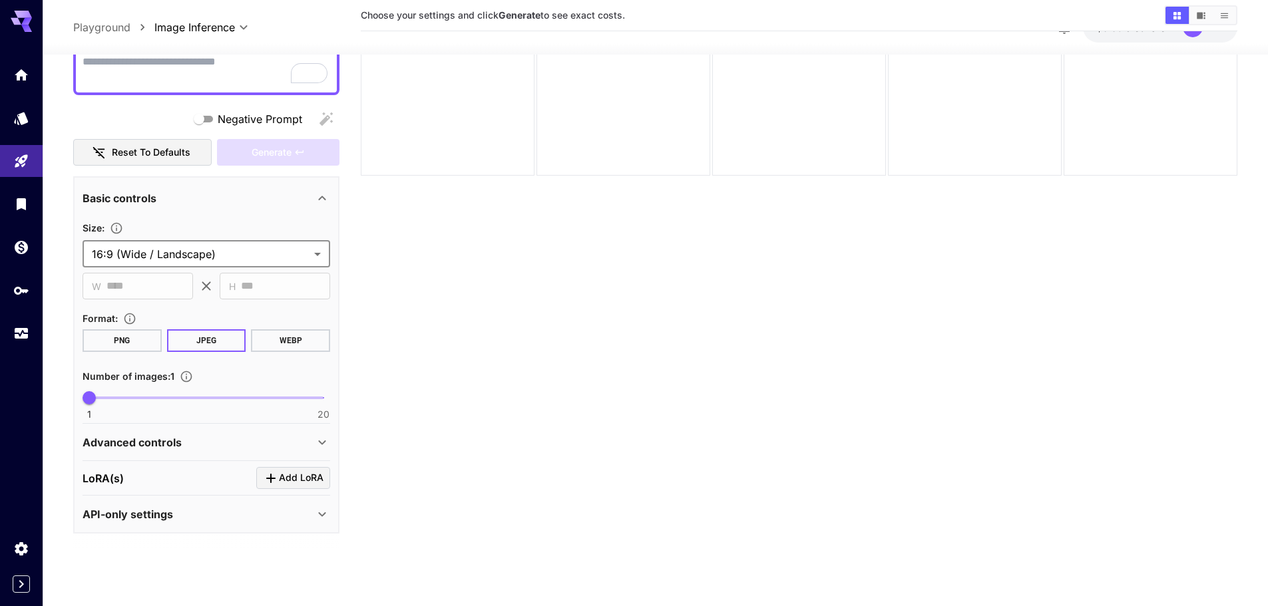
click at [120, 347] on button "PNG" at bounding box center [122, 340] width 79 height 23
click at [305, 476] on span "Add LoRA" at bounding box center [301, 478] width 45 height 17
click at [138, 518] on icon "button" at bounding box center [145, 515] width 16 height 16
click at [323, 514] on icon at bounding box center [322, 514] width 16 height 16
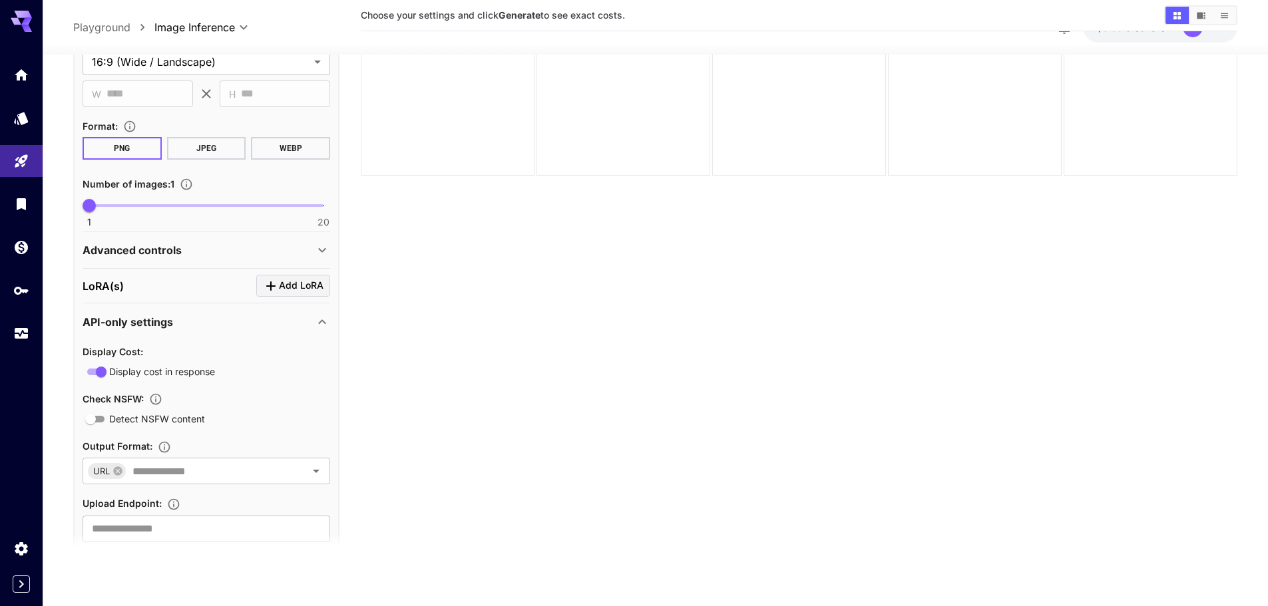
scroll to position [318, 0]
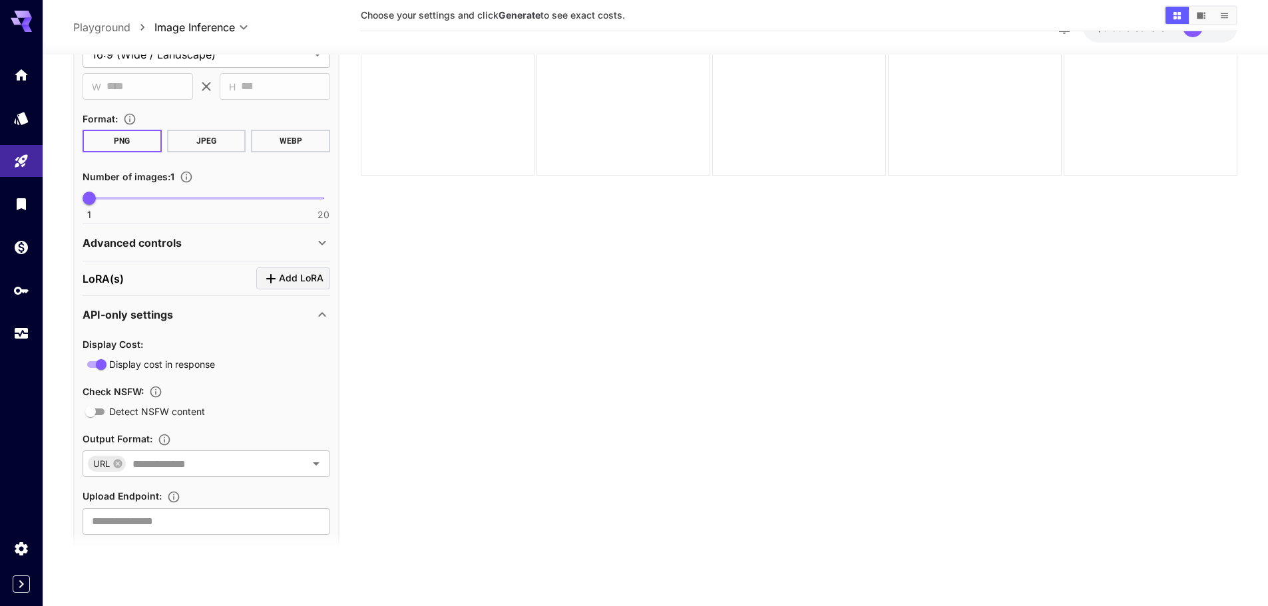
click at [320, 318] on icon at bounding box center [322, 314] width 16 height 16
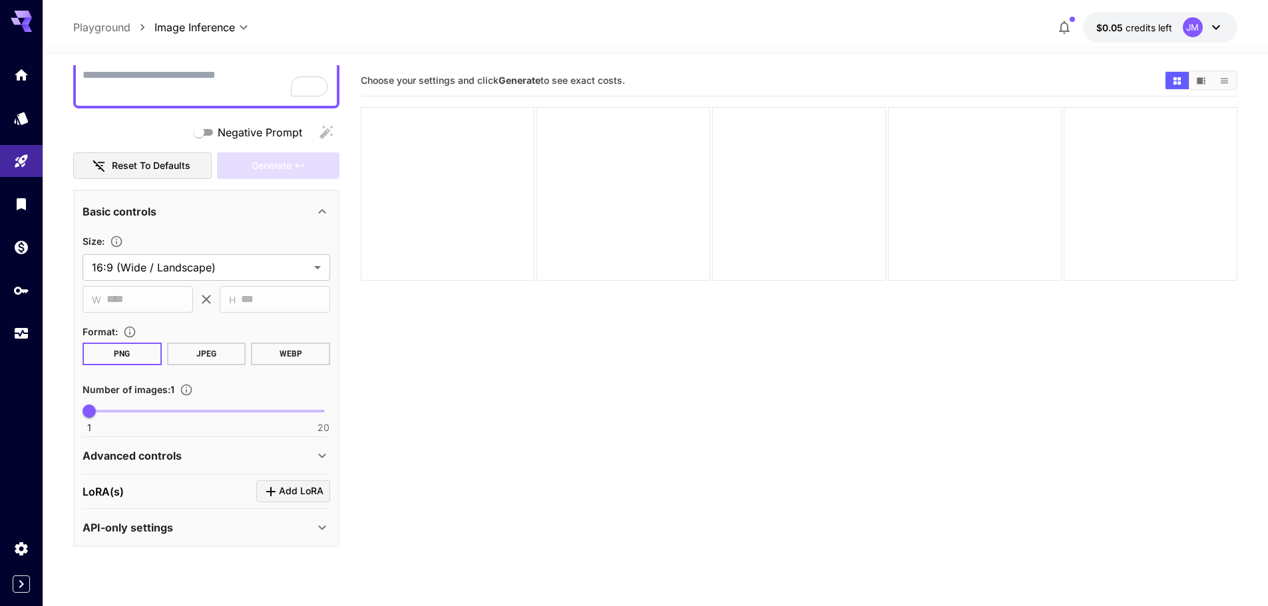
scroll to position [0, 0]
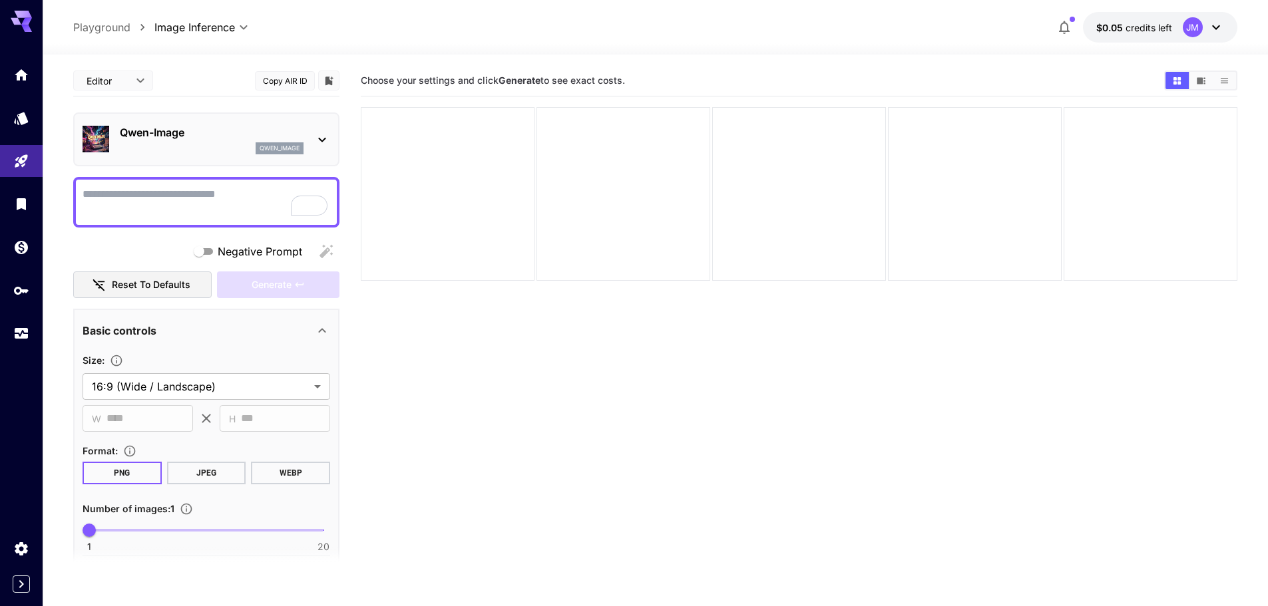
click at [158, 198] on textarea "Negative Prompt" at bounding box center [207, 202] width 248 height 32
paste textarea "**********"
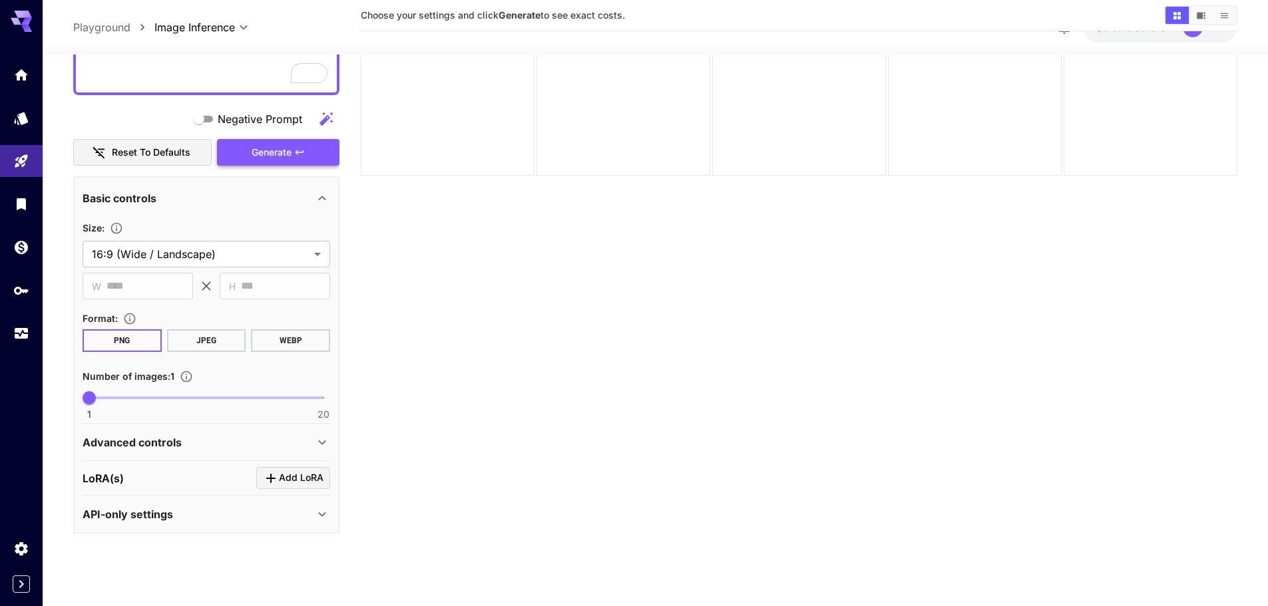
type textarea "**********"
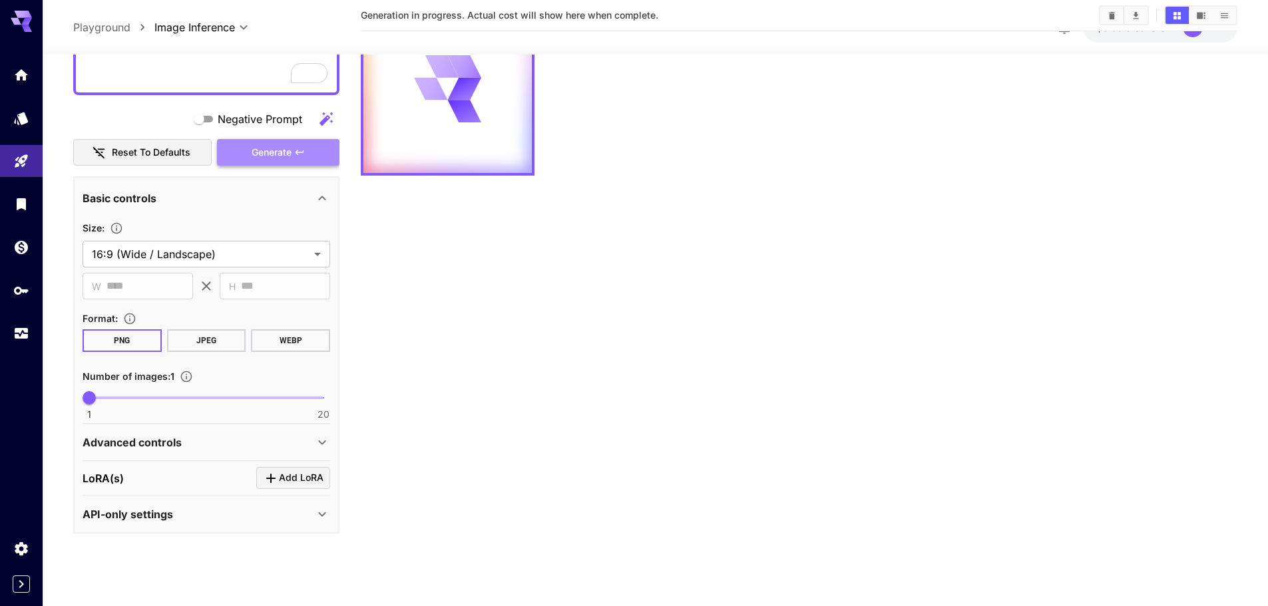
click at [270, 154] on span "Generate" at bounding box center [272, 152] width 40 height 17
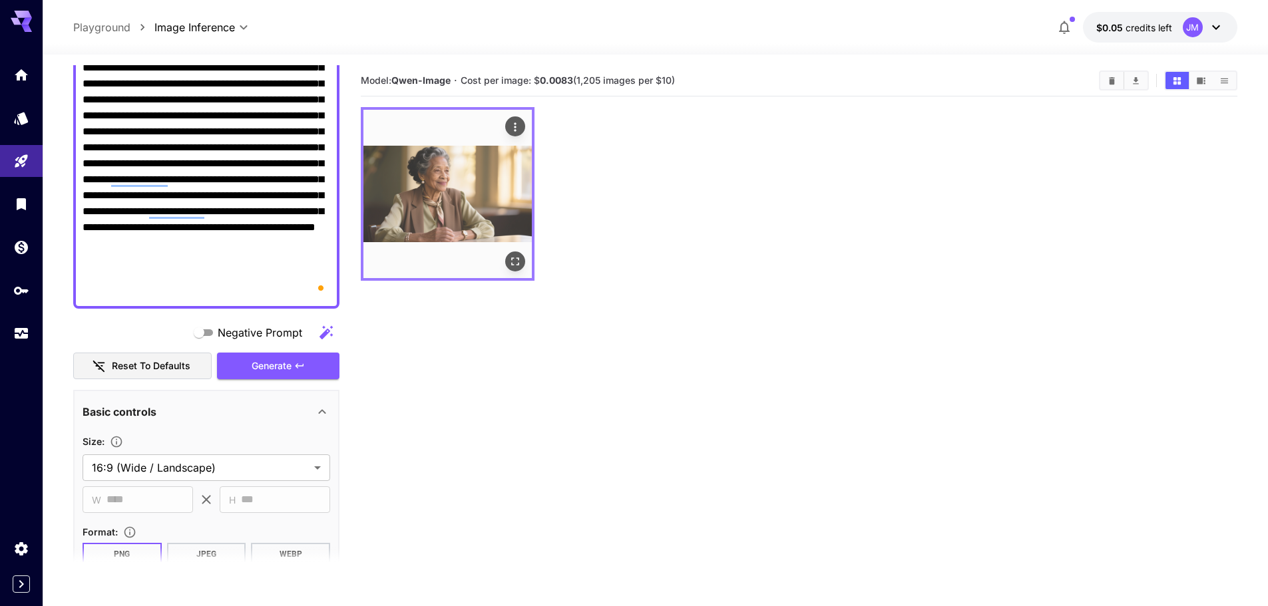
click at [422, 198] on img at bounding box center [447, 194] width 168 height 168
click at [457, 196] on img at bounding box center [447, 194] width 168 height 168
click at [514, 265] on icon "Open in fullscreen" at bounding box center [515, 262] width 8 height 8
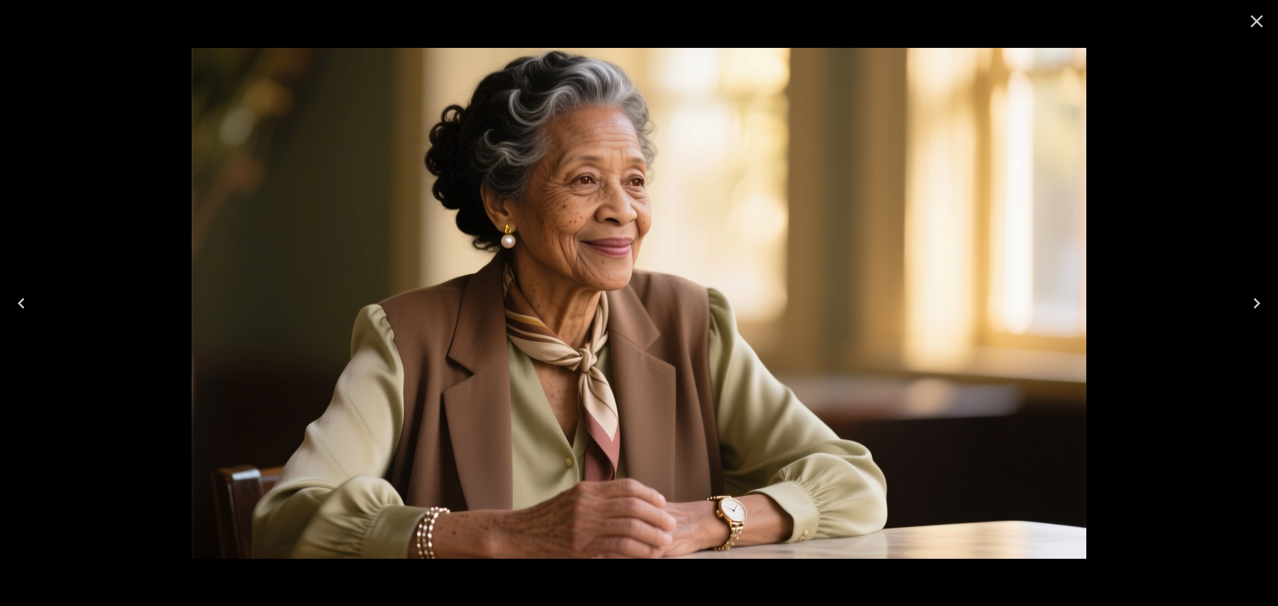
click at [1255, 14] on icon "Close" at bounding box center [1256, 21] width 21 height 21
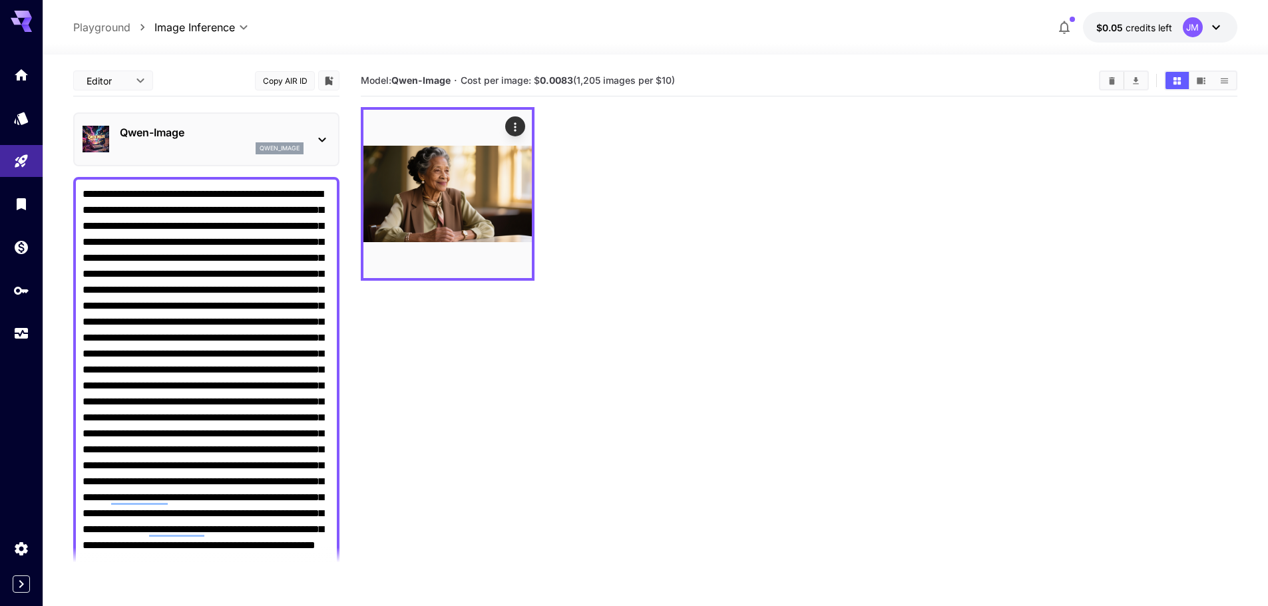
click at [273, 130] on p "Qwen-Image" at bounding box center [212, 132] width 184 height 16
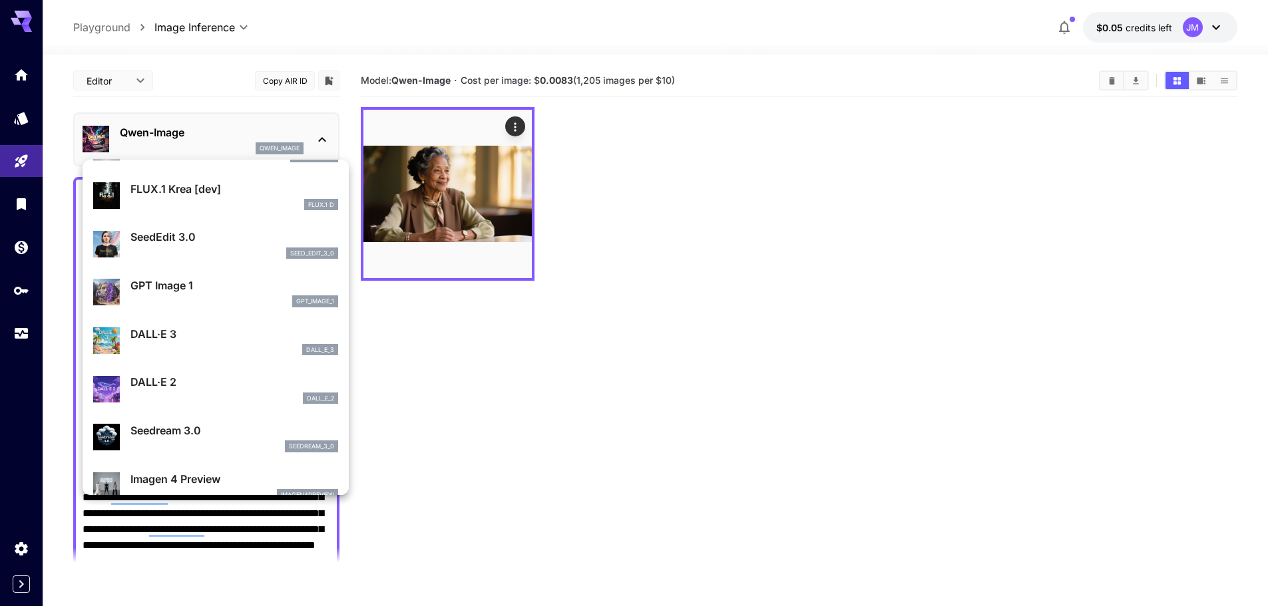
click at [220, 250] on div "seed_edit_3_0" at bounding box center [234, 254] width 208 height 12
type input "***"
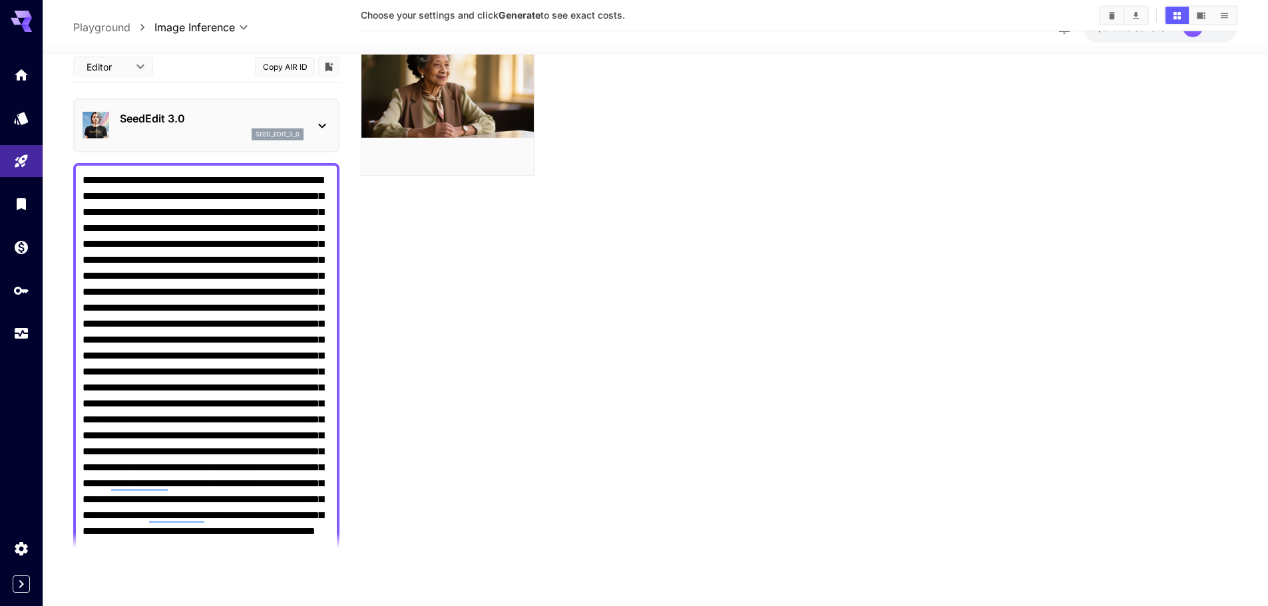
click at [240, 118] on p "SeedEdit 3.0" at bounding box center [212, 118] width 184 height 16
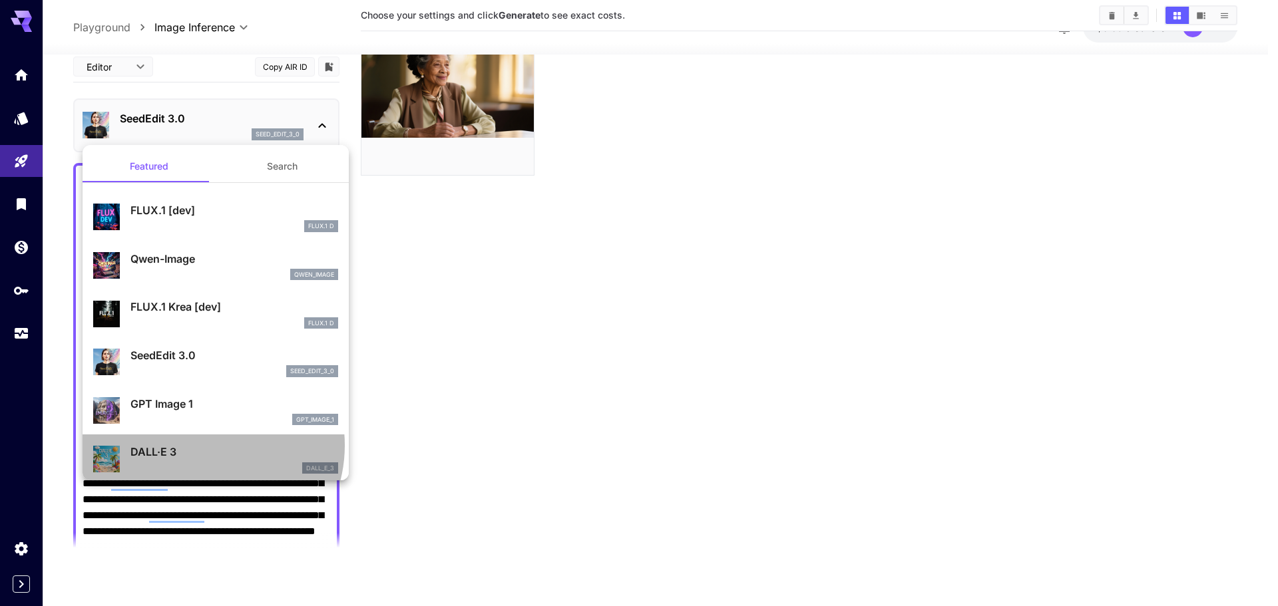
click at [204, 445] on p "DALL·E 3" at bounding box center [234, 452] width 208 height 16
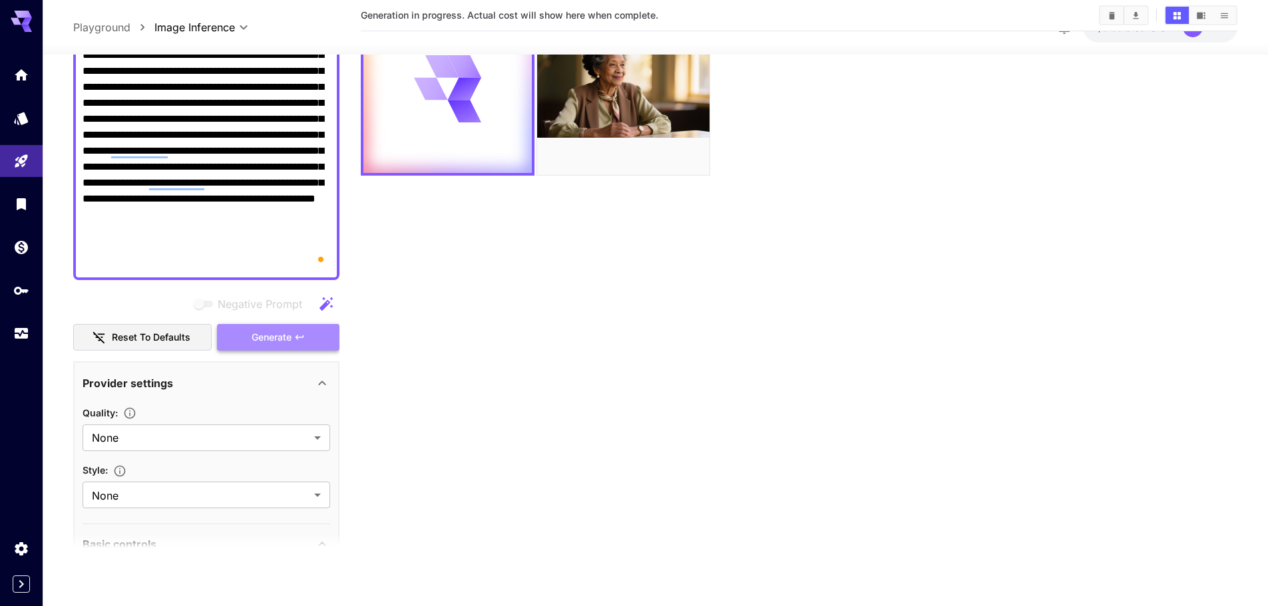
click at [259, 341] on span "Generate" at bounding box center [272, 337] width 40 height 17
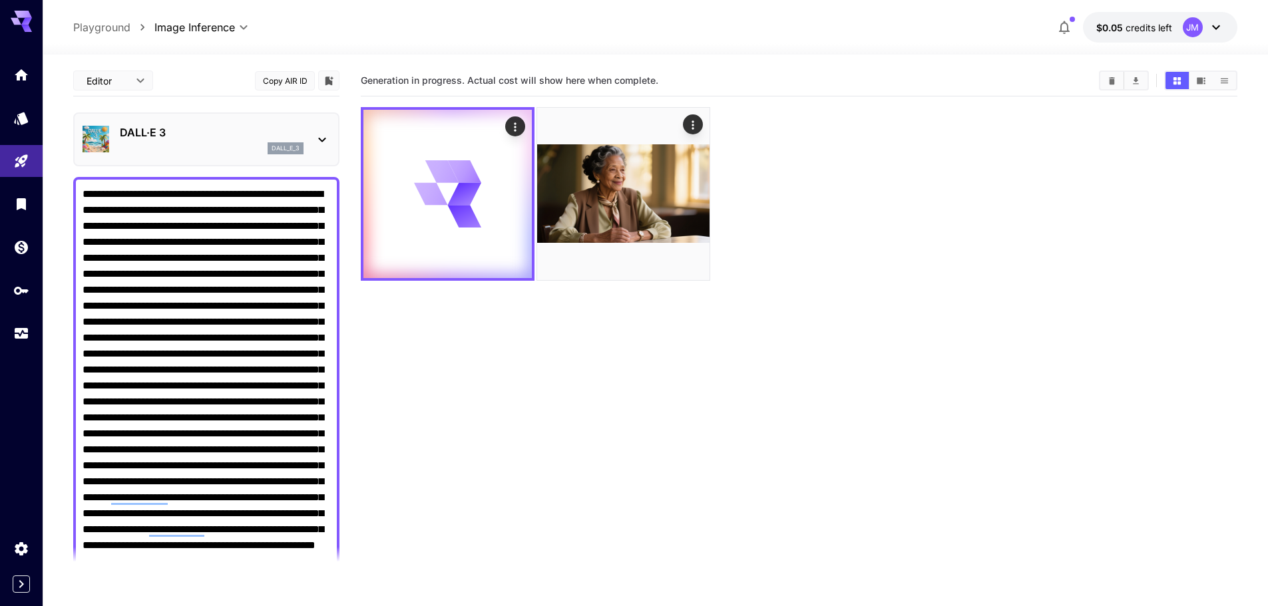
click at [319, 135] on icon at bounding box center [322, 140] width 16 height 16
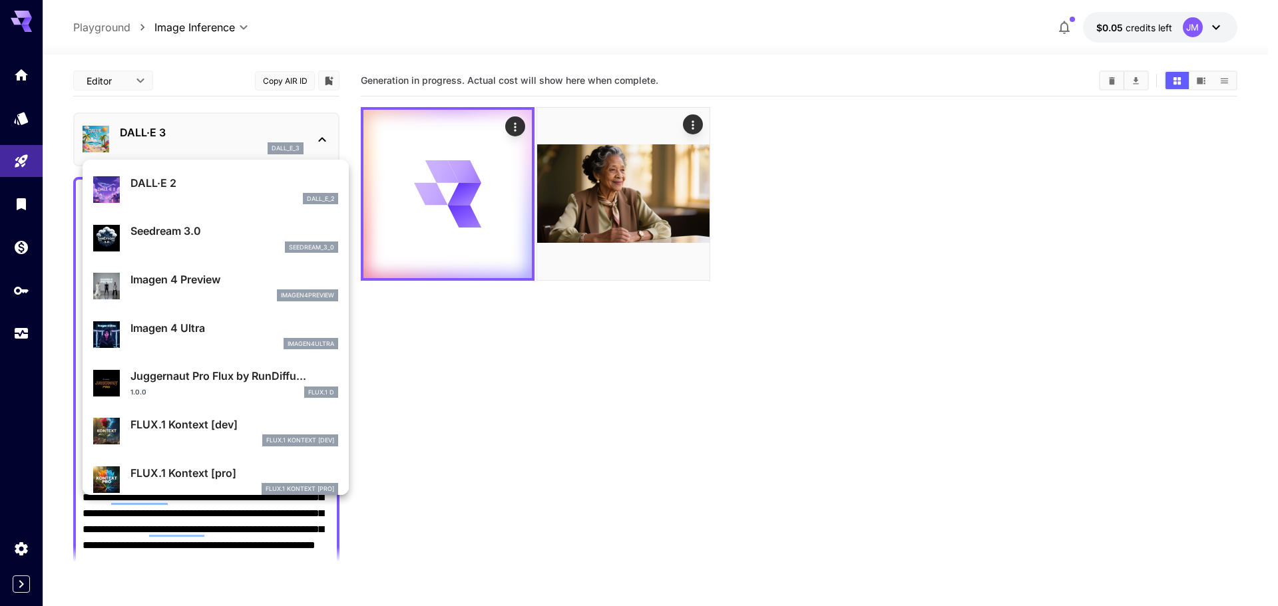
click at [200, 338] on div "imagen4ultra" at bounding box center [234, 344] width 208 height 12
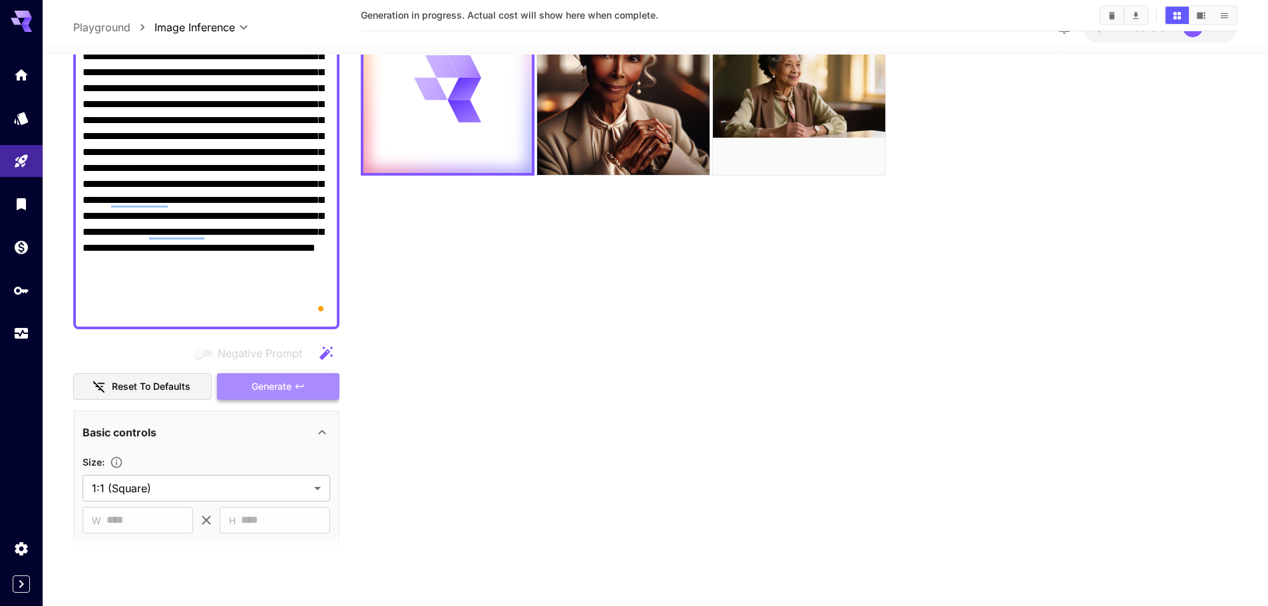
click at [261, 389] on span "Generate" at bounding box center [272, 386] width 40 height 17
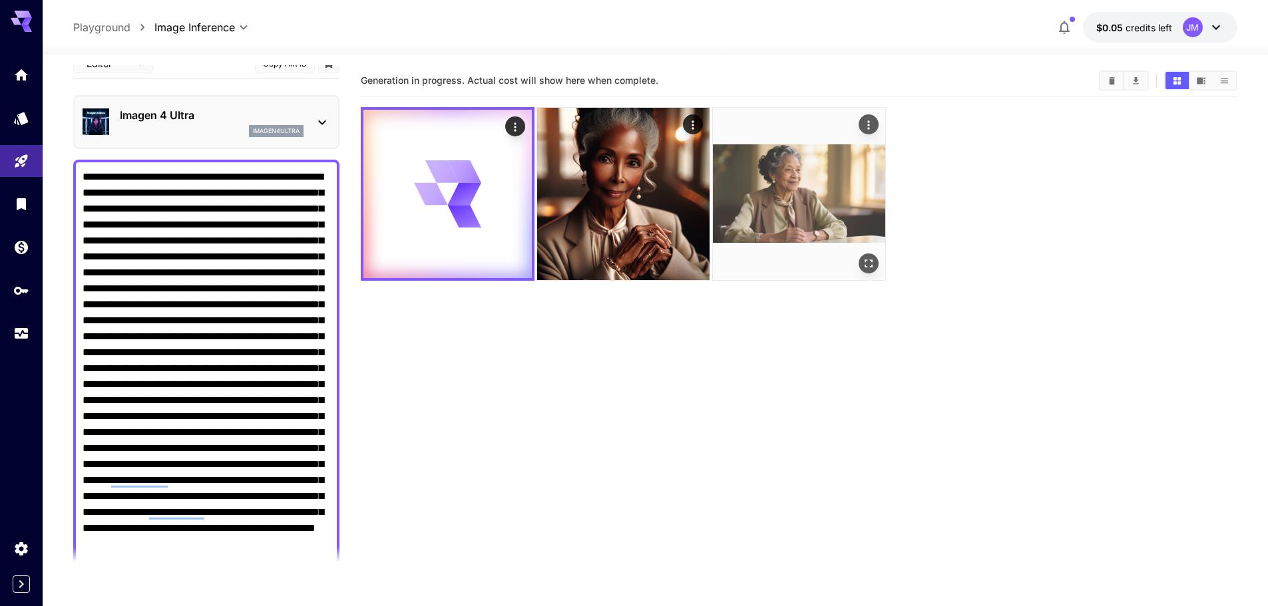
click at [835, 198] on img at bounding box center [799, 194] width 172 height 172
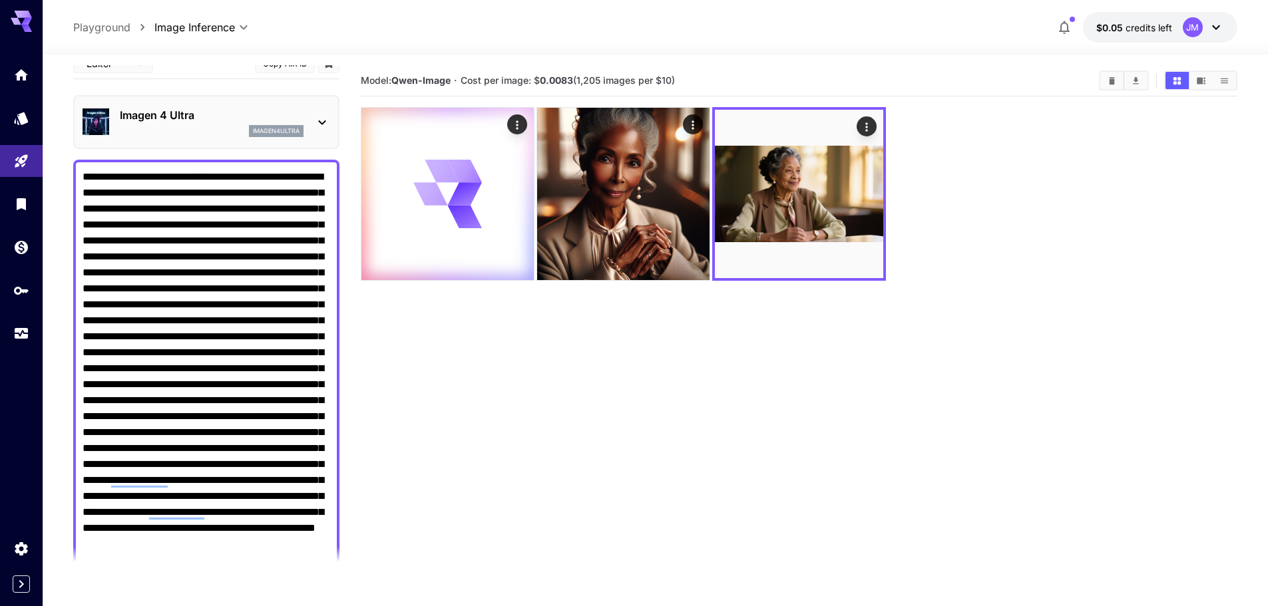
click at [315, 121] on icon at bounding box center [322, 122] width 16 height 16
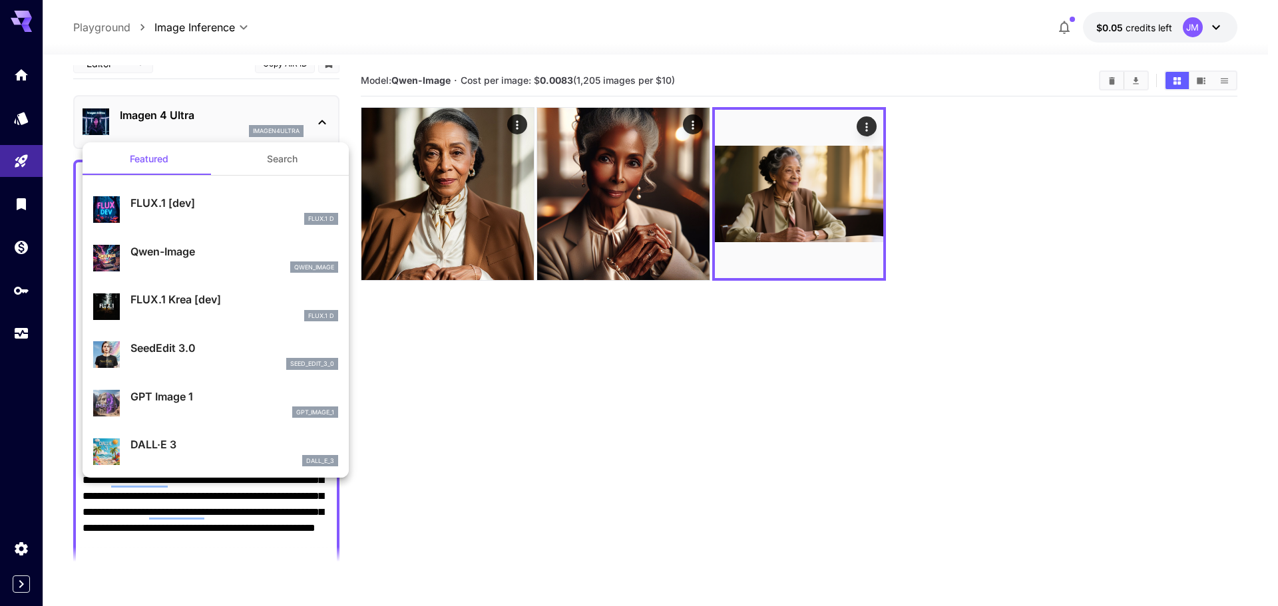
click at [412, 347] on div at bounding box center [639, 303] width 1278 height 606
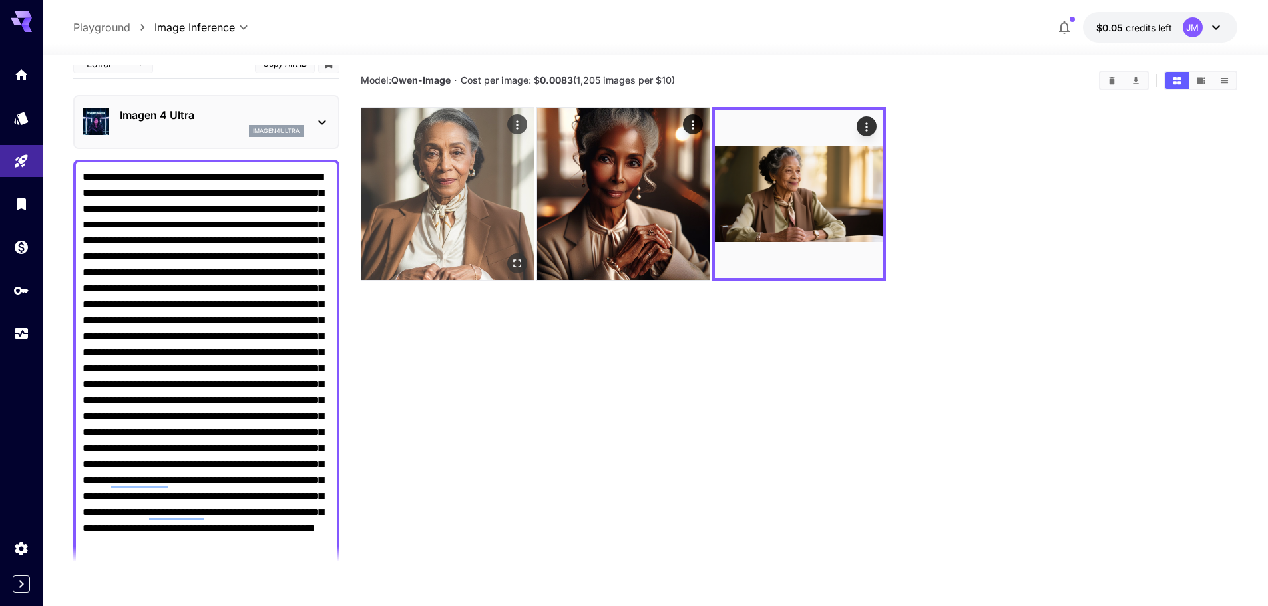
click at [431, 246] on img at bounding box center [447, 194] width 172 height 172
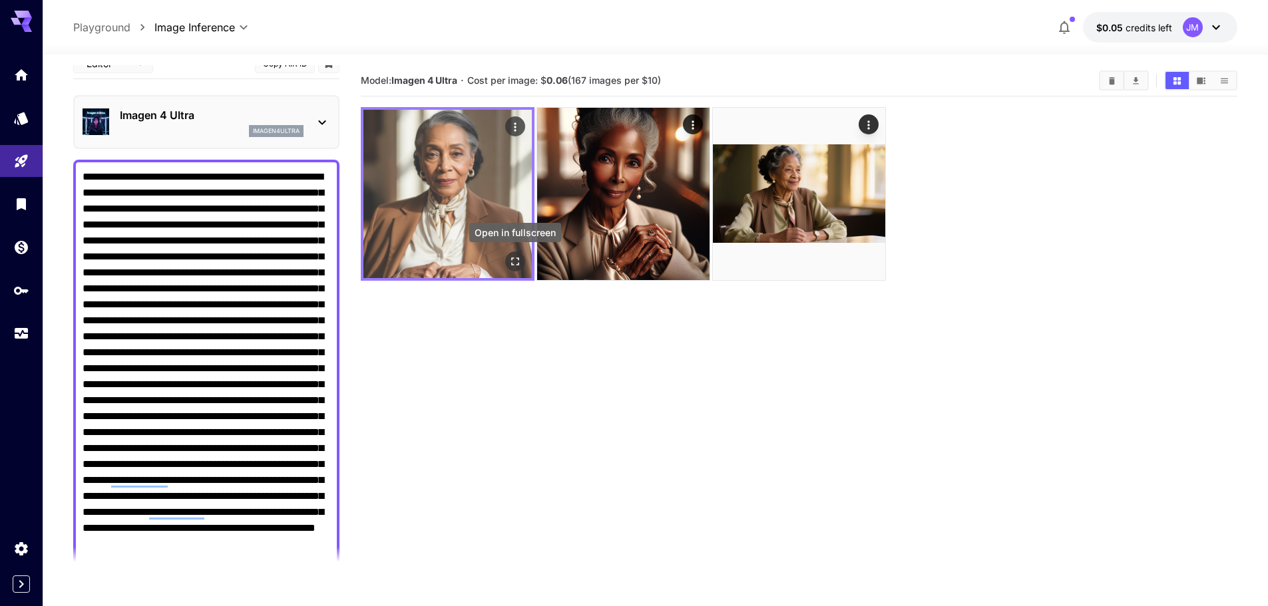
click at [514, 255] on icon "Open in fullscreen" at bounding box center [514, 261] width 13 height 13
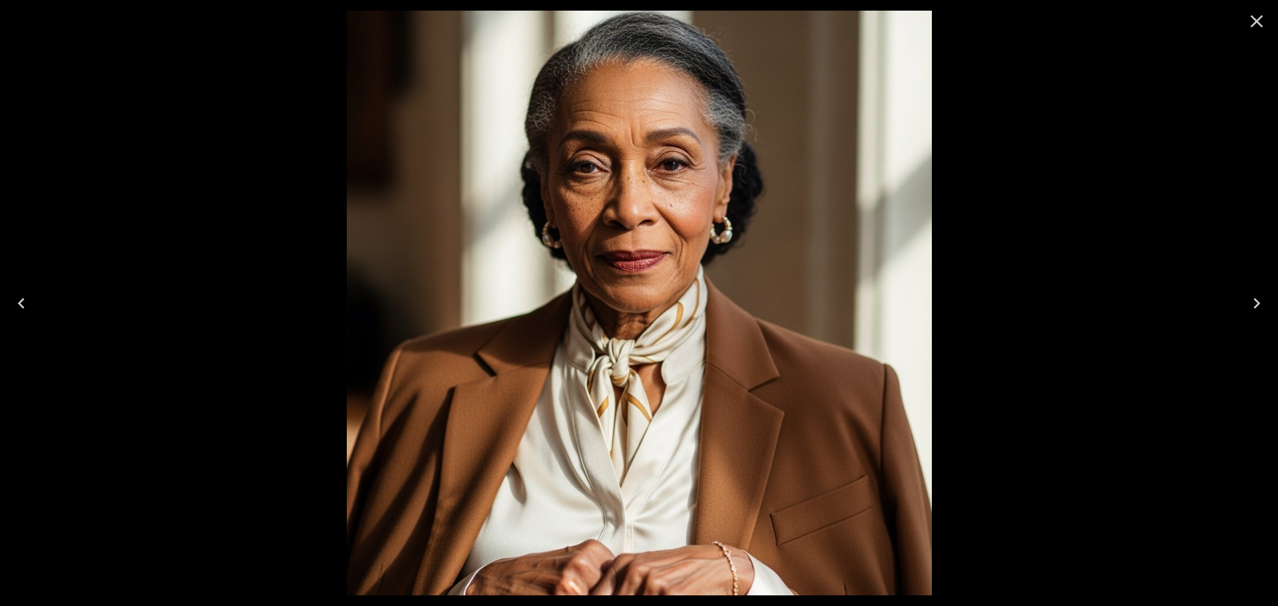
scroll to position [17, 0]
click at [1250, 23] on icon "Close" at bounding box center [1256, 21] width 21 height 21
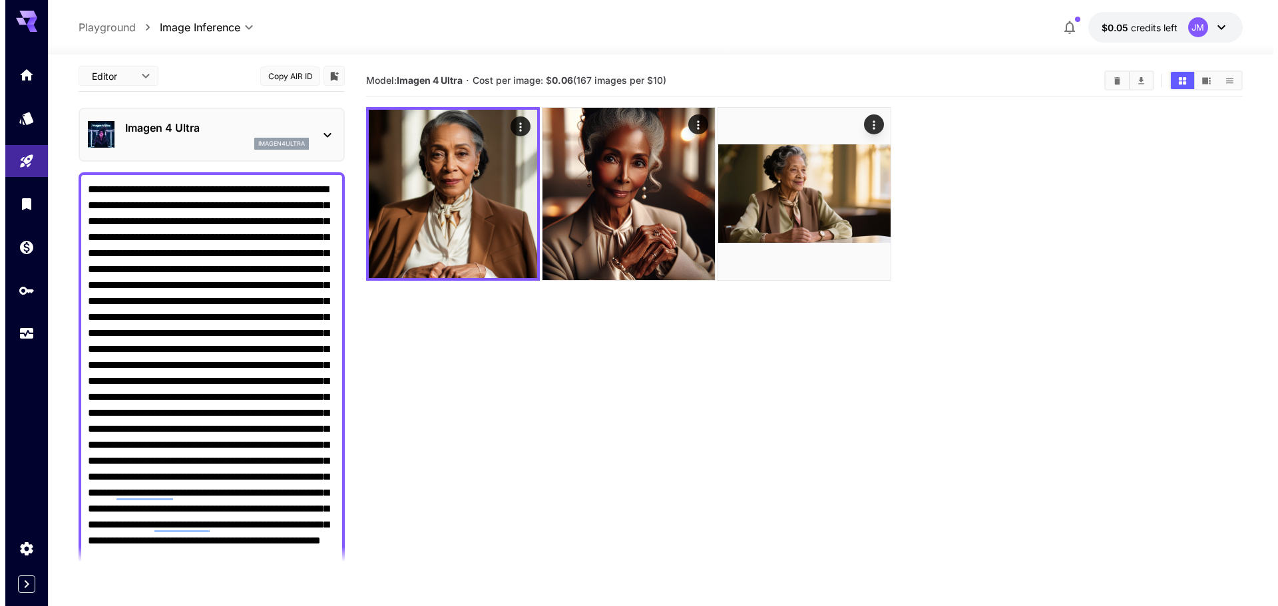
scroll to position [0, 0]
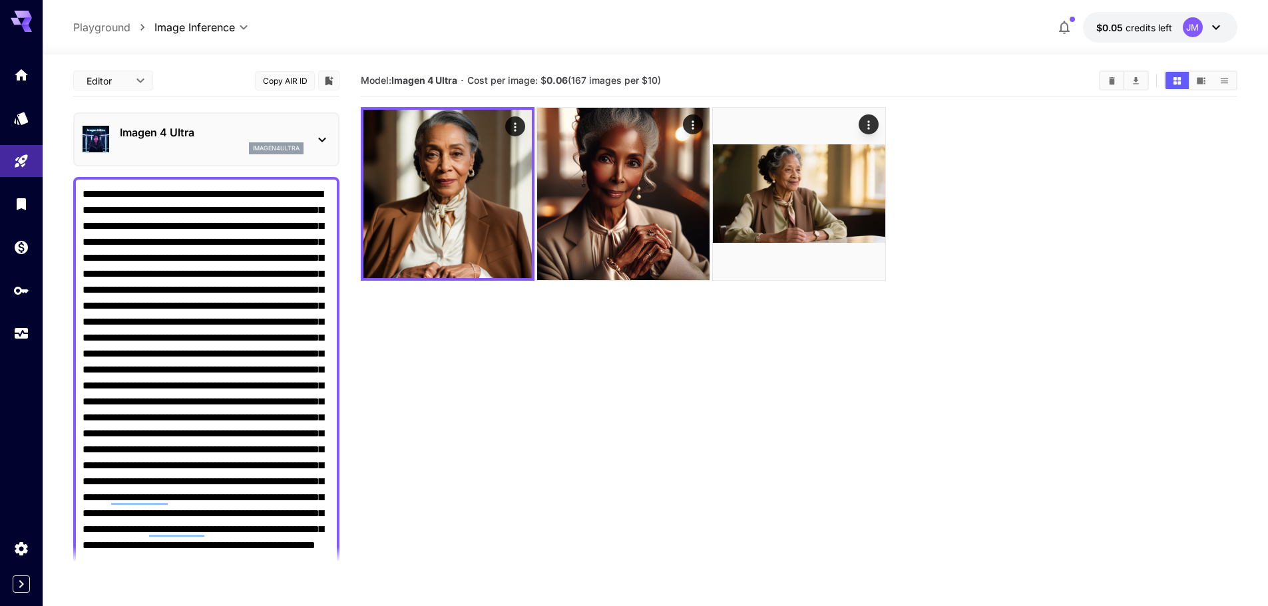
click at [309, 140] on div "Imagen 4 Ultra imagen4ultra" at bounding box center [207, 139] width 248 height 41
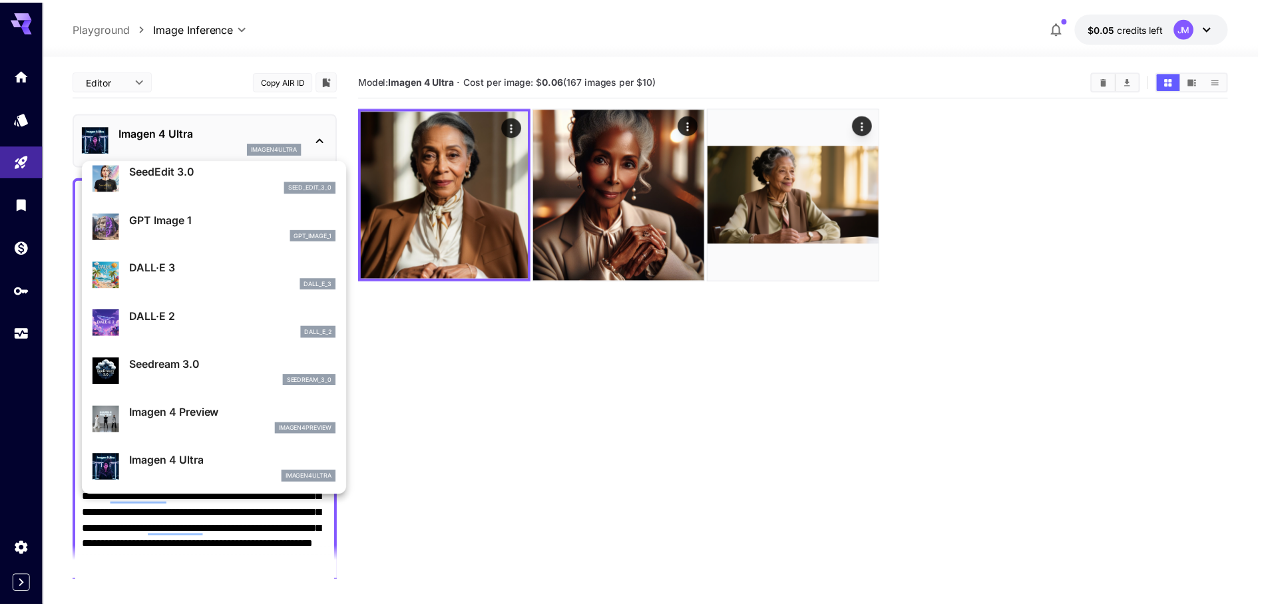
scroll to position [266, 0]
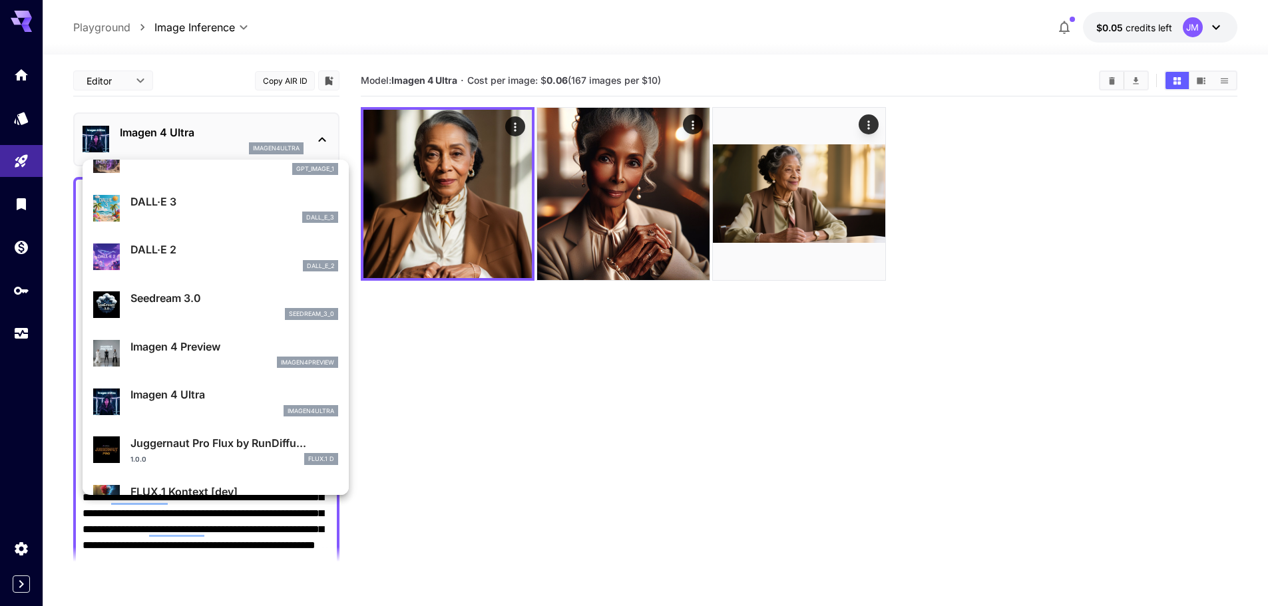
click at [234, 309] on div "seedream_3_0" at bounding box center [234, 314] width 208 height 12
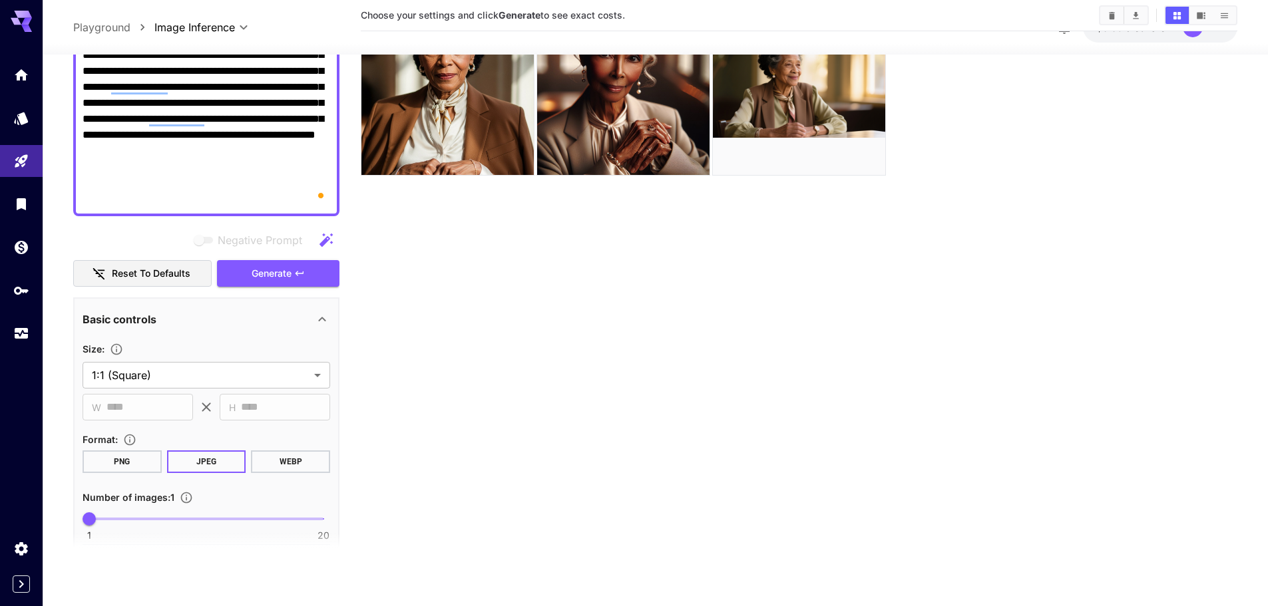
scroll to position [483, 0]
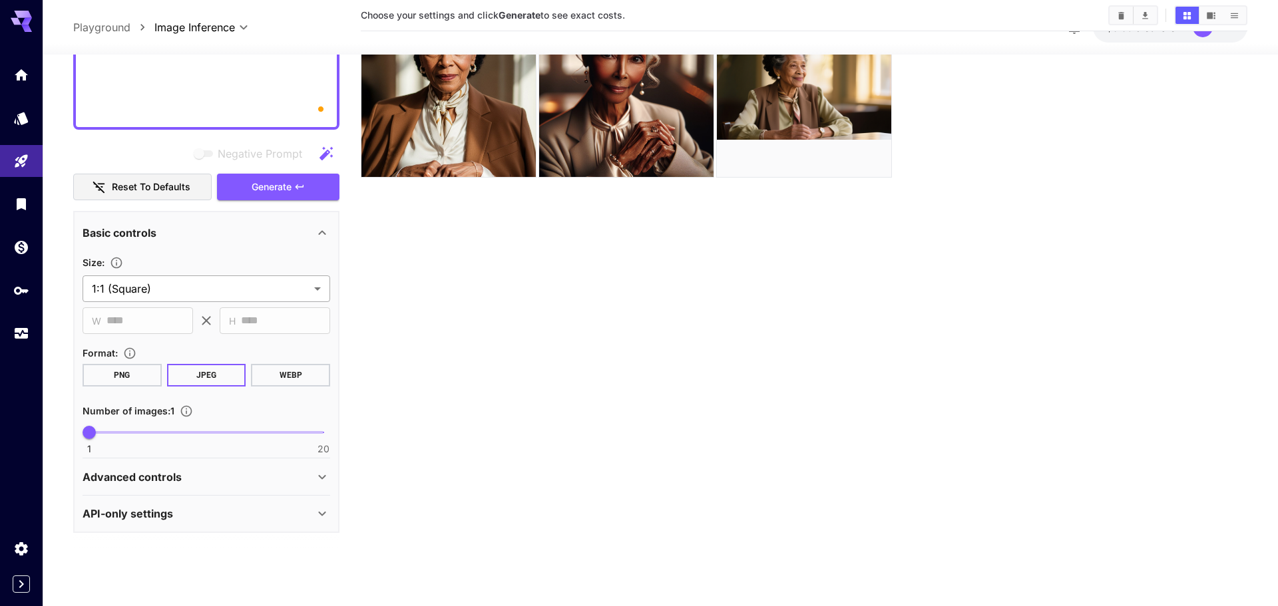
click at [237, 290] on body "**********" at bounding box center [639, 250] width 1278 height 711
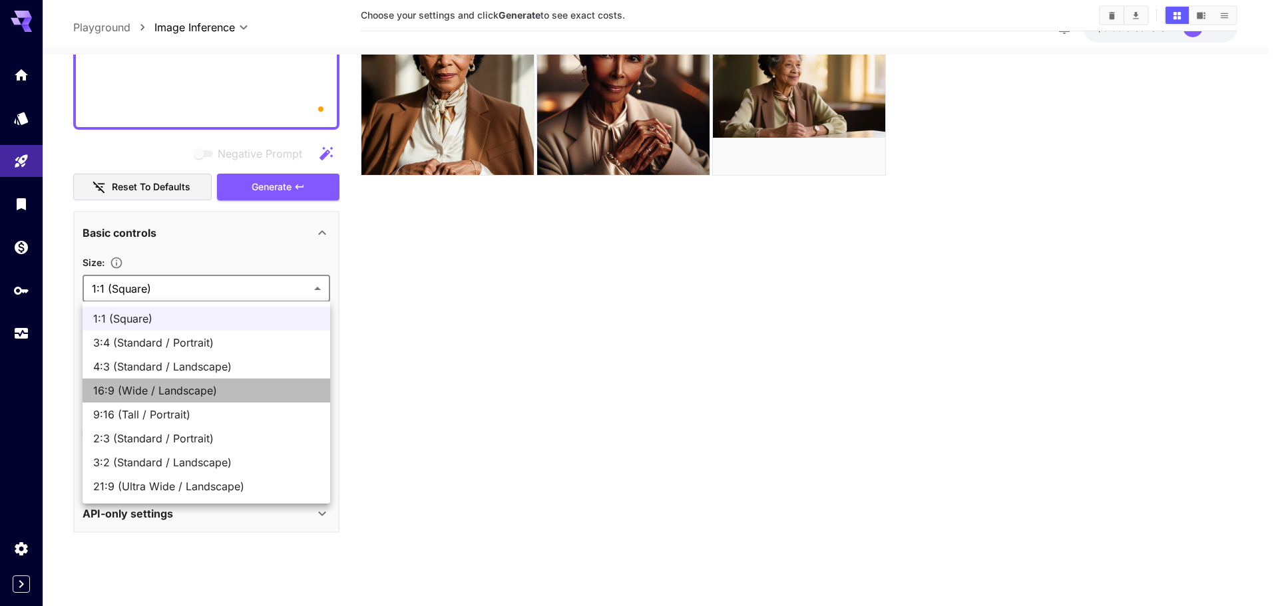
click at [187, 379] on li "16:9 (Wide / Landscape)" at bounding box center [207, 391] width 248 height 24
type input "**********"
type input "****"
type input "***"
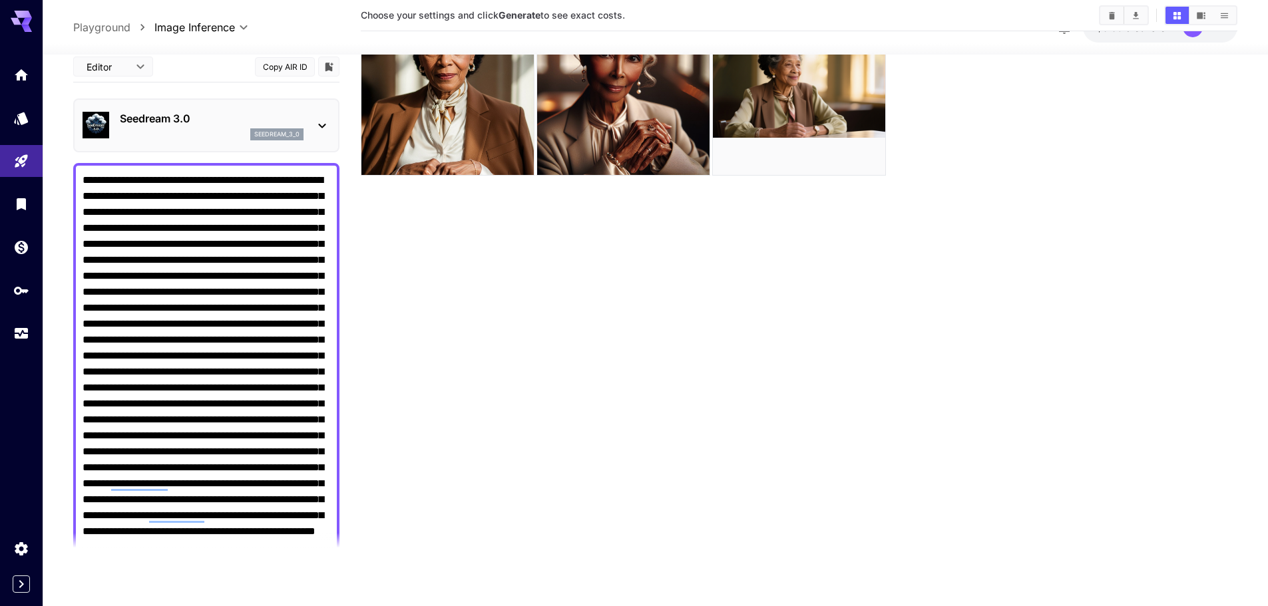
scroll to position [0, 0]
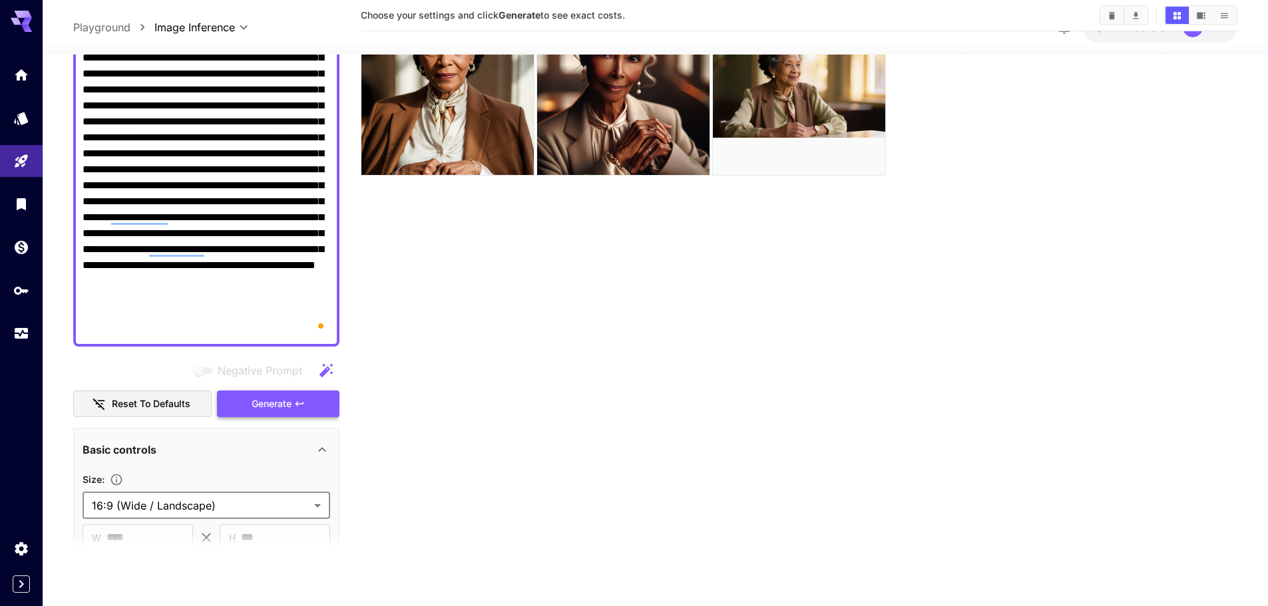
click at [257, 401] on span "Generate" at bounding box center [272, 403] width 40 height 17
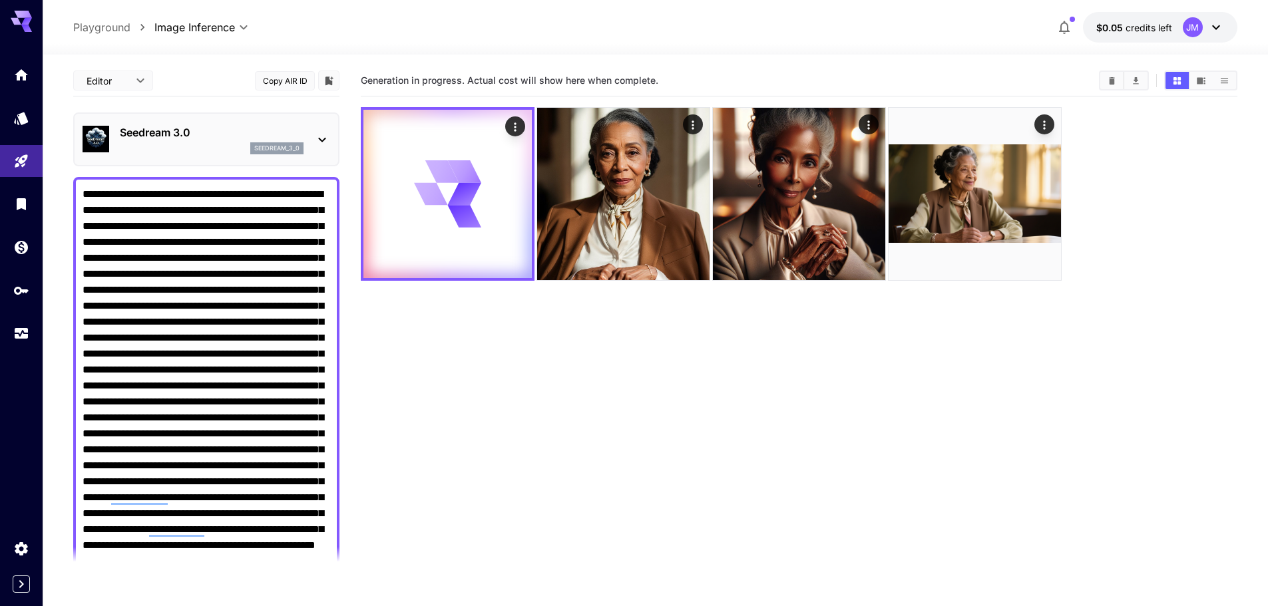
click at [323, 138] on icon at bounding box center [322, 140] width 16 height 16
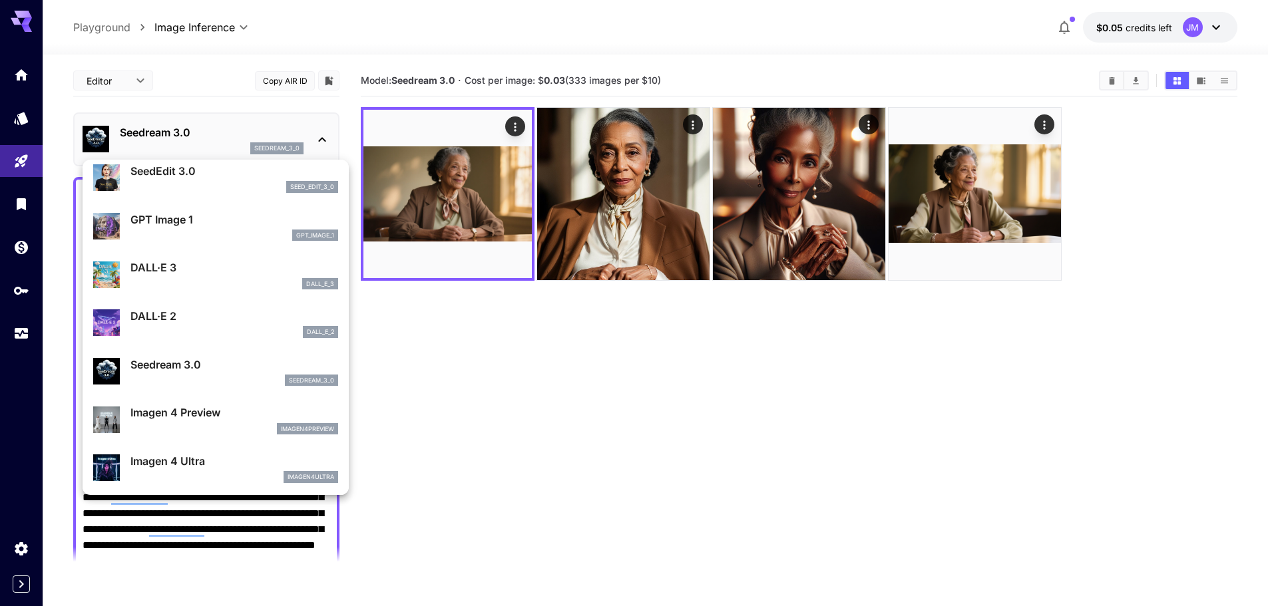
click at [440, 365] on div at bounding box center [639, 303] width 1278 height 606
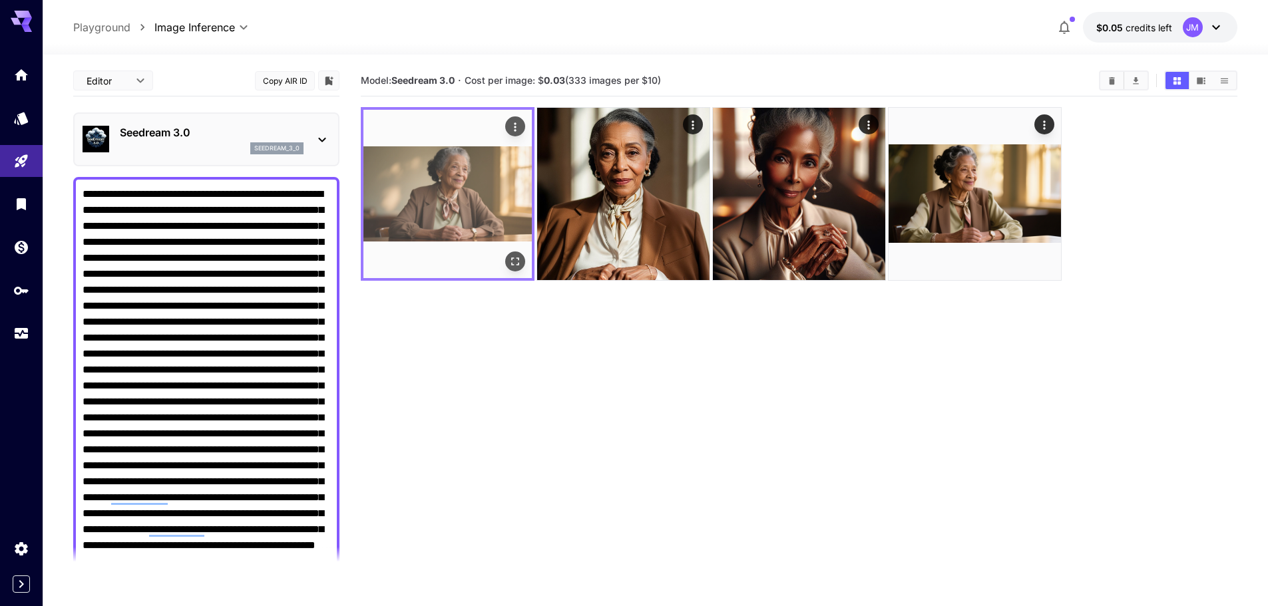
click at [423, 203] on img at bounding box center [447, 194] width 168 height 168
click at [518, 256] on icon "Open in fullscreen" at bounding box center [514, 261] width 13 height 13
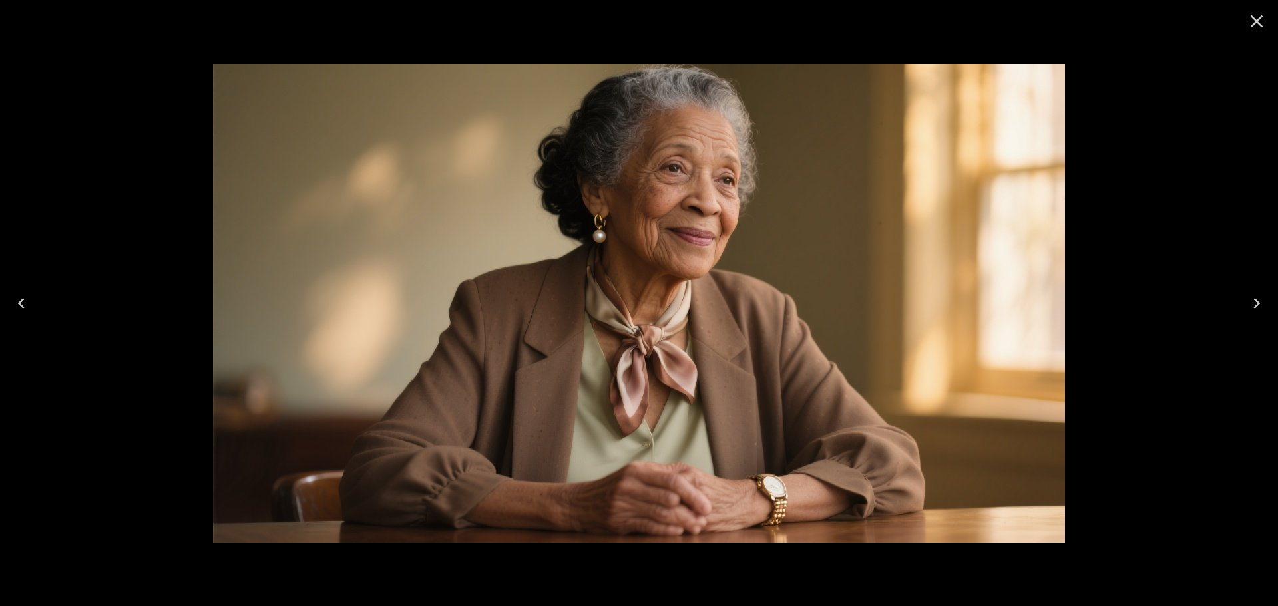
click at [1254, 16] on icon "Close" at bounding box center [1256, 21] width 21 height 21
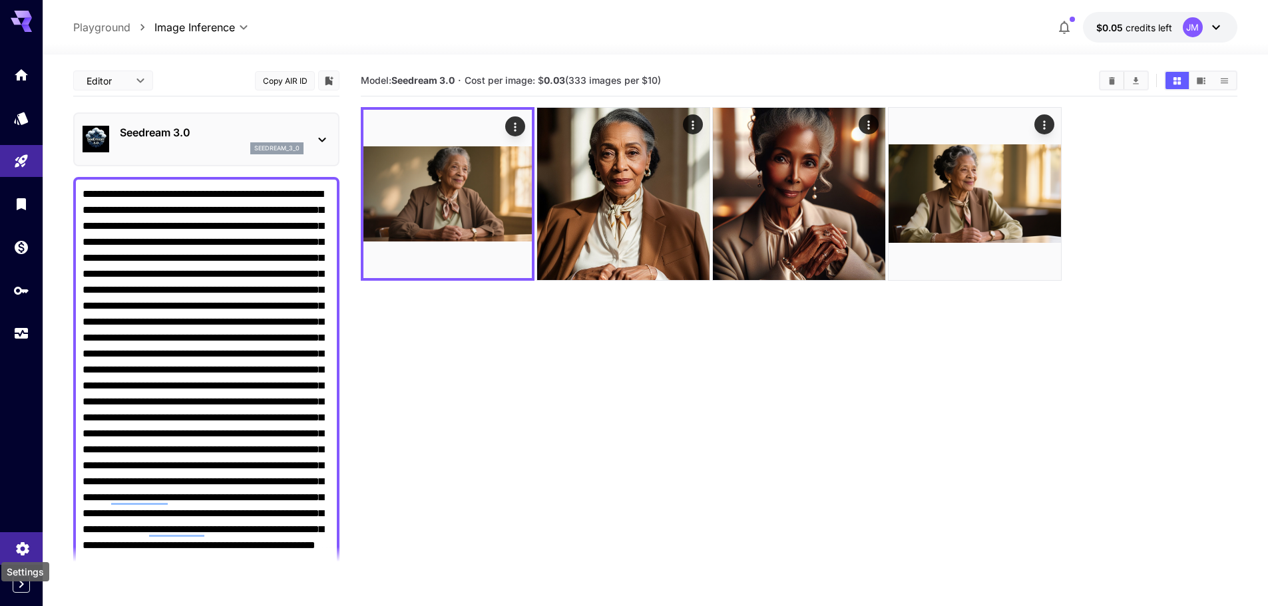
click at [27, 550] on icon "Settings" at bounding box center [23, 545] width 16 height 16
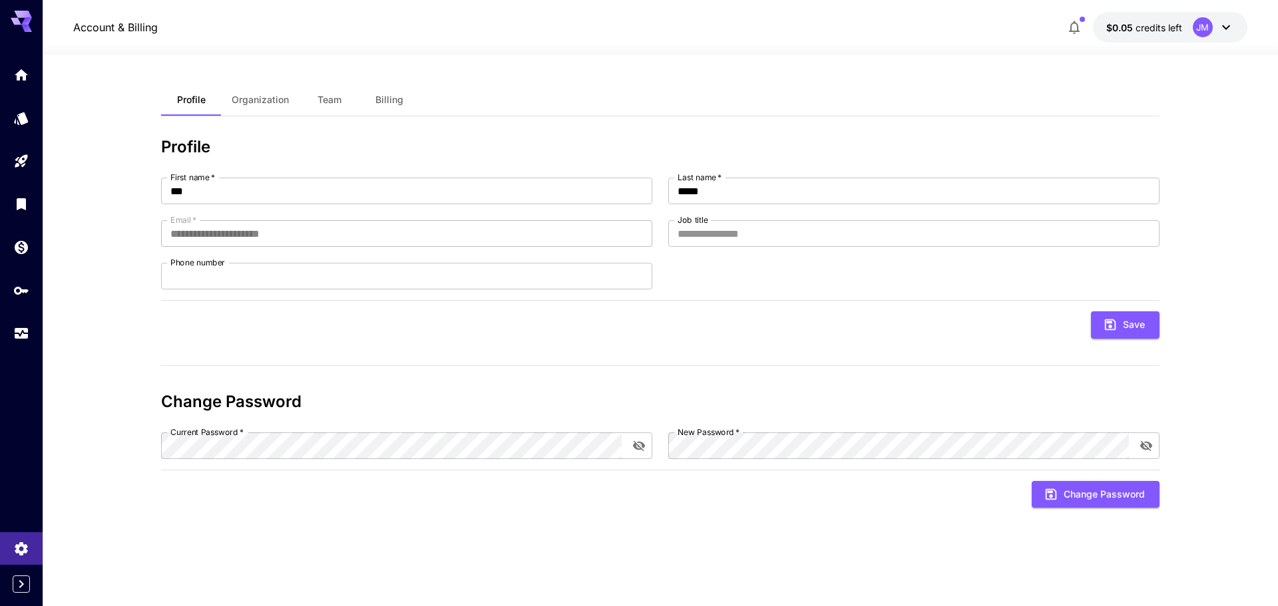
click at [1215, 29] on div "JM" at bounding box center [1213, 27] width 41 height 20
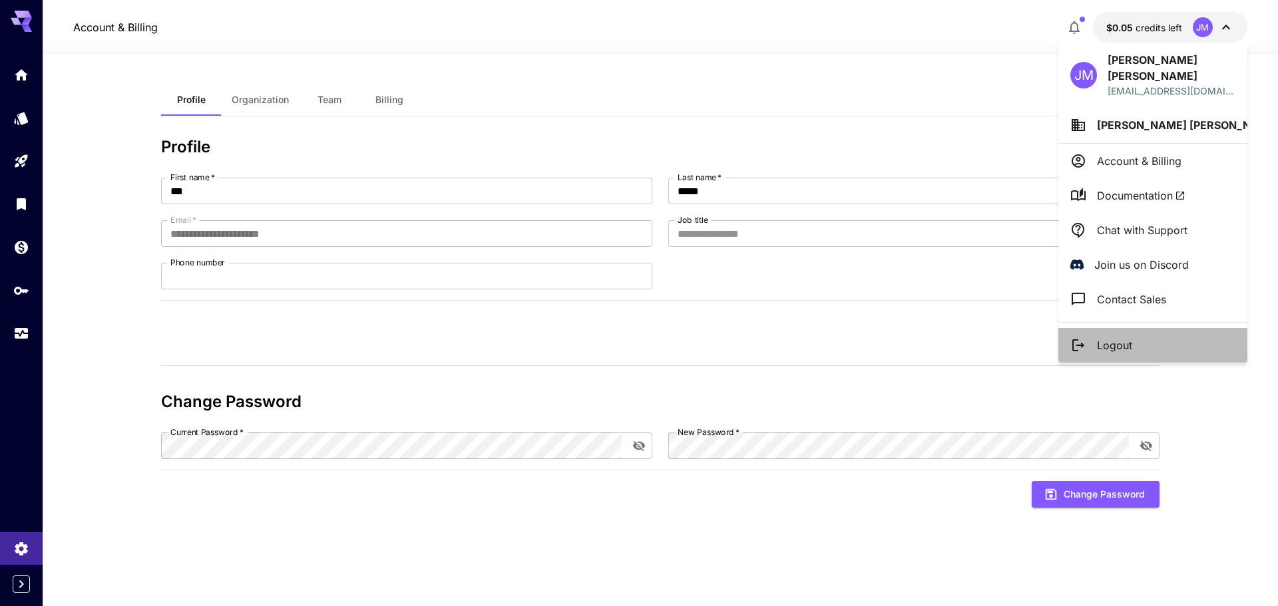
click at [1148, 328] on li "Logout" at bounding box center [1152, 345] width 189 height 35
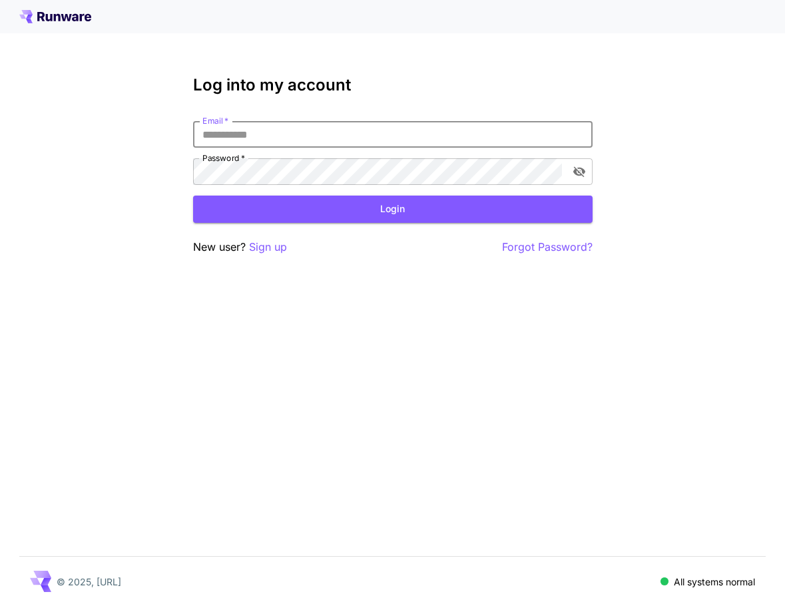
click at [395, 134] on input "Email   *" at bounding box center [392, 134] width 399 height 27
paste input "**********"
type input "**********"
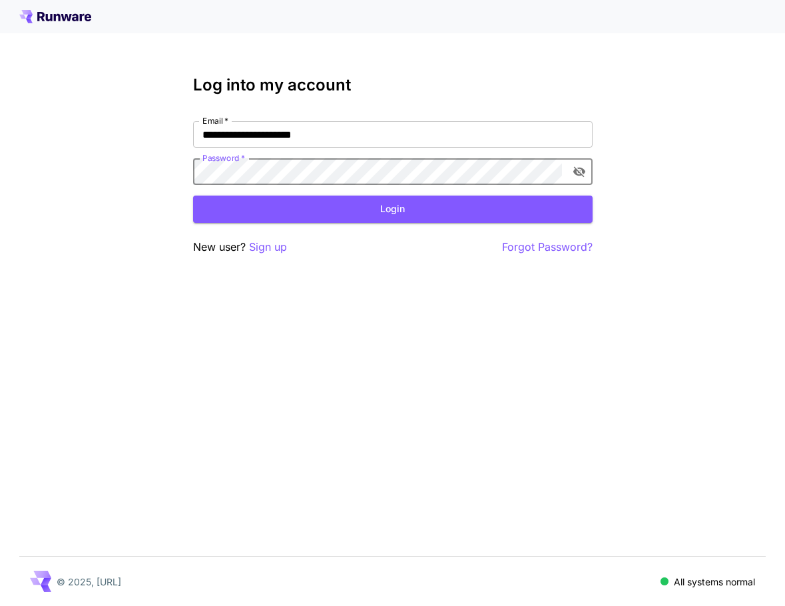
click button "Login" at bounding box center [392, 209] width 399 height 27
